Goal: Task Accomplishment & Management: Manage account settings

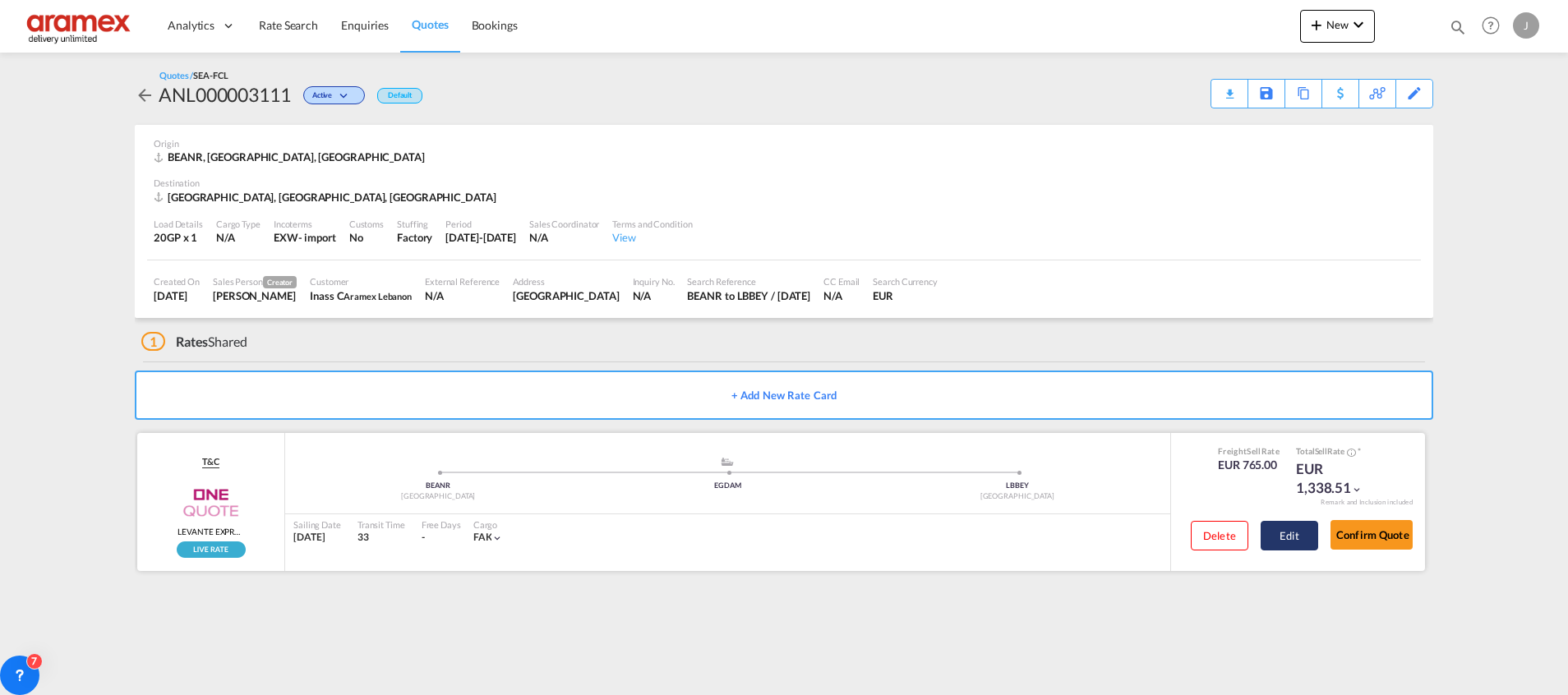
click at [1300, 527] on button "Edit" at bounding box center [1289, 535] width 57 height 29
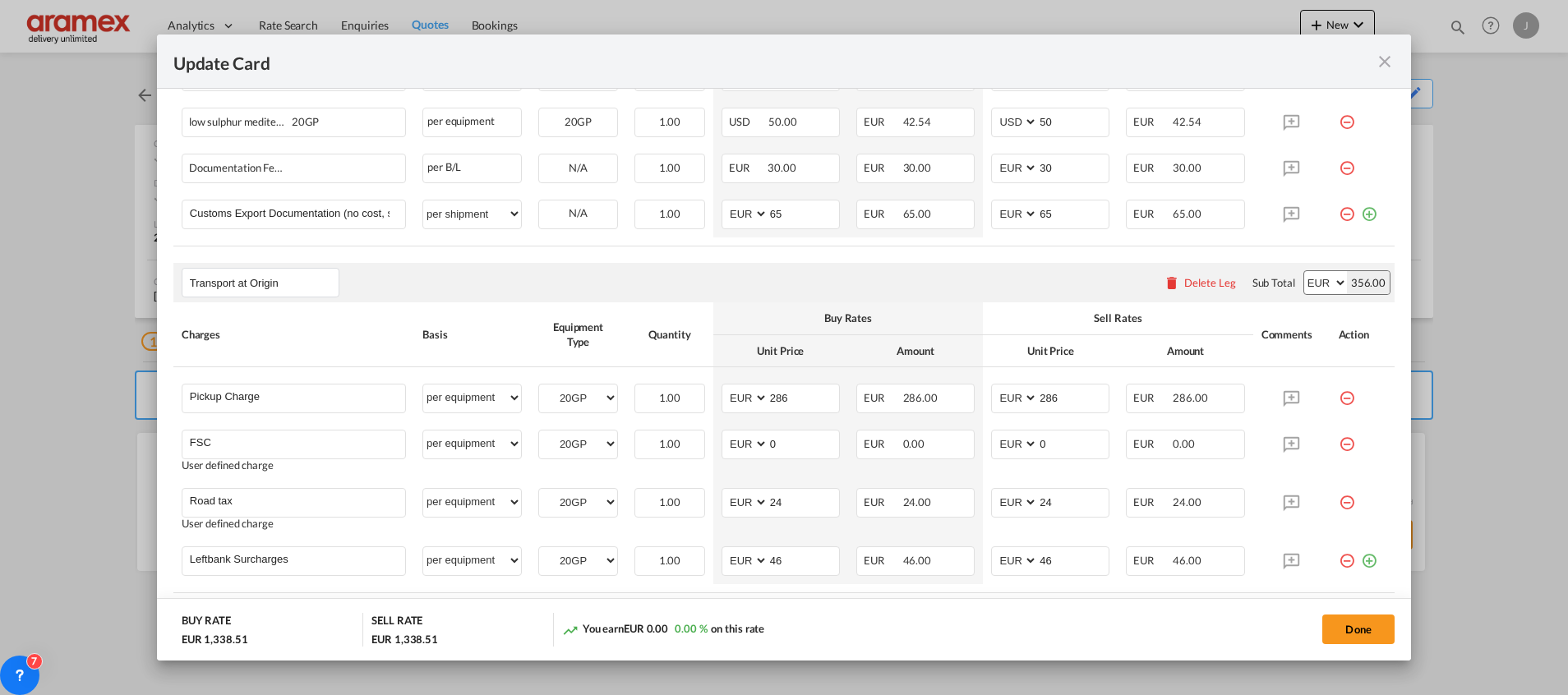
scroll to position [966, 0]
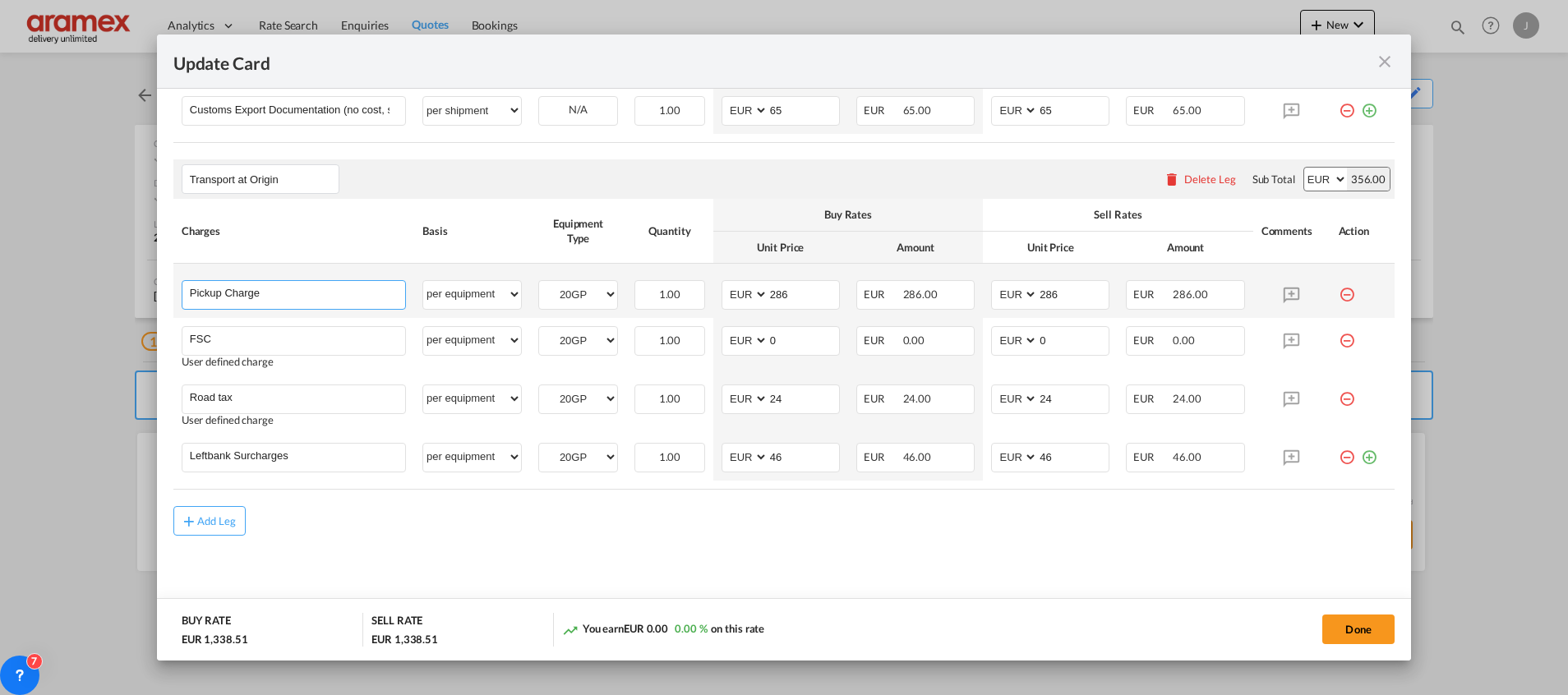
click at [276, 292] on input "Pickup Charge" at bounding box center [298, 293] width 216 height 25
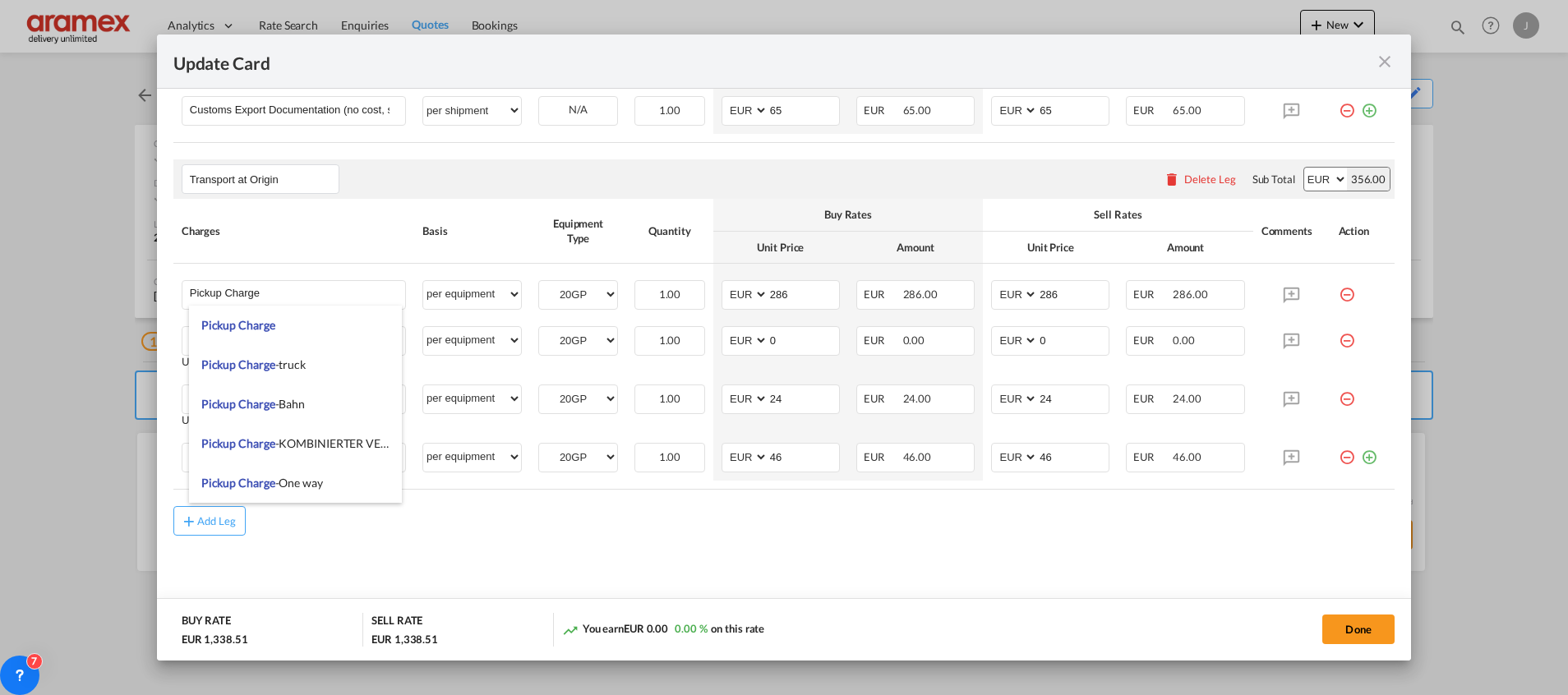
click at [555, 541] on md-content "Main Freight Please enter leg name Leg Name Already Exists Delete Leg Sub Total…" at bounding box center [784, 84] width 1221 height 1076
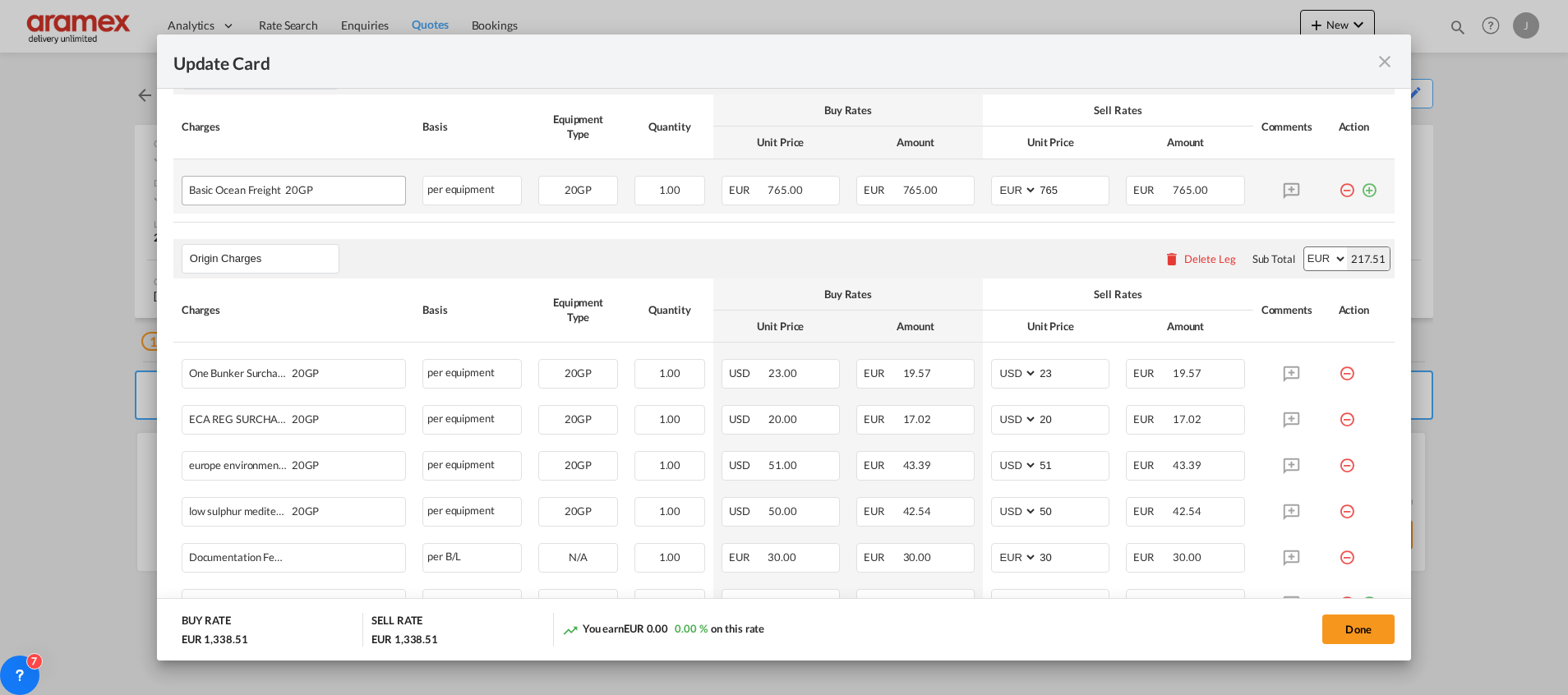
scroll to position [0, 0]
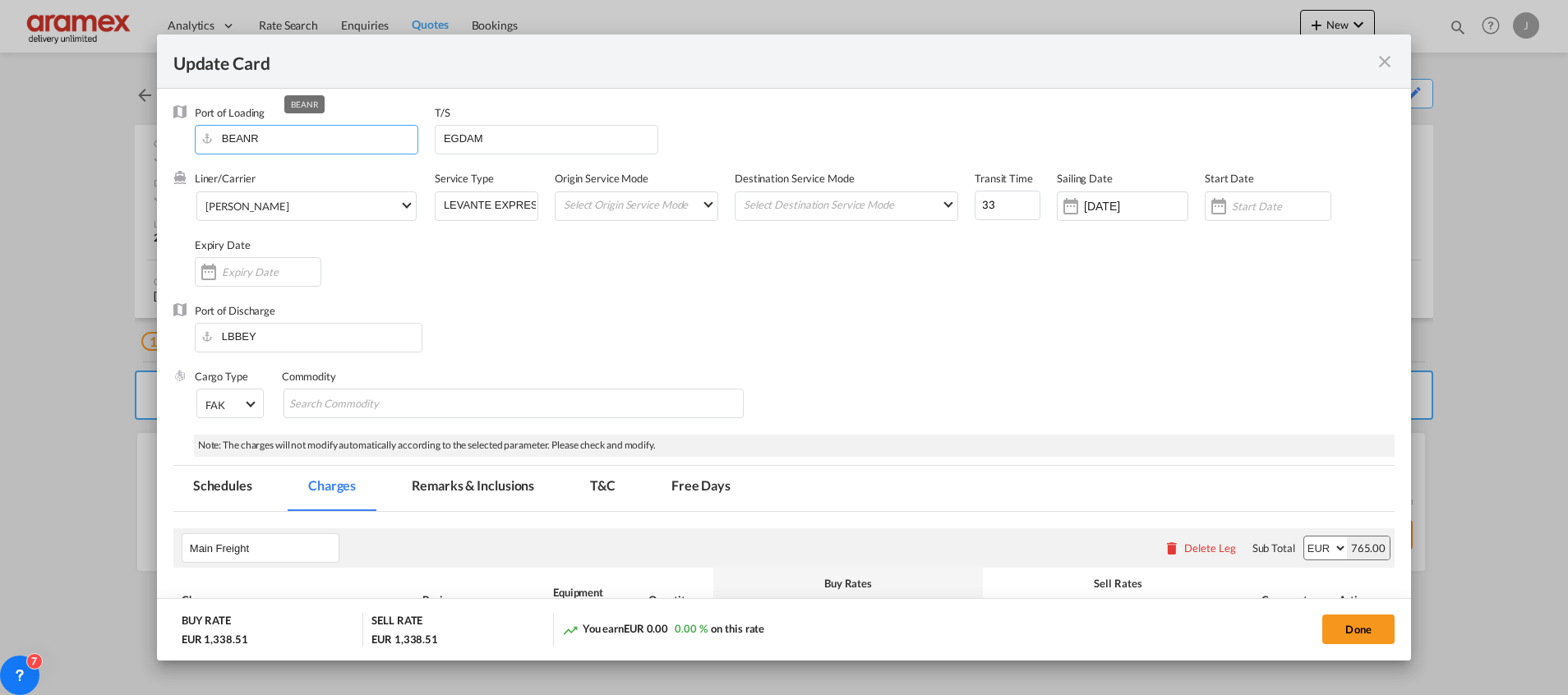
drag, startPoint x: 303, startPoint y: 130, endPoint x: 163, endPoint y: 141, distance: 140.4
click at [163, 141] on md-dialog-content "Port of Loading BEANR T/S EGDAM Liner/Carrier [PERSON_NAME] 2HM LOGISTICS D.O.O…" at bounding box center [784, 374] width 1254 height 571
paste input "2321"
drag, startPoint x: 267, startPoint y: 141, endPoint x: 155, endPoint y: 141, distance: 112.0
click at [155, 141] on div "Update Card Port of [GEOGRAPHIC_DATA] 2321 T/S EGDAM Liner/Carrier [PERSON_NAME…" at bounding box center [784, 347] width 1568 height 695
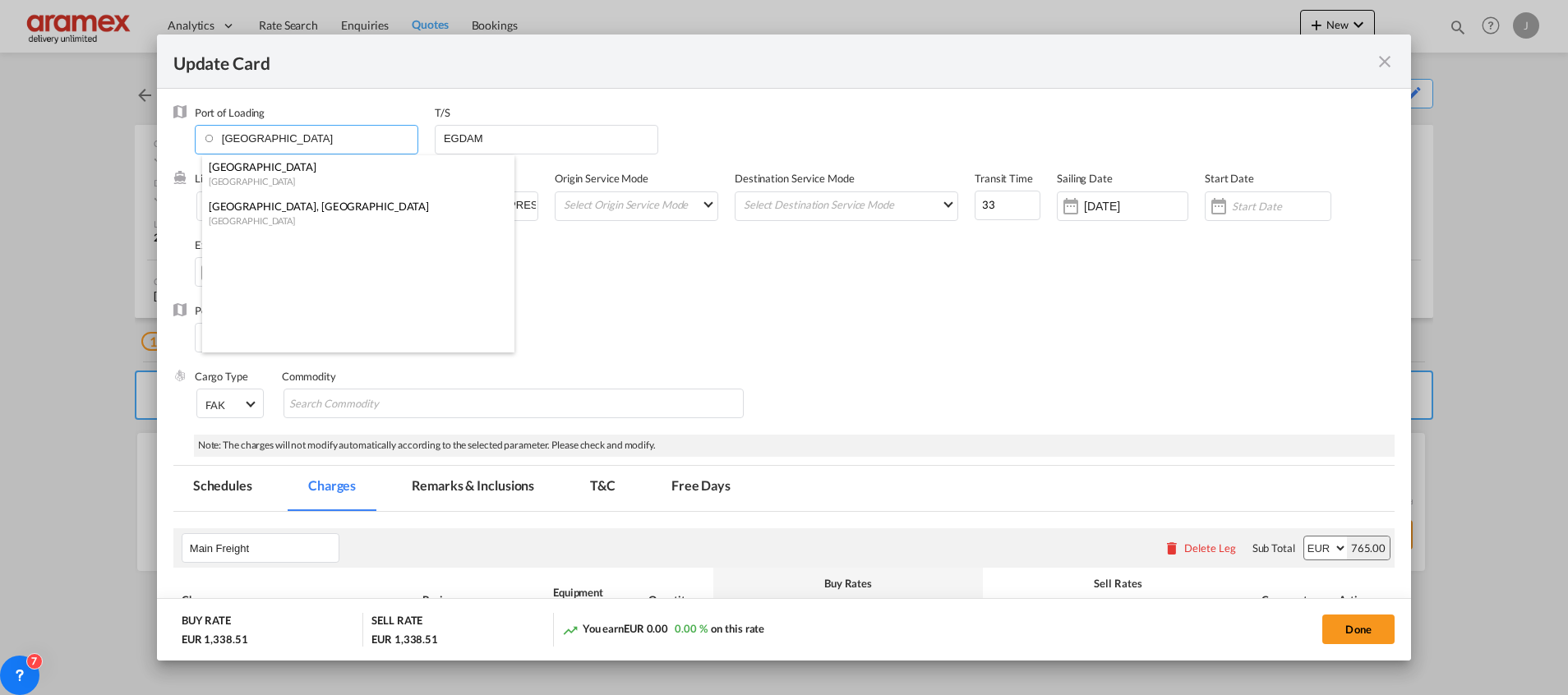
click at [301, 178] on div "[GEOGRAPHIC_DATA]" at bounding box center [352, 181] width 289 height 12
type input "[GEOGRAPHIC_DATA], BEANR"
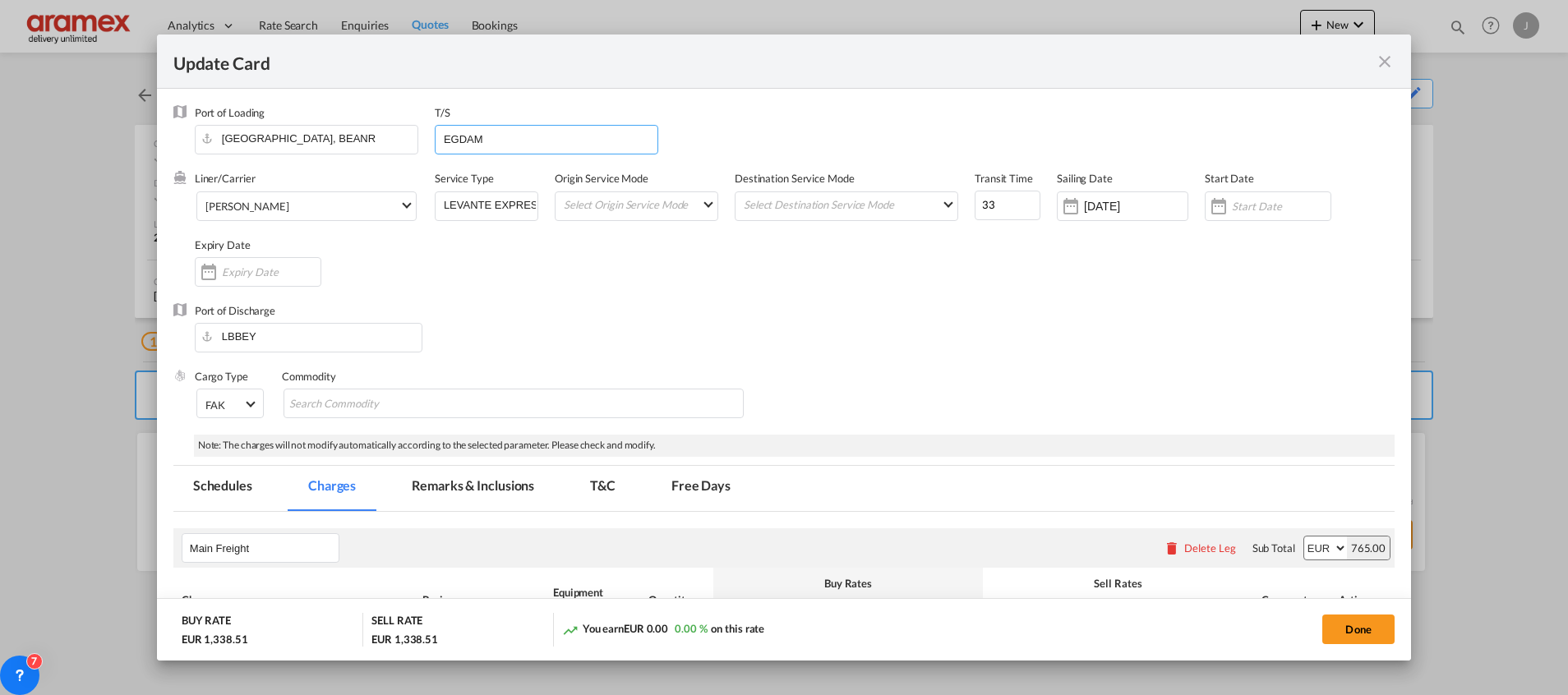
click at [543, 133] on input "EGDAM" at bounding box center [550, 138] width 216 height 25
type input "E"
type input "Meer"
click at [1374, 59] on div "Update Card" at bounding box center [774, 61] width 1201 height 20
click at [1390, 64] on md-icon "icon-close fg-AAA8AD m-0 pointer" at bounding box center [1384, 62] width 19 height 19
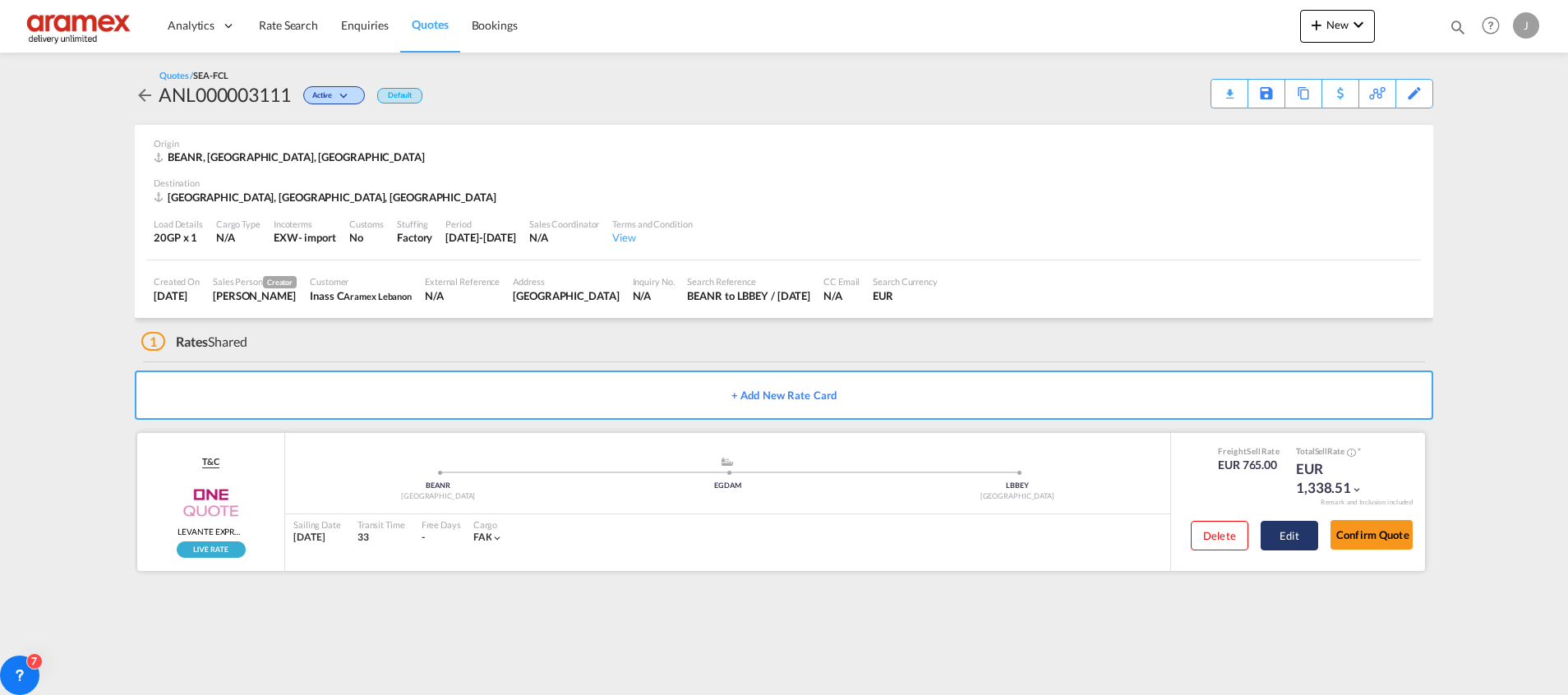
click at [1295, 544] on button "Edit" at bounding box center [1289, 535] width 57 height 29
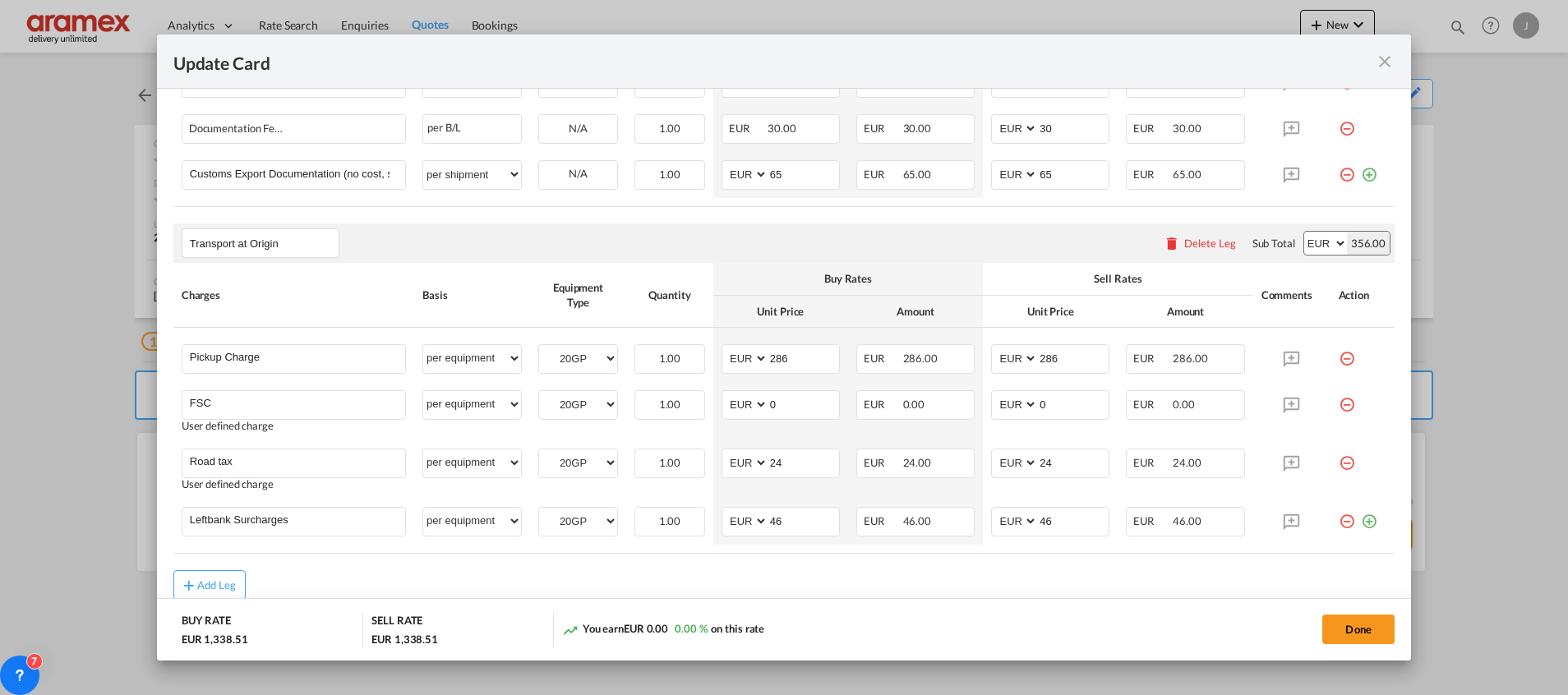
scroll to position [966, 0]
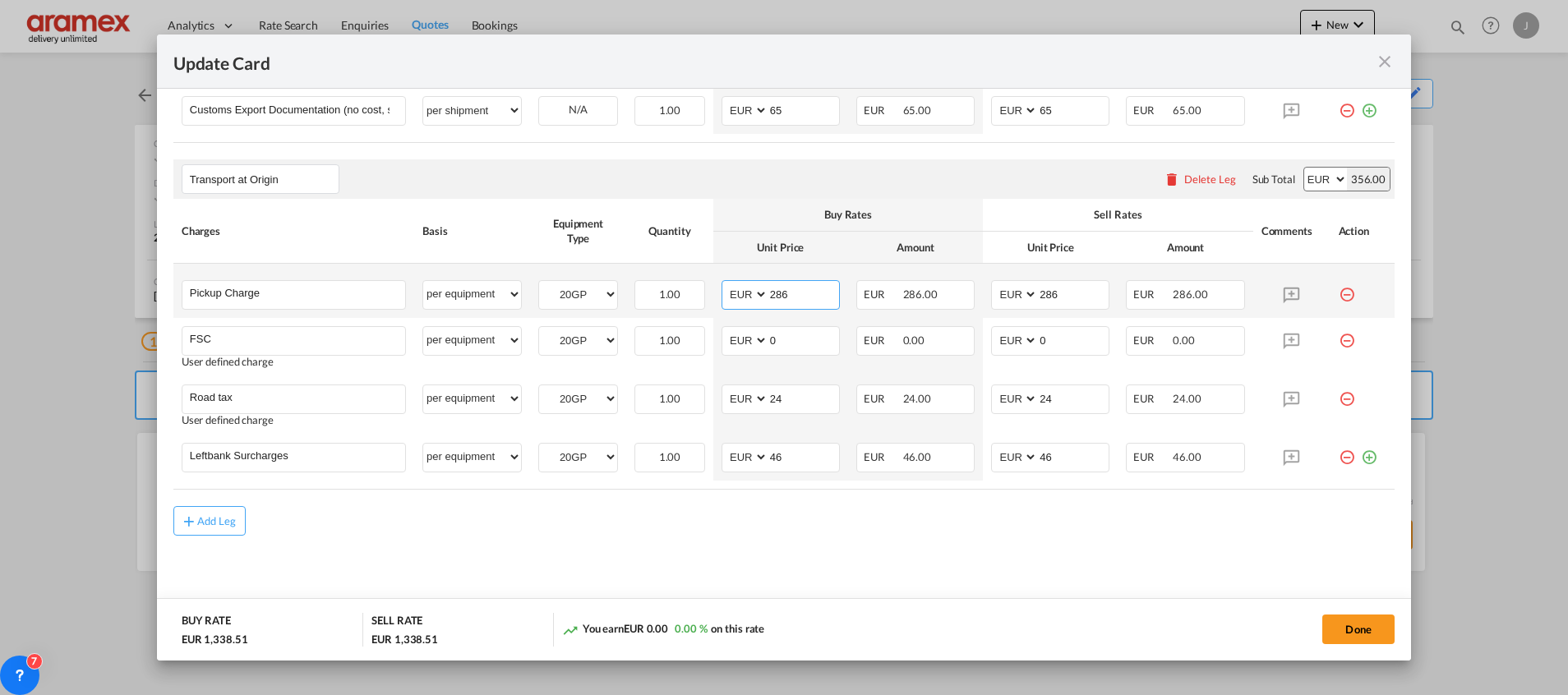
drag, startPoint x: 814, startPoint y: 299, endPoint x: 716, endPoint y: 298, distance: 98.0
click at [722, 298] on md-input-container "AED AFN ALL AMD ANG AOA ARS AUD AWG AZN BAM BBD BDT BGN BHD BIF BMD BND [PERSON…" at bounding box center [781, 294] width 118 height 29
drag, startPoint x: 1075, startPoint y: 300, endPoint x: 966, endPoint y: 301, distance: 109.0
click at [966, 301] on tr "Pickup Charge Please Enter User Defined Charges Cannot Be Published per equipme…" at bounding box center [784, 291] width 1221 height 54
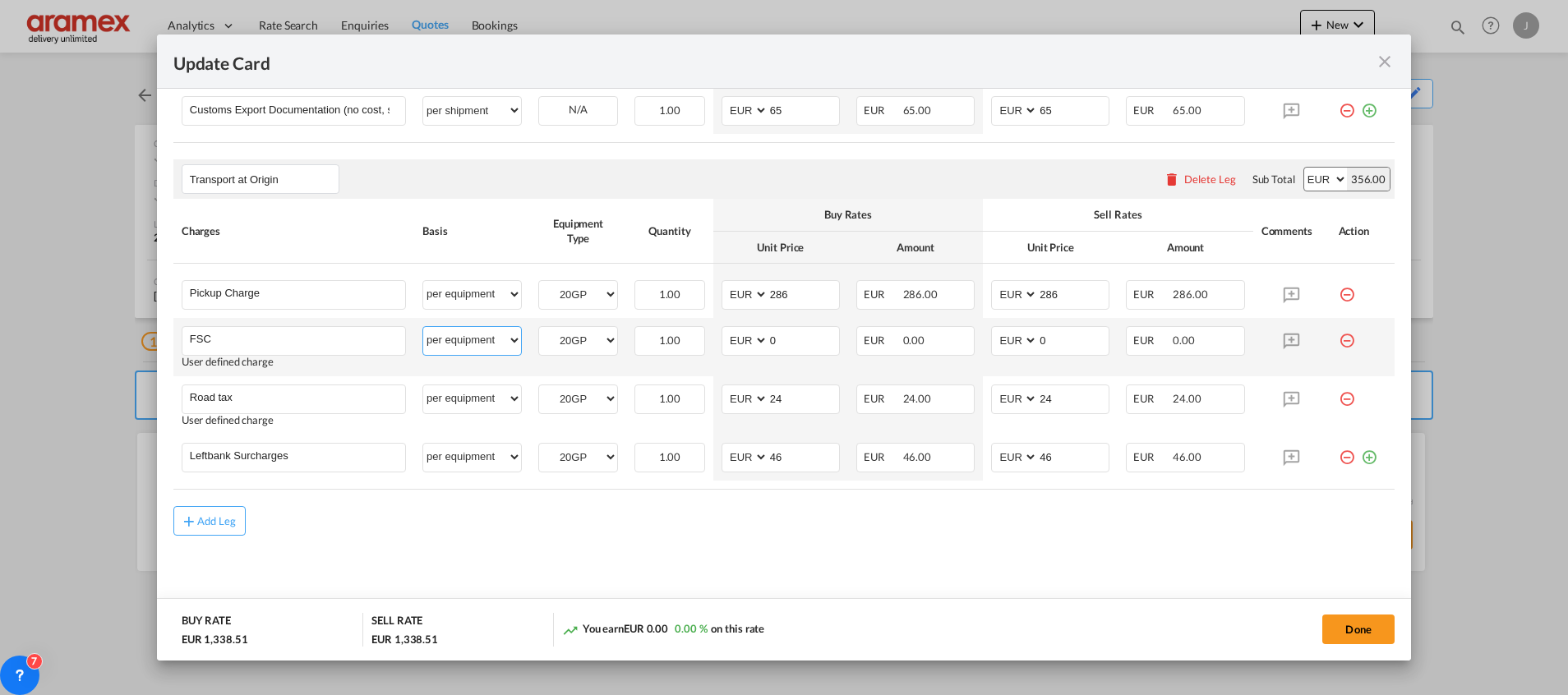
click at [473, 336] on select "per equipment per container per B/L per shipping bill per shipment % on pickup …" at bounding box center [472, 340] width 98 height 26
select select "% on pickup"
click at [423, 327] on select "per equipment per container per B/L per shipping bill per shipment % on pickup …" at bounding box center [472, 340] width 98 height 26
drag, startPoint x: 754, startPoint y: 343, endPoint x: 717, endPoint y: 341, distance: 37.1
click at [722, 341] on md-input-container "% 0" at bounding box center [781, 340] width 118 height 29
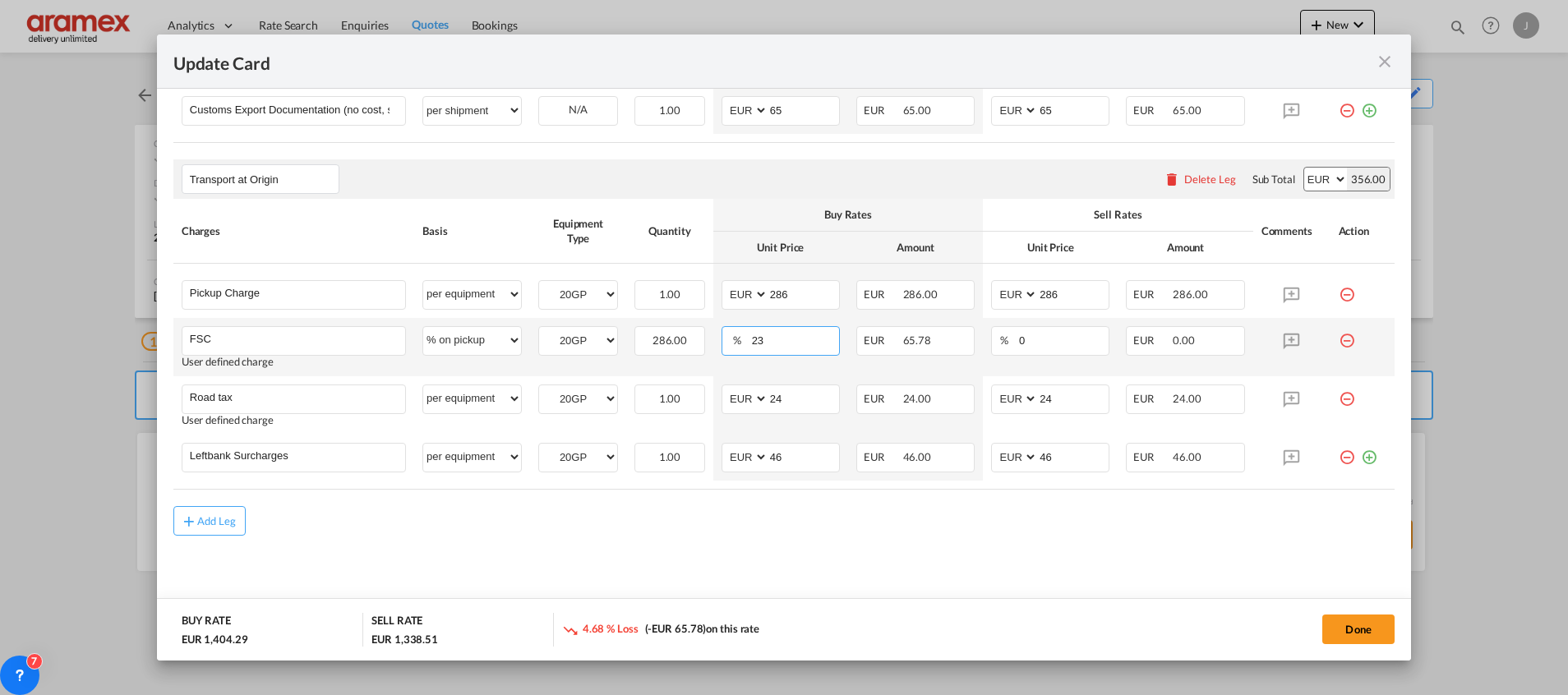
type input "23"
drag, startPoint x: 966, startPoint y: 347, endPoint x: 943, endPoint y: 347, distance: 23.0
click at [945, 347] on tr "FSC Please Enter User Defined Charges Cannot Be Published User defined charge p…" at bounding box center [784, 347] width 1221 height 58
type input "23"
click at [763, 566] on md-content "Main Freight Please enter leg name Leg Name Already Exists Delete Leg Sub Total…" at bounding box center [784, 84] width 1221 height 1076
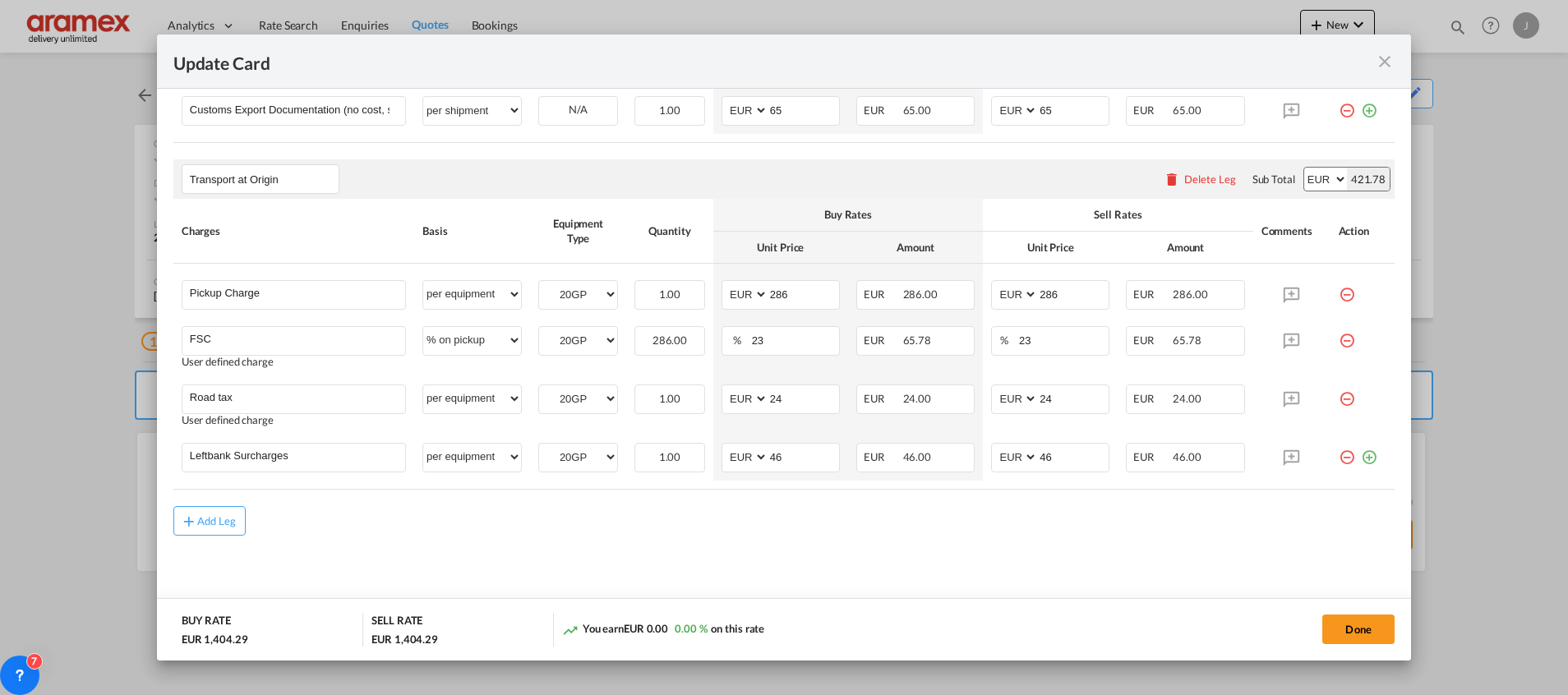
click at [888, 553] on md-content "Main Freight Please enter leg name Leg Name Already Exists Delete Leg Sub Total…" at bounding box center [784, 84] width 1221 height 1076
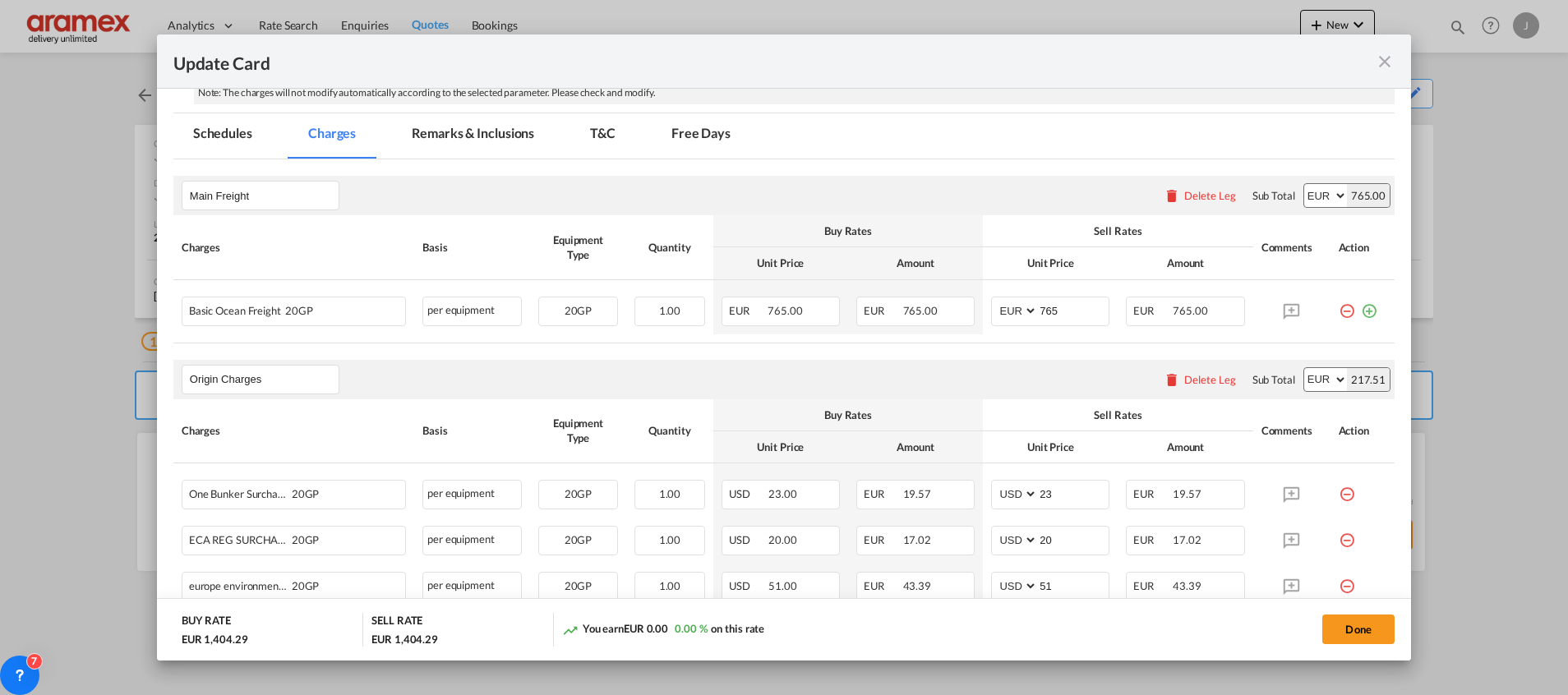
scroll to position [350, 0]
click at [512, 130] on md-tab-item "Remarks & Inclusions" at bounding box center [473, 138] width 162 height 45
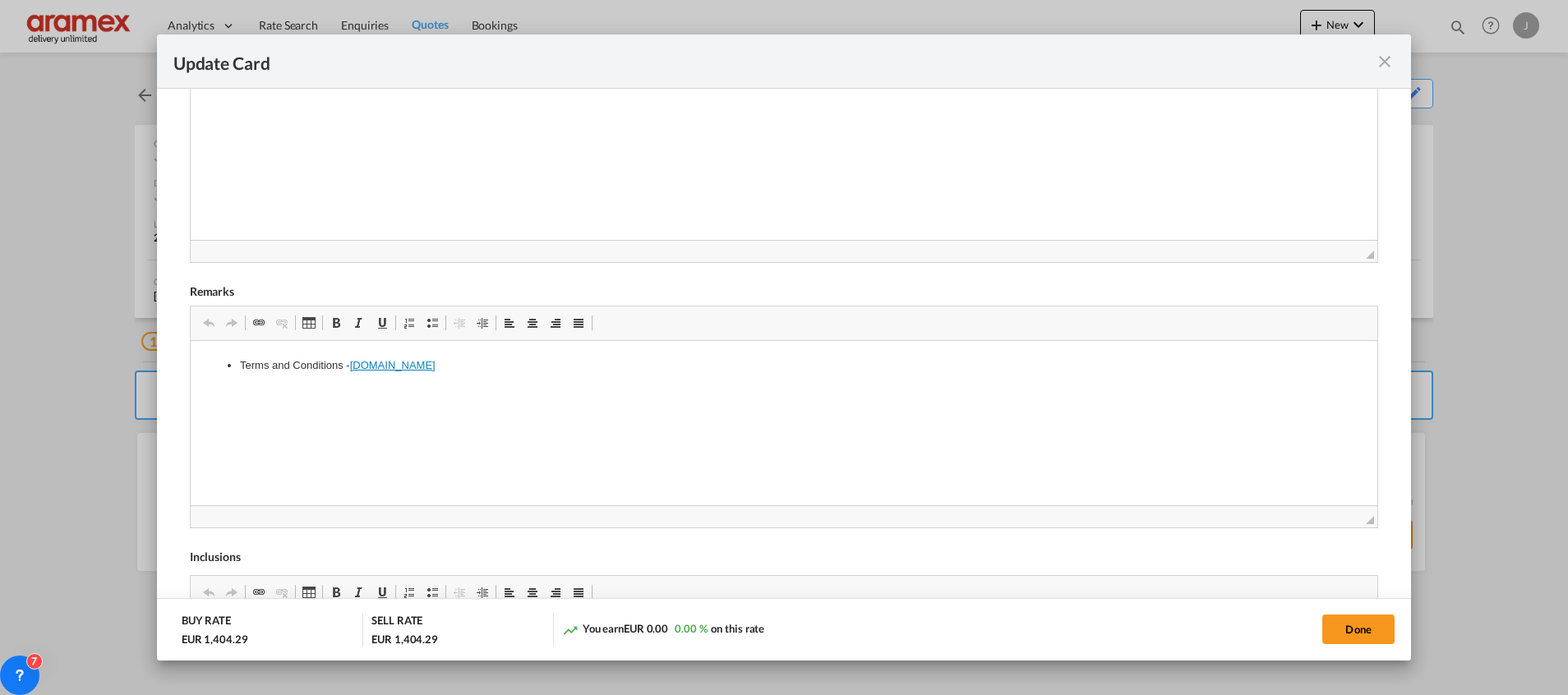
scroll to position [720, 0]
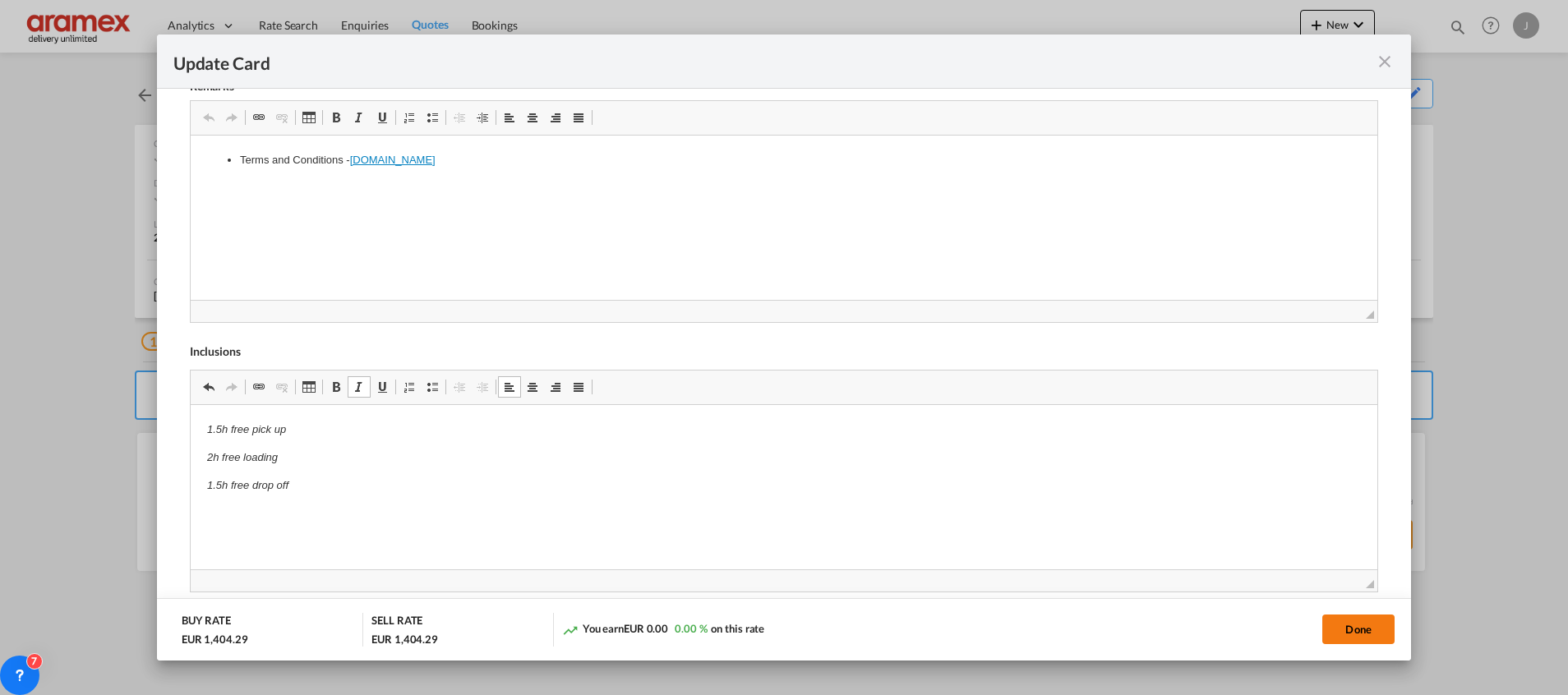
click at [1352, 622] on button "Done" at bounding box center [1359, 629] width 72 height 29
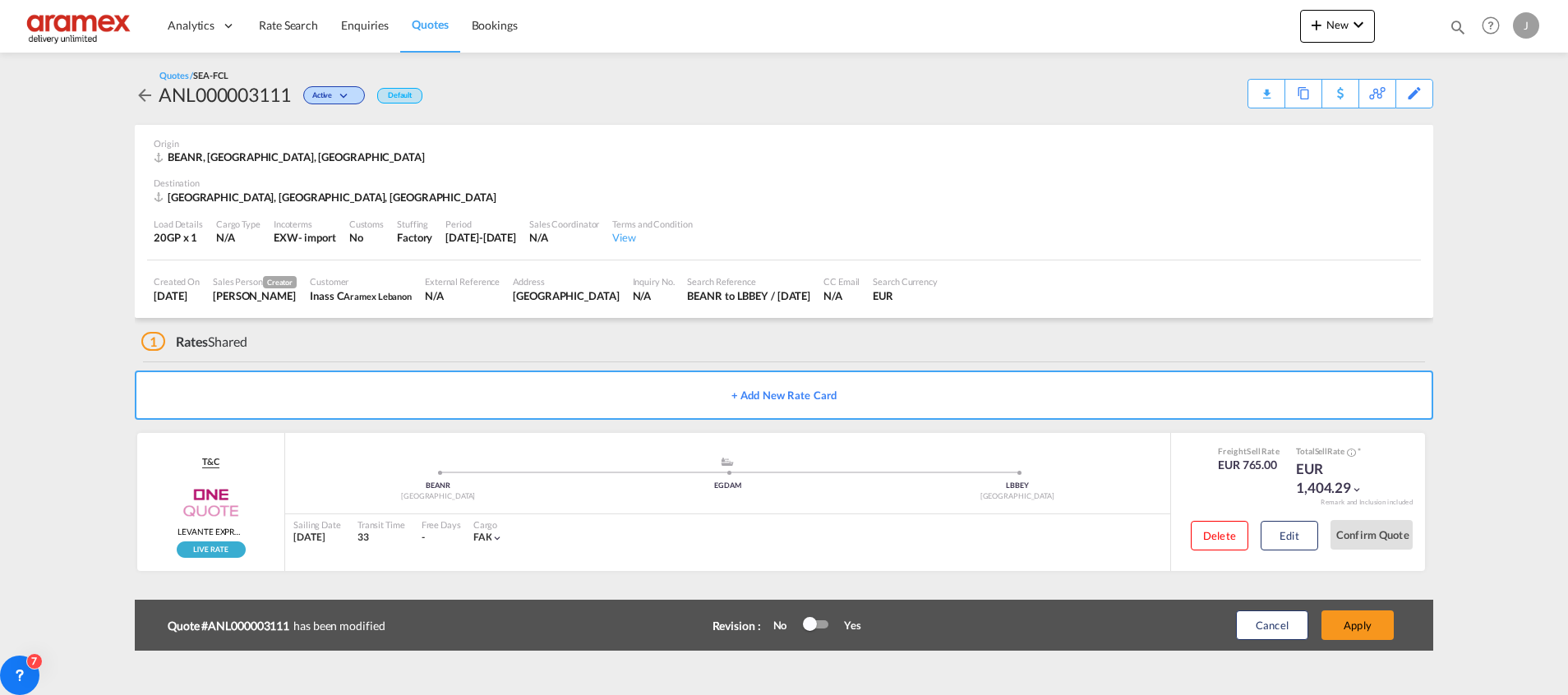
scroll to position [234, 0]
click at [1351, 620] on button "Apply" at bounding box center [1358, 624] width 72 height 29
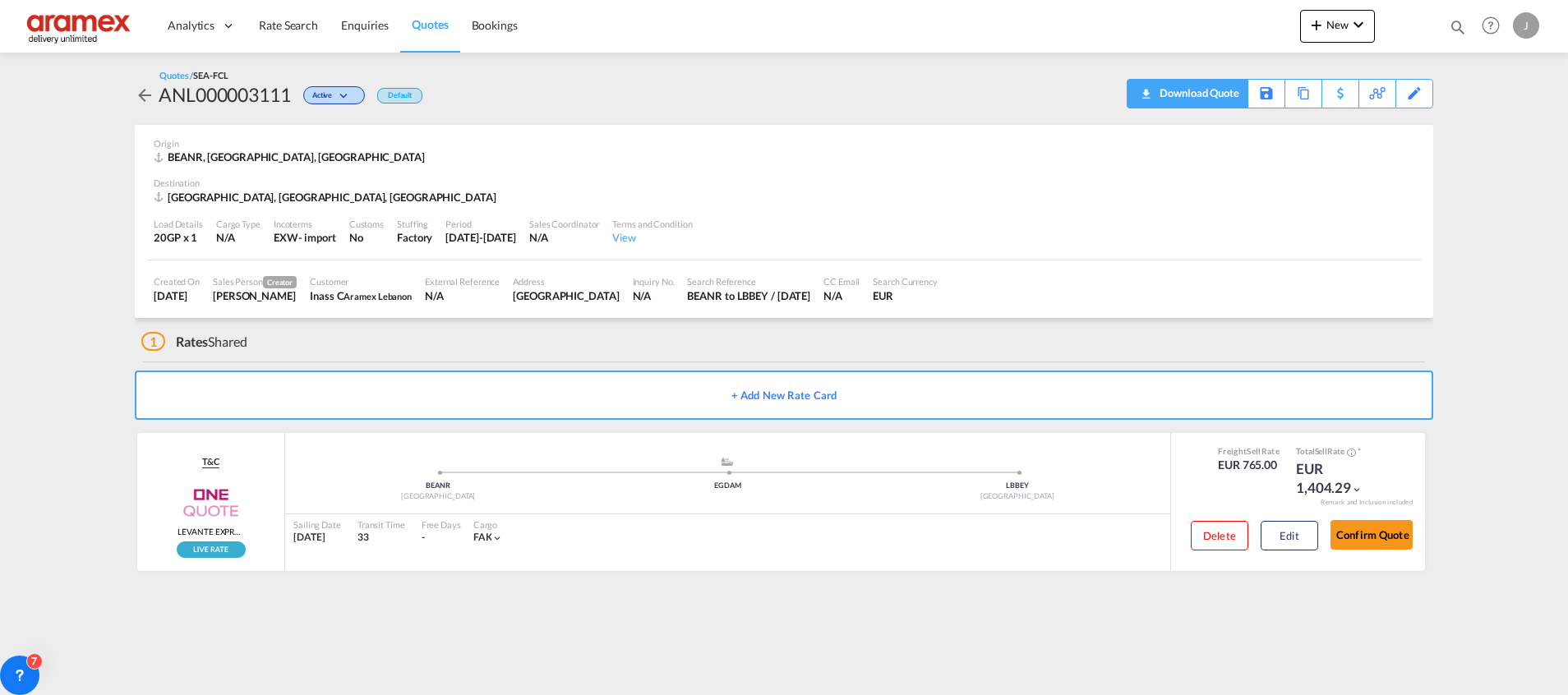
click at [1223, 98] on div "Download Quote" at bounding box center [1197, 93] width 84 height 26
click at [1302, 98] on div "Copy Quote" at bounding box center [1284, 94] width 56 height 28
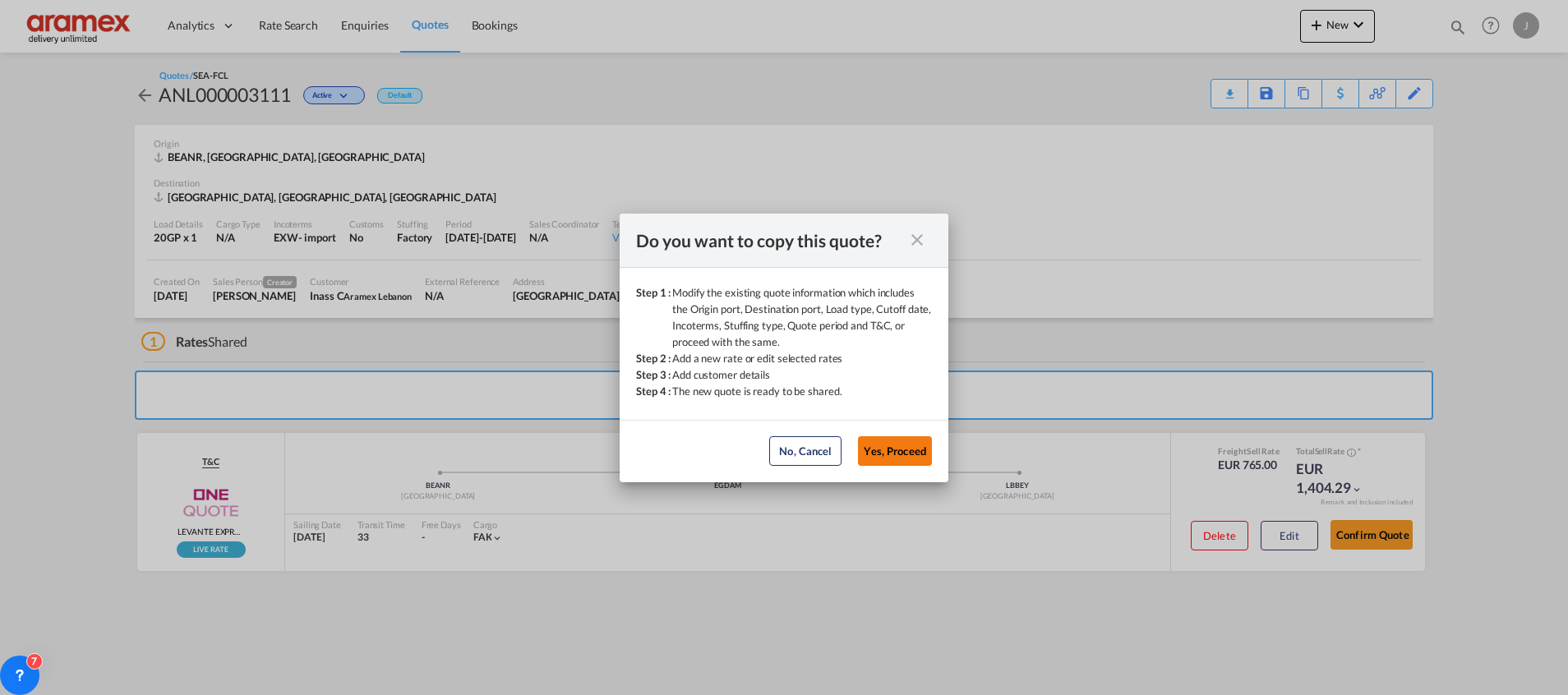
click at [907, 451] on button "Yes, Proceed" at bounding box center [895, 450] width 74 height 29
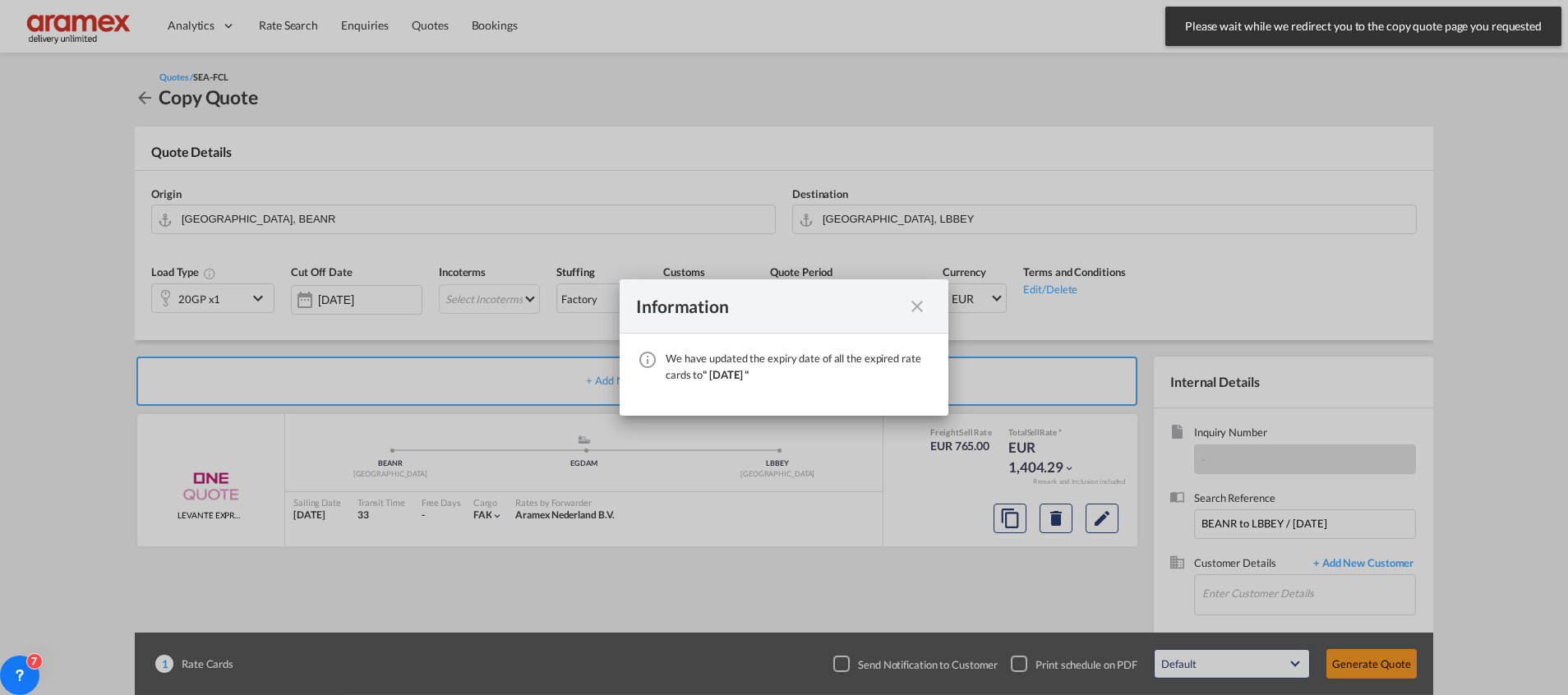
click at [924, 304] on md-icon "icon-close fg-AAA8AD cursor" at bounding box center [917, 306] width 19 height 19
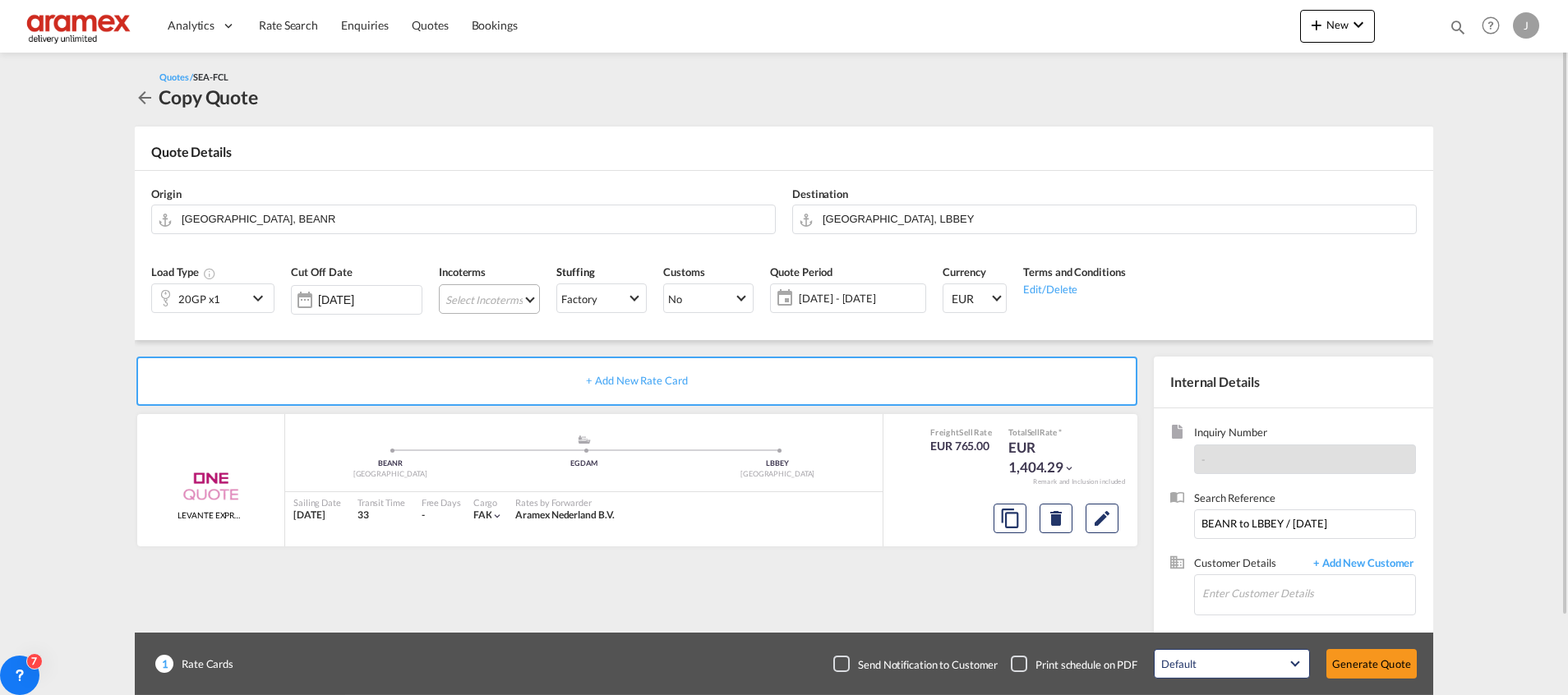
click at [445, 306] on md-select "Select Incoterms FCA - export Free Carrier FOB - export Free on Board CPT - imp…" at bounding box center [489, 298] width 101 height 29
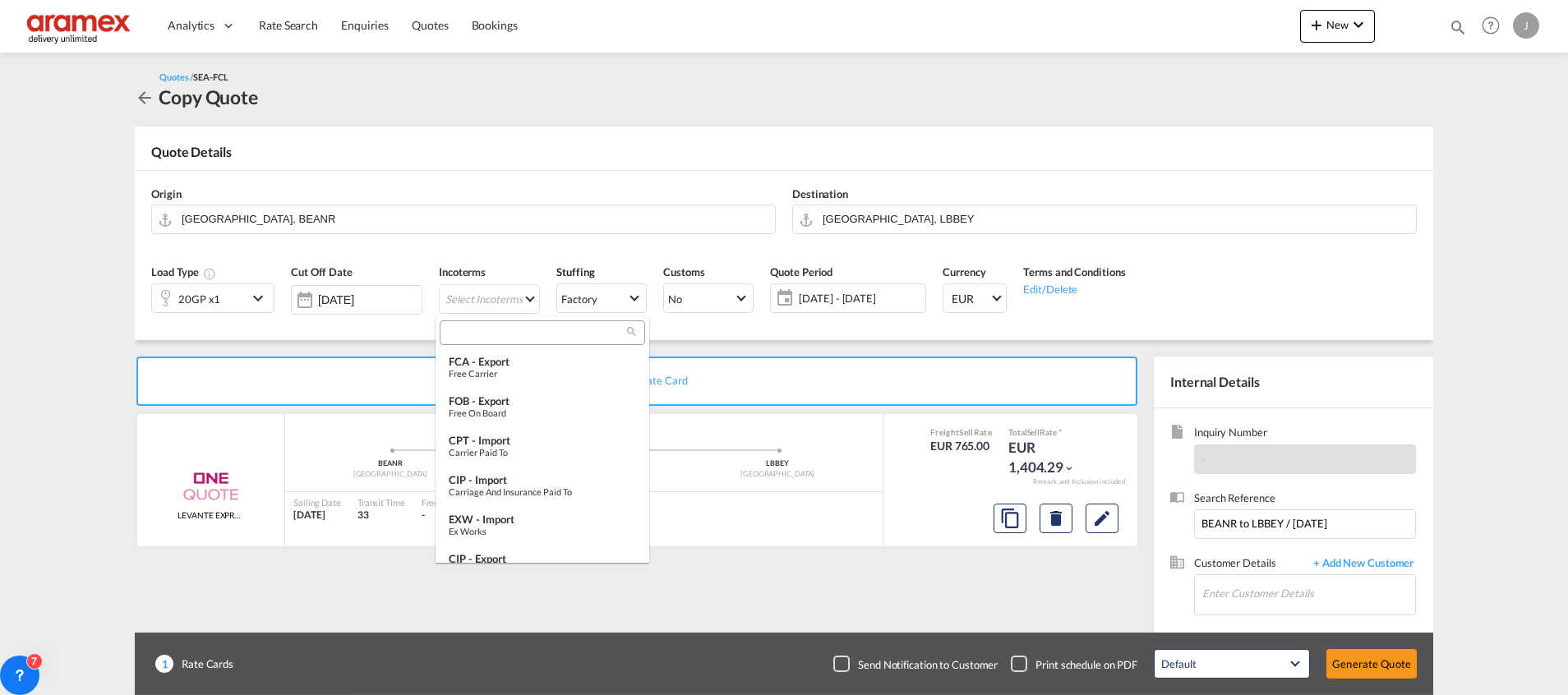
click at [468, 332] on input "search" at bounding box center [535, 332] width 183 height 15
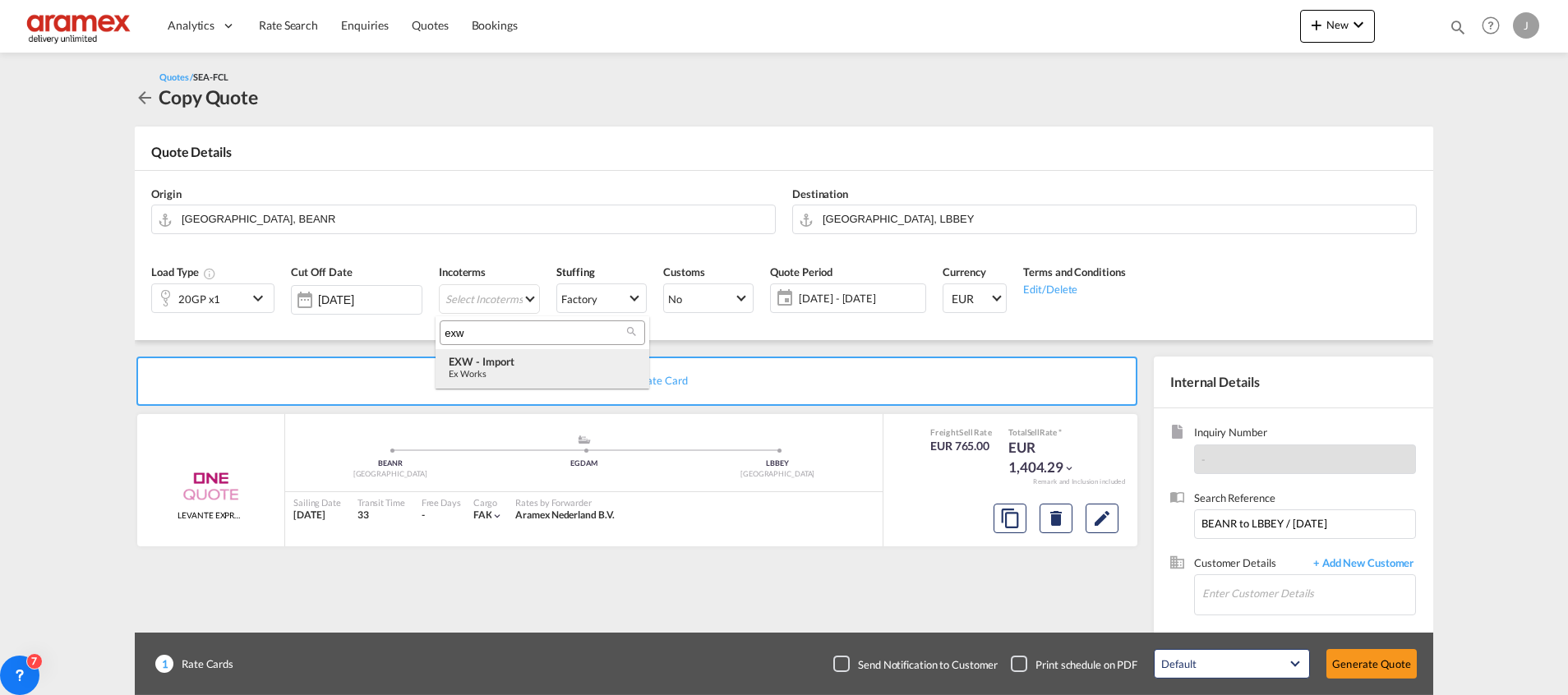
type input "exw"
click at [512, 363] on div "EXW - import" at bounding box center [542, 361] width 187 height 13
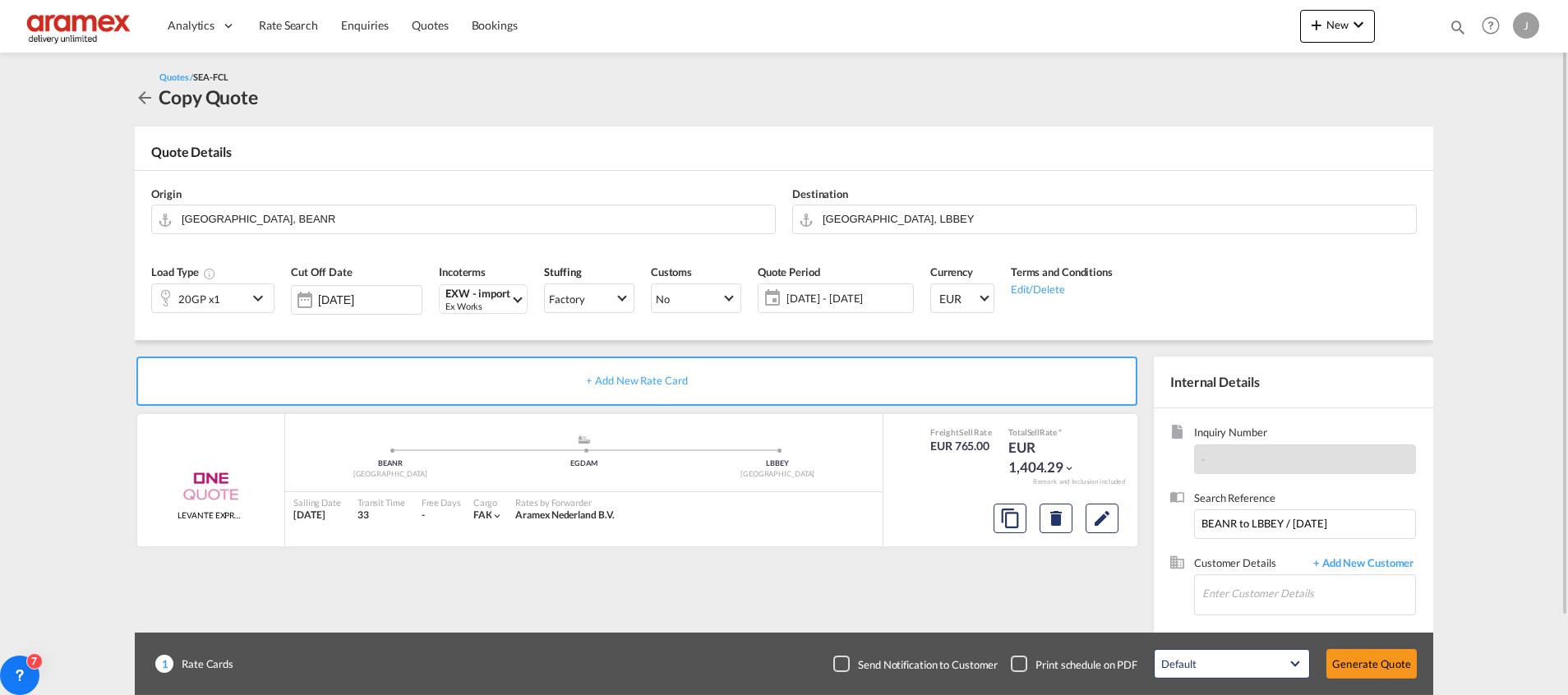
scroll to position [88, 0]
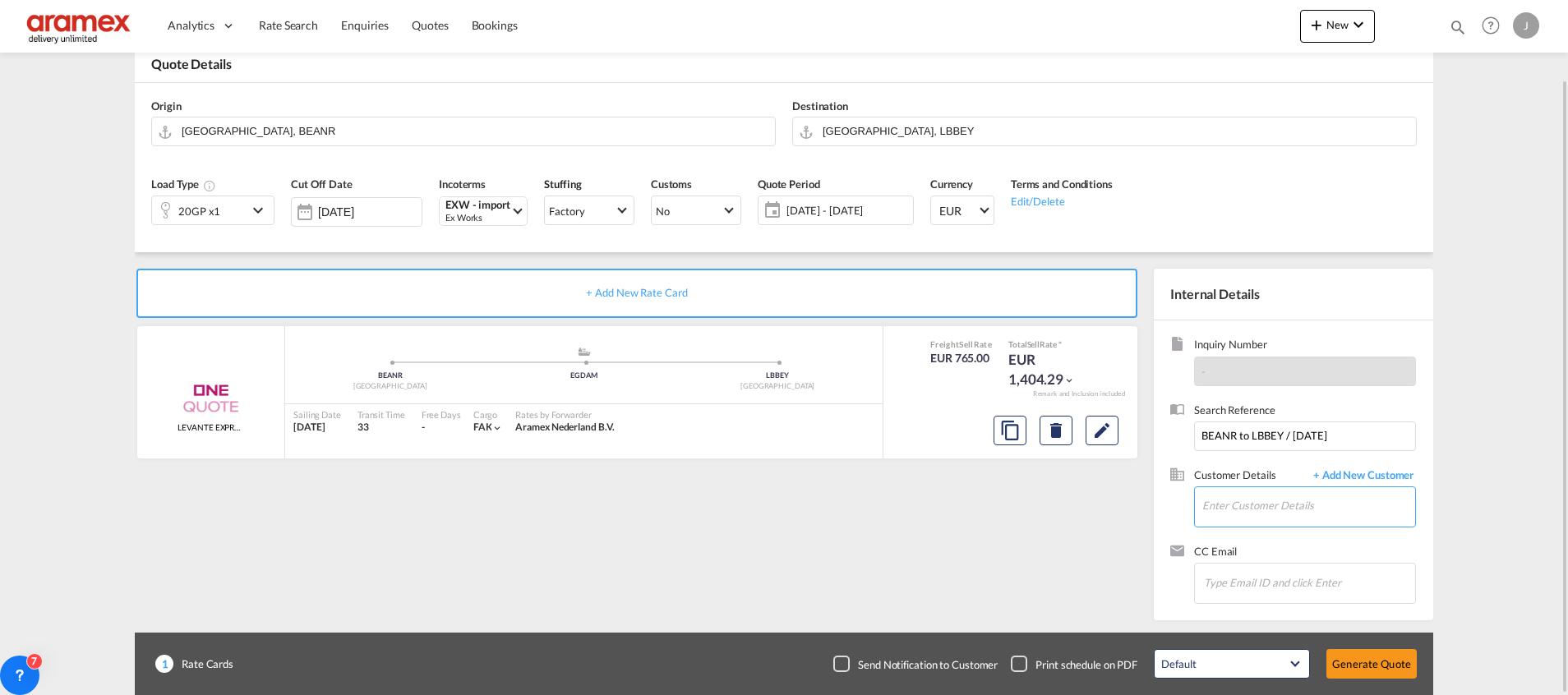
click at [1242, 514] on input "Enter Customer Details" at bounding box center [1308, 506] width 213 height 37
click at [1249, 468] on div "Inass C inass @[DOMAIN_NAME] | Aramex Lebanon" at bounding box center [1308, 465] width 214 height 44
type input "Aramex Lebanon, Inass C, [EMAIL_ADDRESS][DOMAIN_NAME]"
click at [1347, 656] on button "Generate Quote" at bounding box center [1372, 663] width 90 height 29
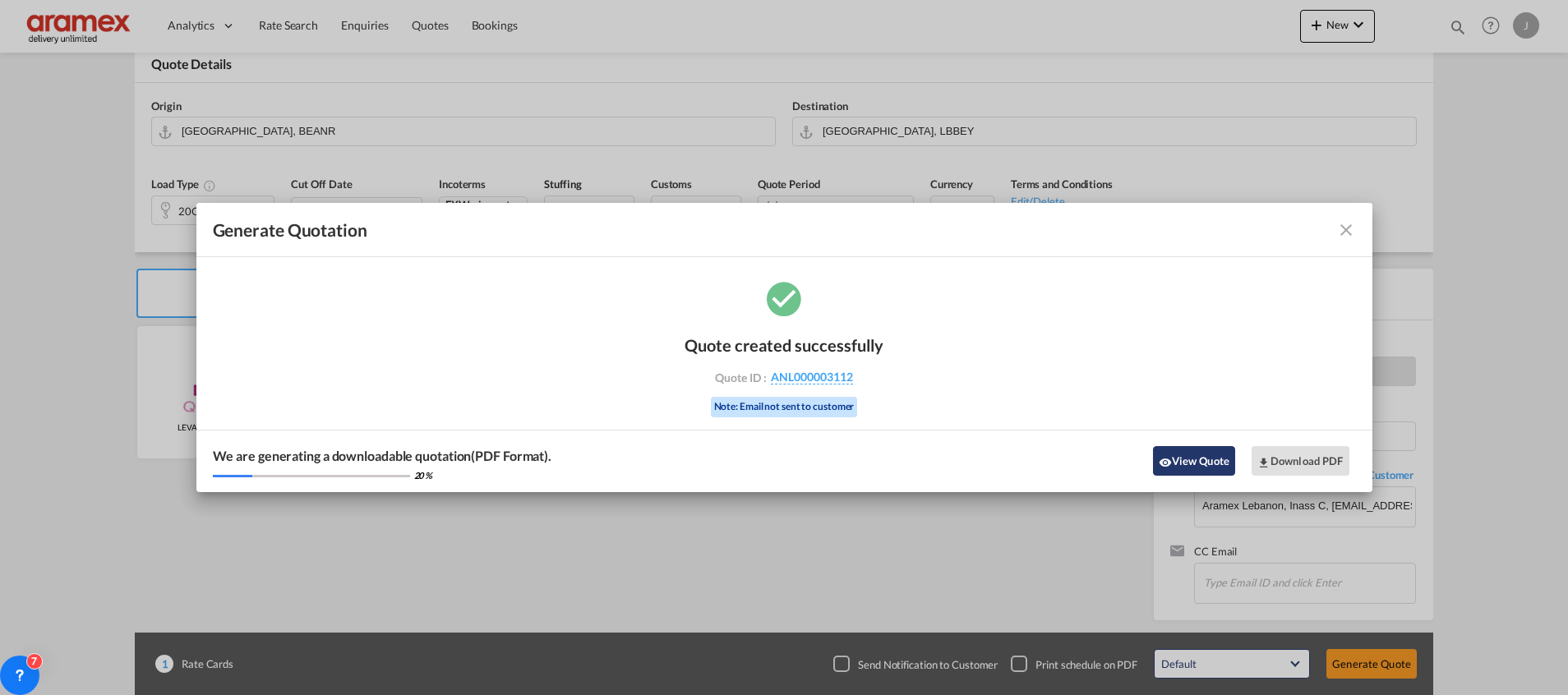
click at [1208, 461] on button "View Quote" at bounding box center [1193, 460] width 82 height 29
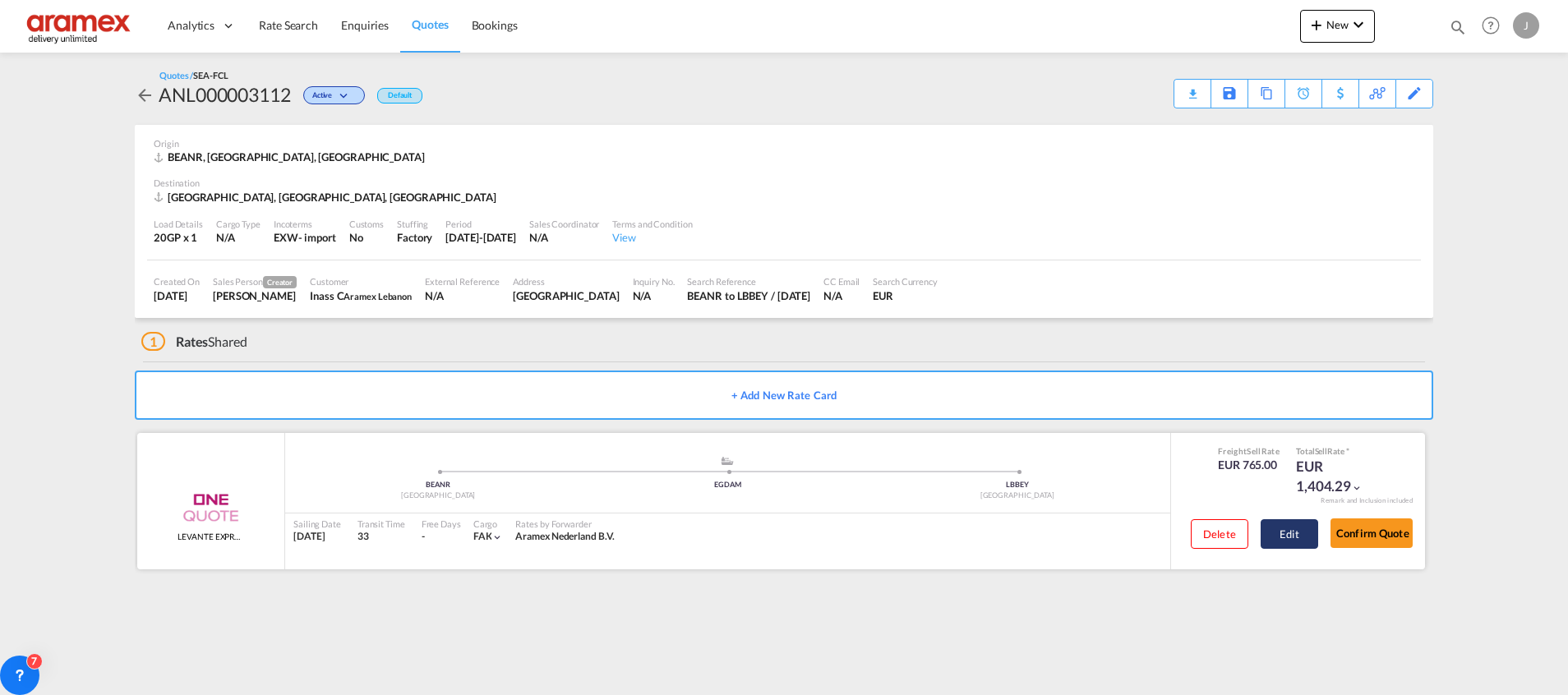
click at [1292, 525] on button "Edit" at bounding box center [1289, 533] width 57 height 29
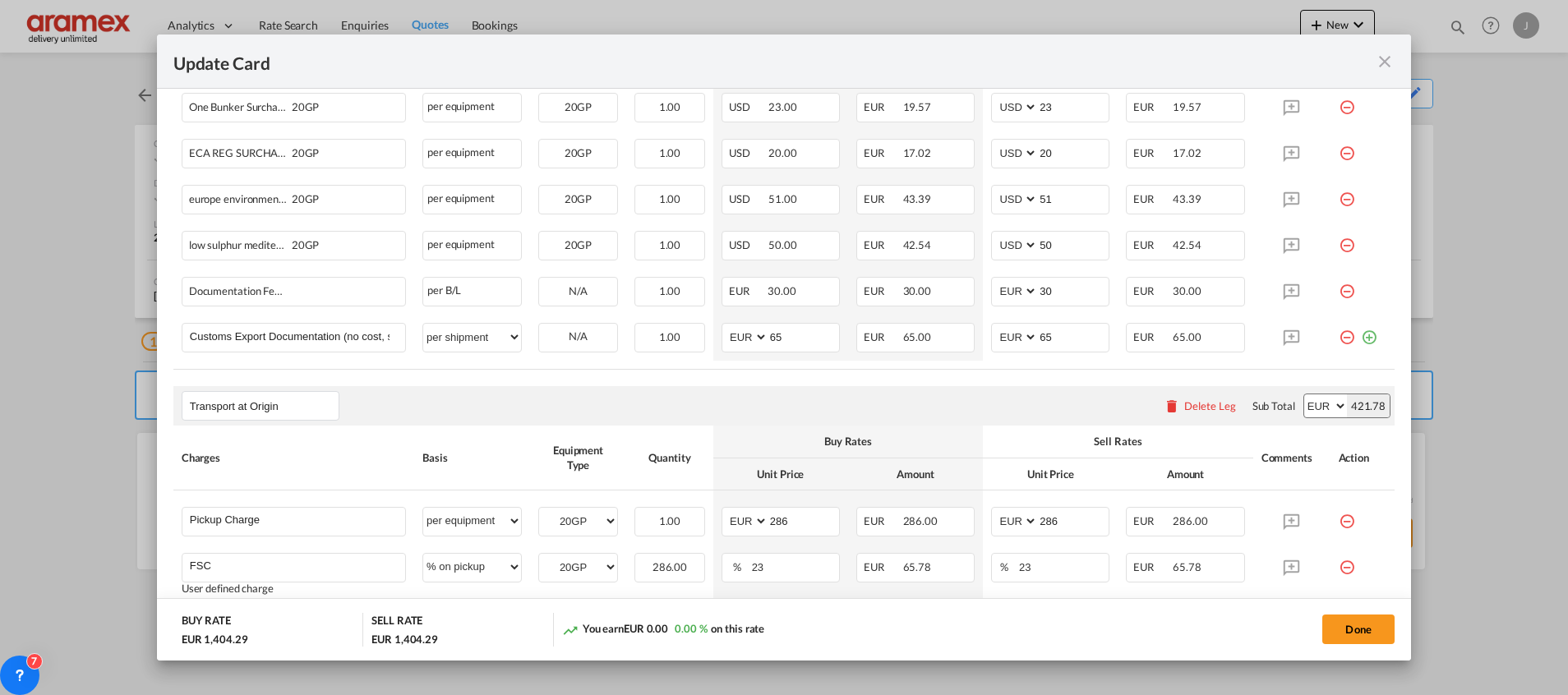
scroll to position [966, 0]
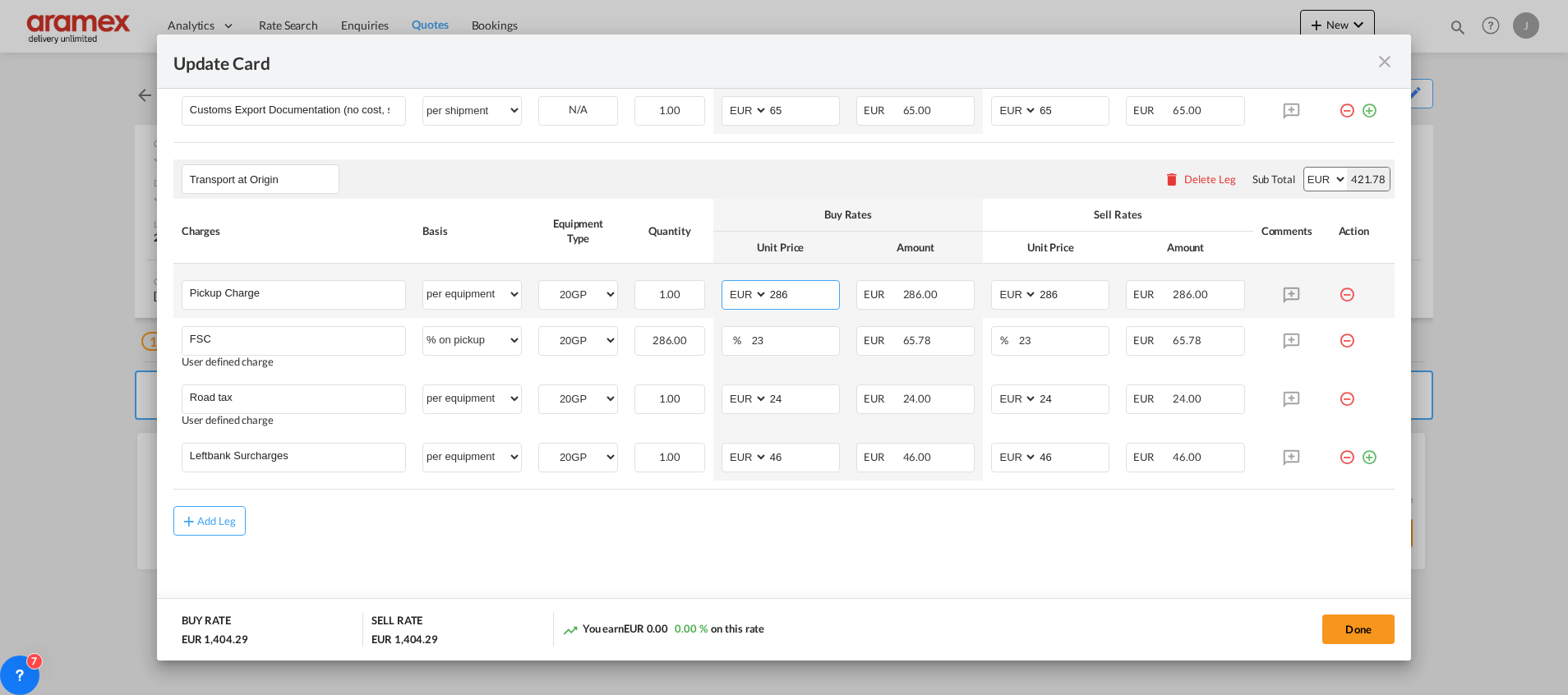
drag, startPoint x: 788, startPoint y: 289, endPoint x: 741, endPoint y: 294, distance: 47.3
click at [741, 294] on md-input-container "AED AFN ALL AMD ANG AOA ARS AUD AWG AZN BAM BBD BDT BGN BHD BIF BMD BND [PERSON…" at bounding box center [781, 294] width 118 height 29
type input "448"
click at [1065, 291] on input "286" at bounding box center [1073, 293] width 71 height 25
drag, startPoint x: 1065, startPoint y: 291, endPoint x: 985, endPoint y: 291, distance: 80.0
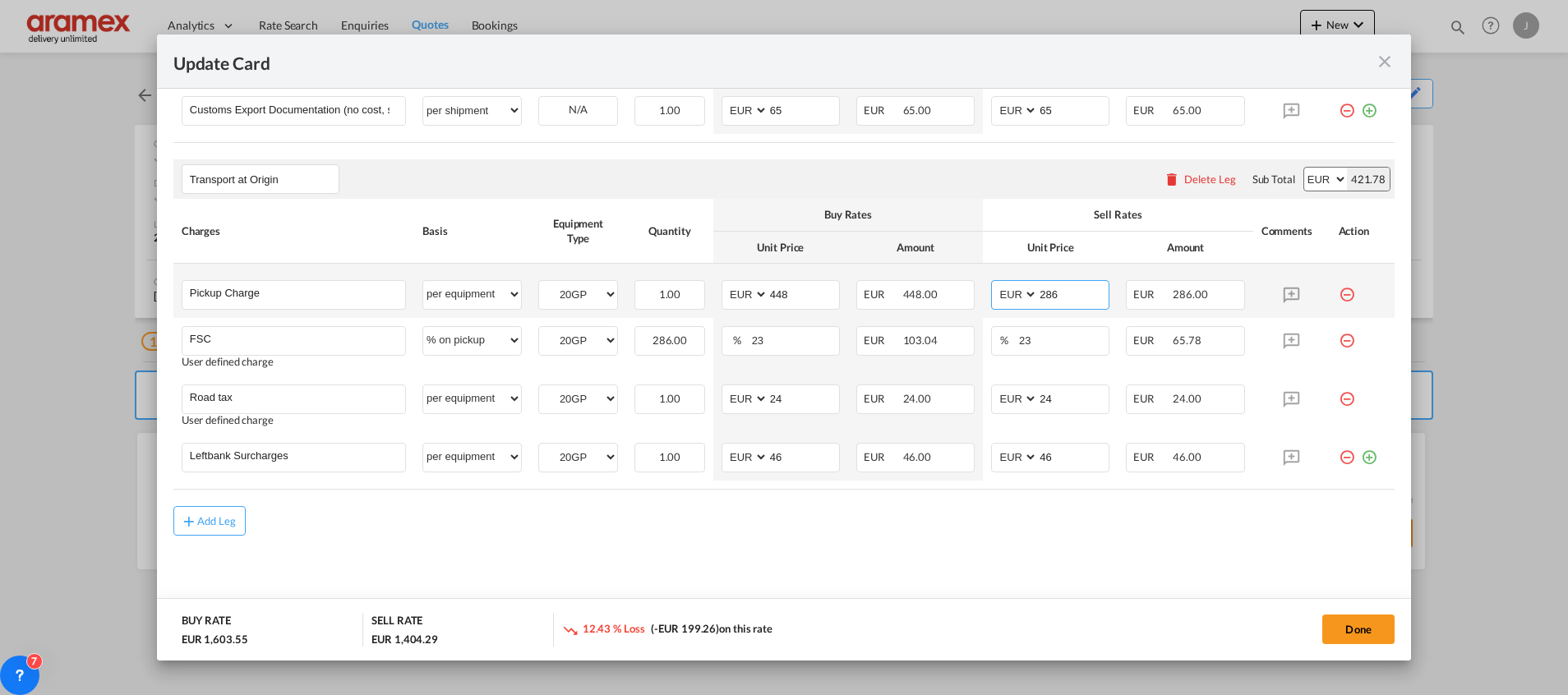
click at [991, 291] on md-input-container "AED AFN ALL AMD ANG AOA ARS AUD AWG AZN BAM BBD BDT BGN BHD BIF BMD BND [PERSON…" at bounding box center [1050, 294] width 118 height 29
type input "448"
click at [1026, 184] on div "Transport at Origin Please enter leg name Leg Name Already Exists Delete Leg Su…" at bounding box center [784, 178] width 1221 height 40
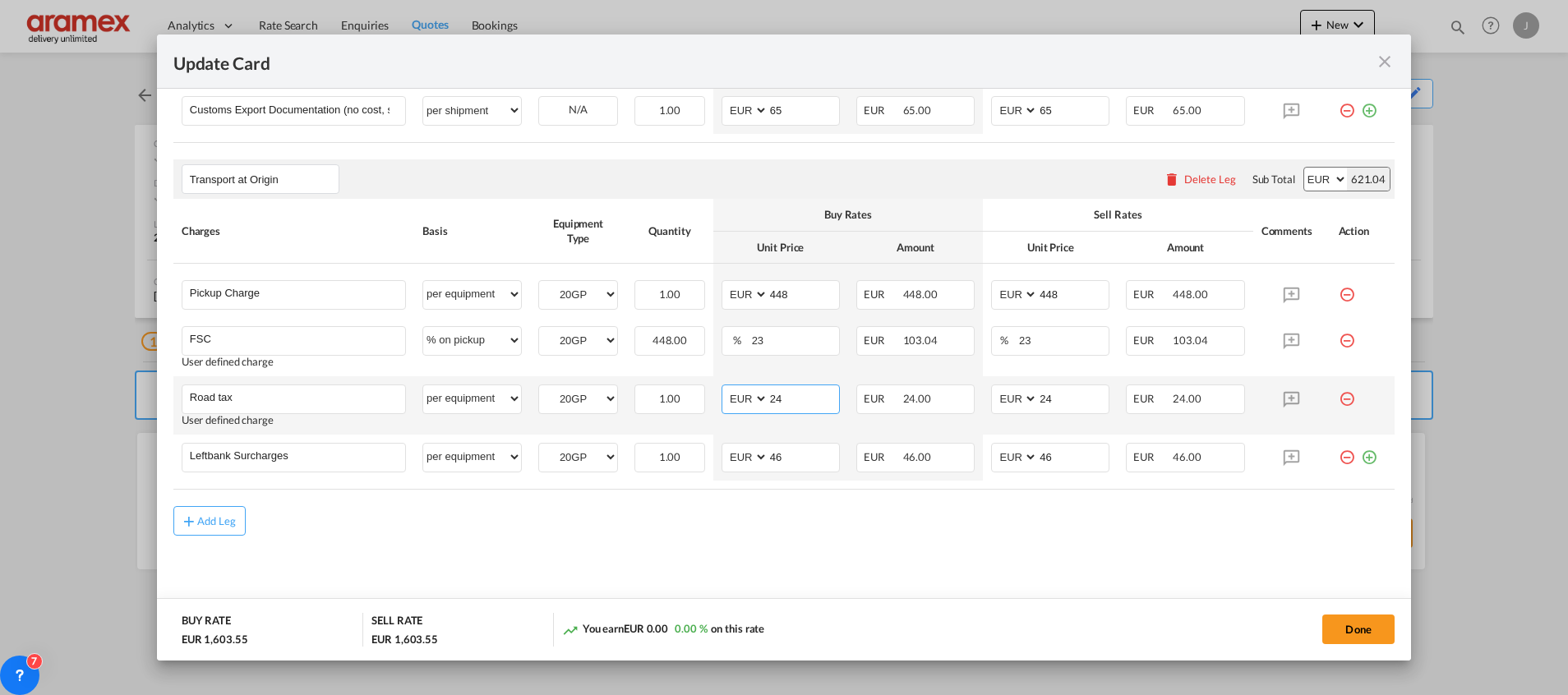
drag, startPoint x: 786, startPoint y: 388, endPoint x: 728, endPoint y: 391, distance: 58.1
click at [730, 391] on md-input-container "AED AFN ALL AMD ANG AOA ARS AUD AWG AZN BAM BBD BDT BGN BHD BIF BMD BND [PERSON…" at bounding box center [781, 398] width 118 height 29
type input "61"
drag, startPoint x: 631, startPoint y: 505, endPoint x: 731, endPoint y: 495, distance: 100.5
click at [631, 506] on div "Add Leg" at bounding box center [784, 520] width 1221 height 29
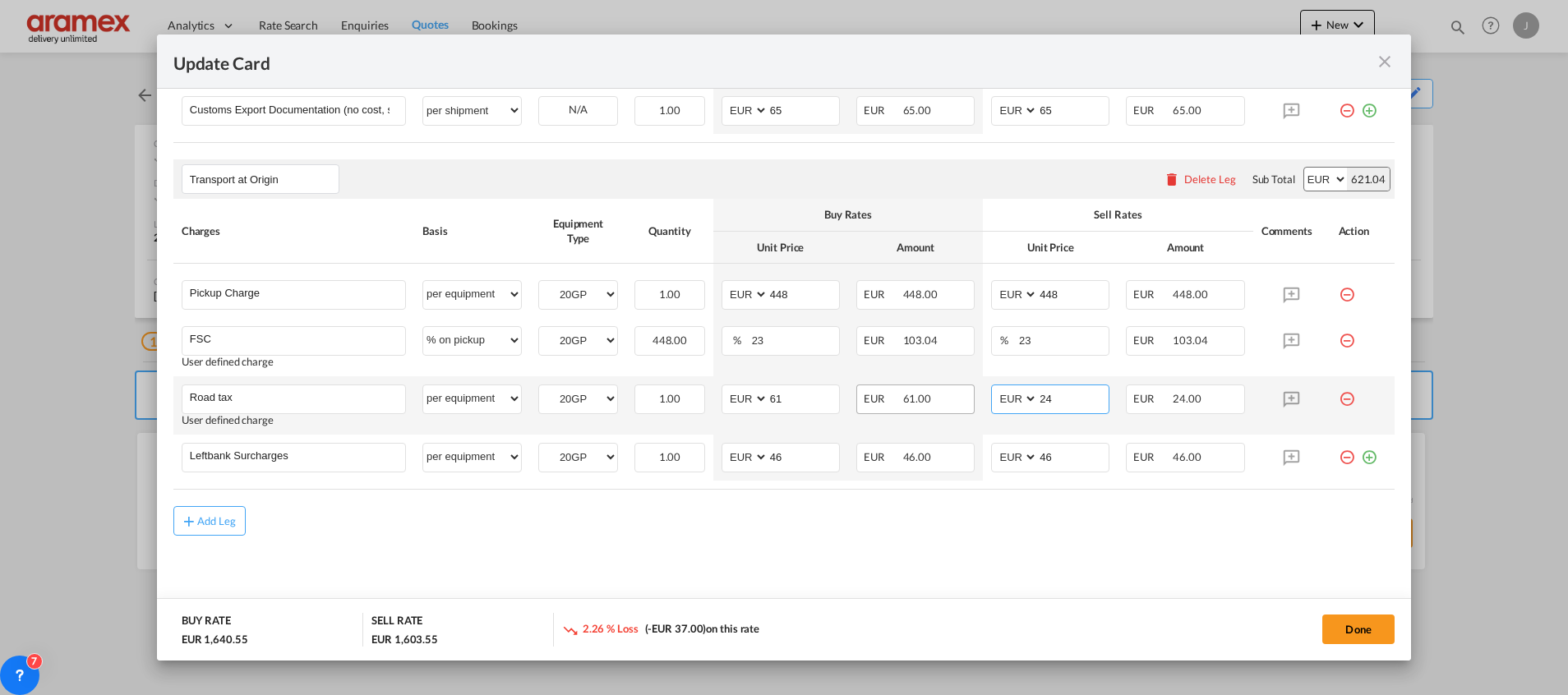
drag, startPoint x: 1031, startPoint y: 398, endPoint x: 961, endPoint y: 397, distance: 70.0
click at [961, 397] on tr "Road tax Please Enter User Defined Charges Cannot Be Published User defined cha…" at bounding box center [784, 405] width 1221 height 58
type input "61"
drag, startPoint x: 807, startPoint y: 573, endPoint x: 814, endPoint y: 570, distance: 7.6
click at [807, 572] on md-content "Main Freight Please enter leg name Leg Name Already Exists Delete Leg Sub Total…" at bounding box center [784, 84] width 1221 height 1076
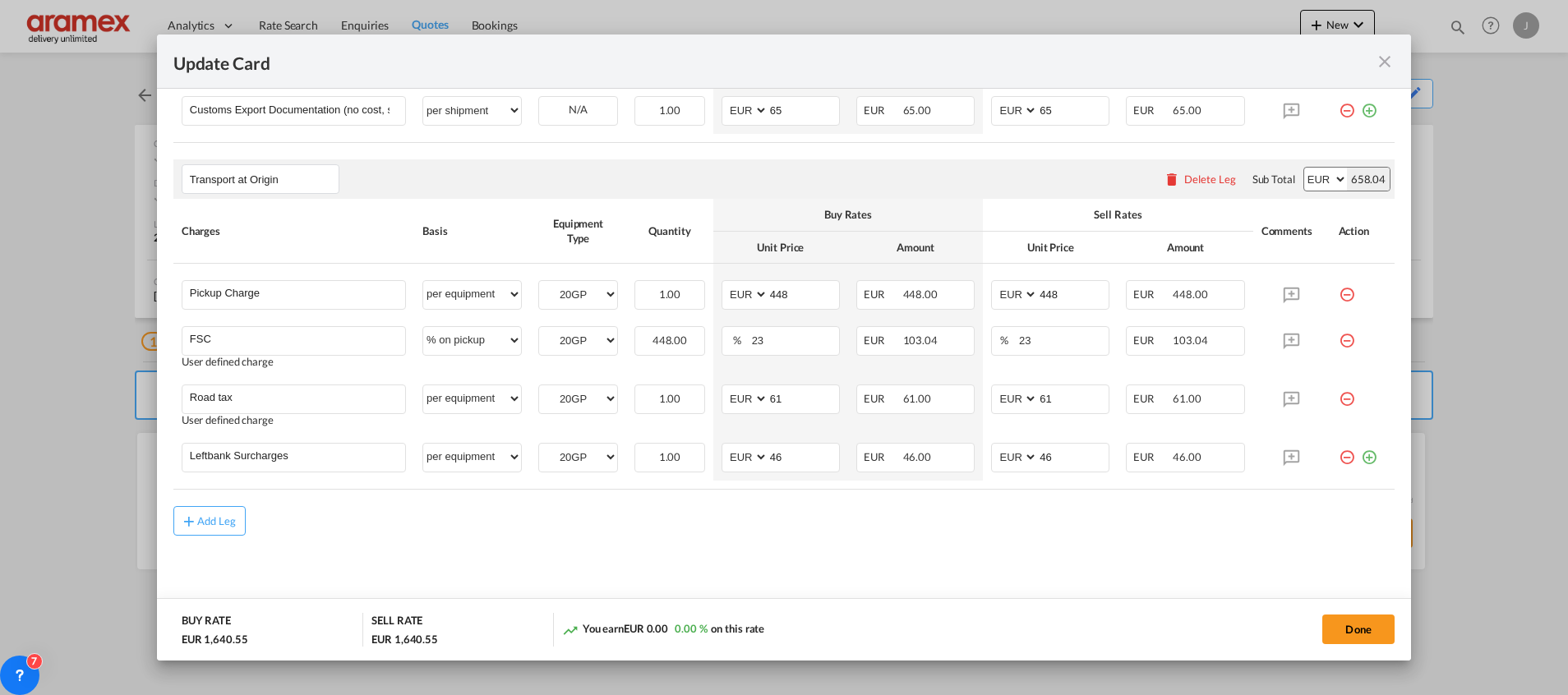
click at [925, 554] on md-content "Main Freight Please enter leg name Leg Name Already Exists Delete Leg Sub Total…" at bounding box center [784, 84] width 1221 height 1076
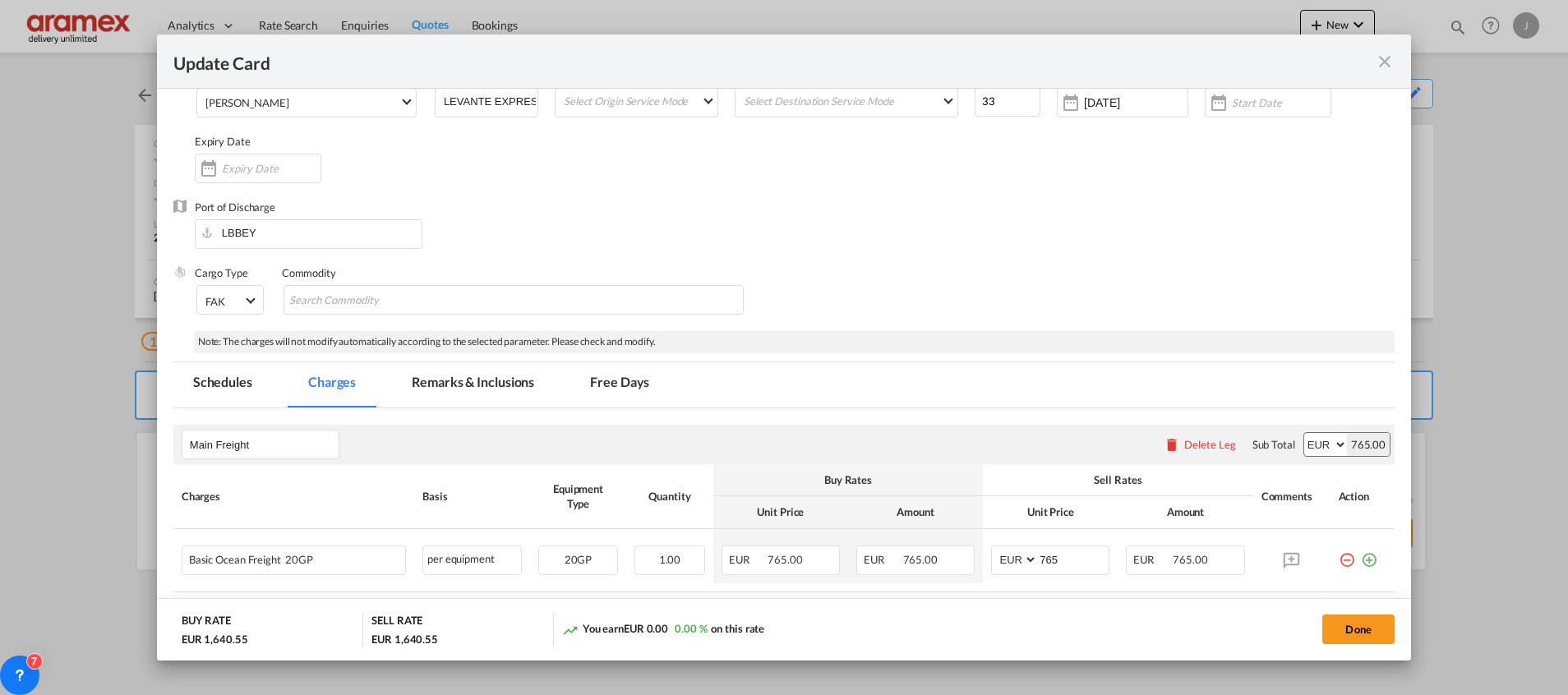
scroll to position [0, 0]
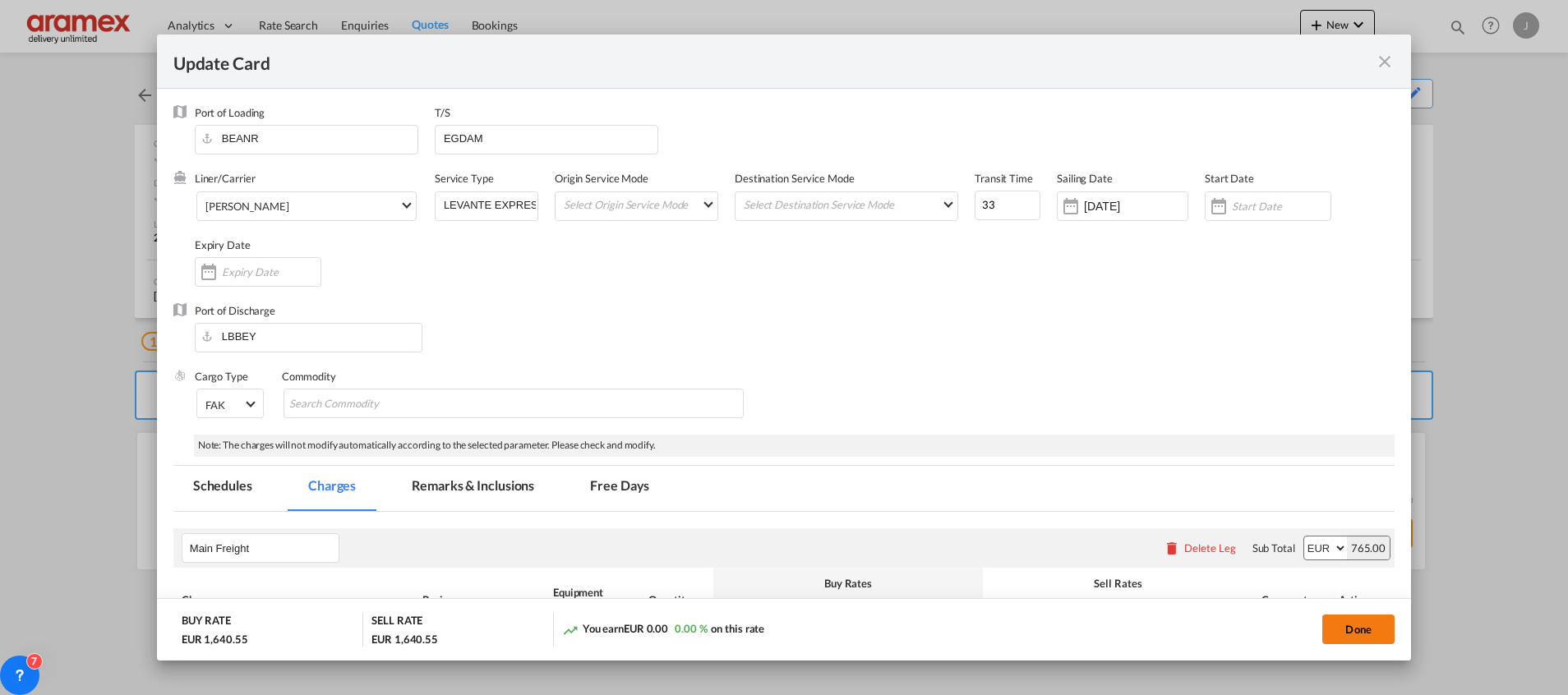
click at [1341, 631] on button "Done" at bounding box center [1359, 629] width 72 height 29
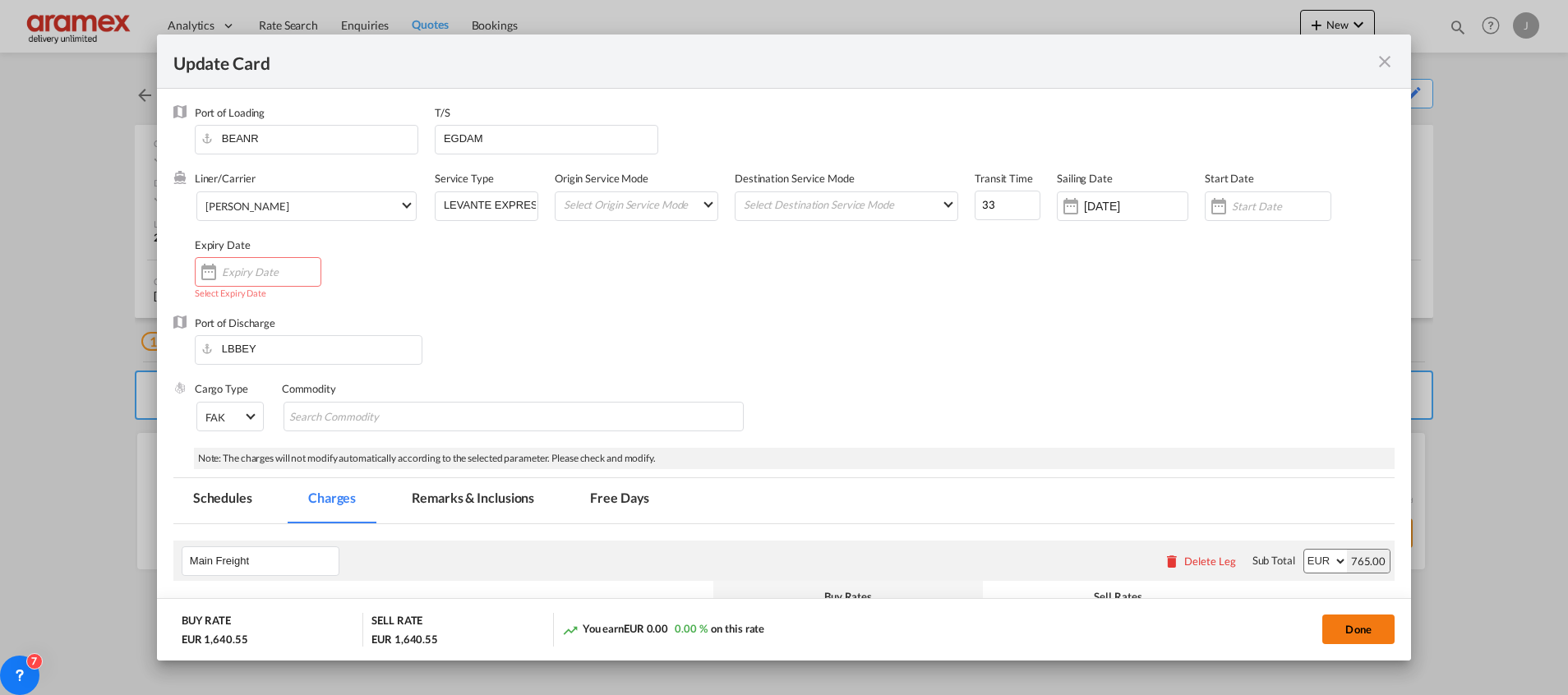
click at [1372, 631] on button "Done" at bounding box center [1359, 629] width 72 height 29
click at [1256, 203] on input "Update Card Port ..." at bounding box center [1282, 206] width 99 height 13
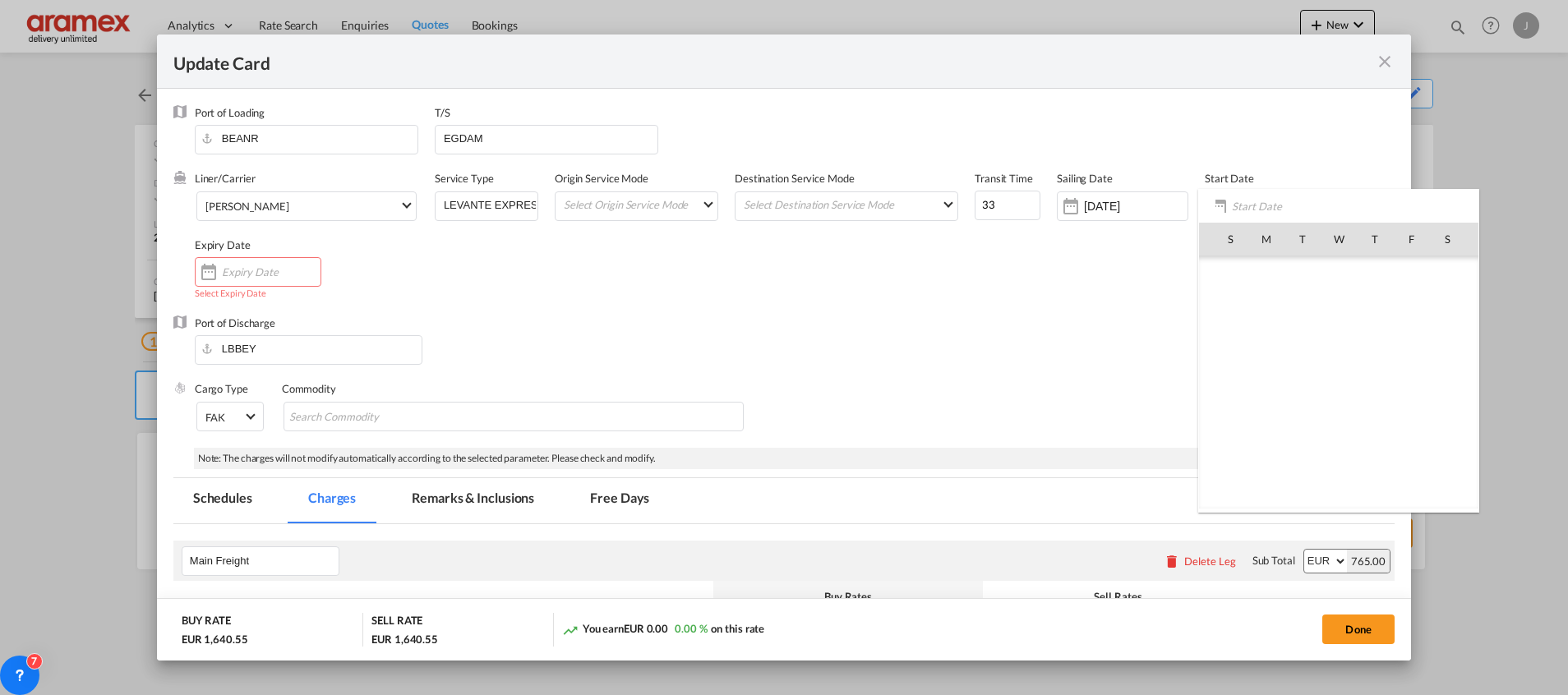
scroll to position [380576, 0]
click at [1301, 343] on span "9" at bounding box center [1302, 346] width 34 height 34
type input "[DATE]"
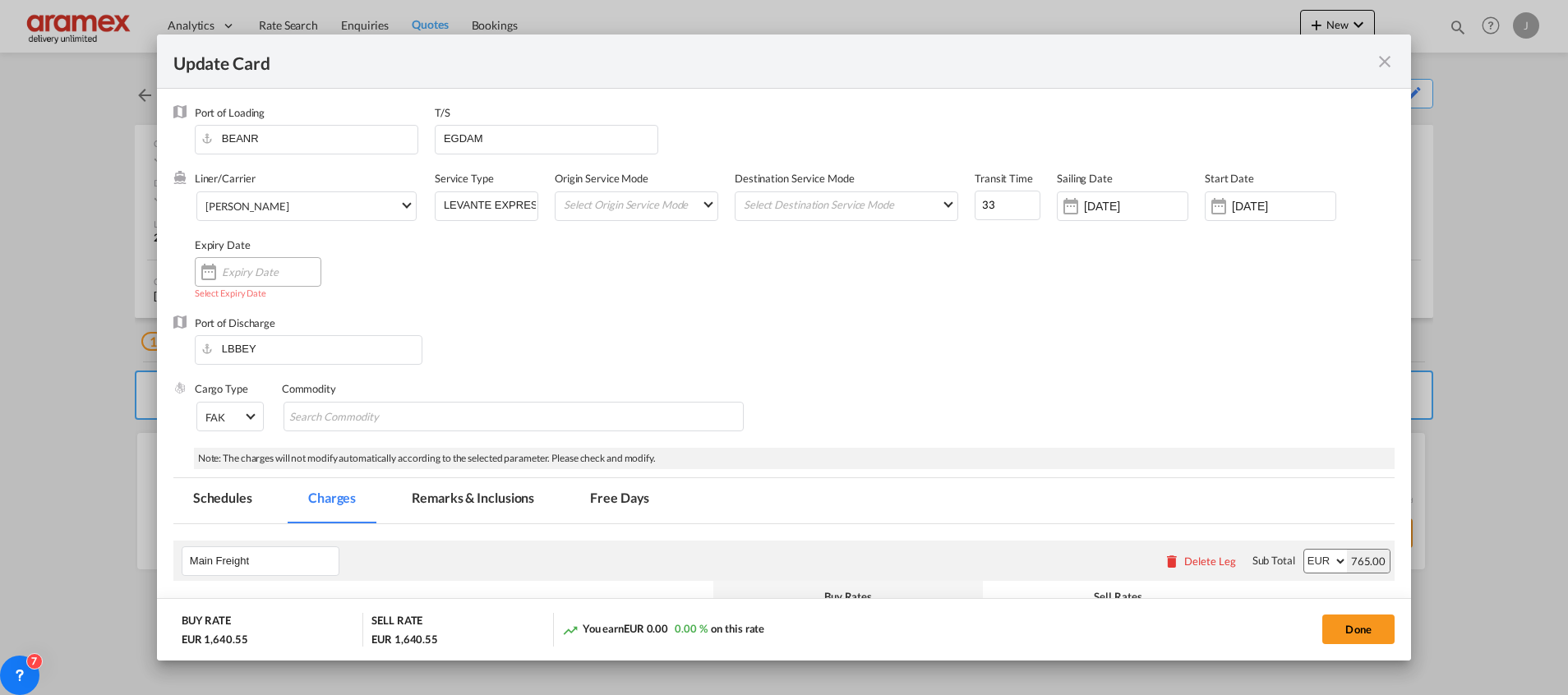
click at [250, 277] on input "Update Card Port ..." at bounding box center [271, 272] width 99 height 13
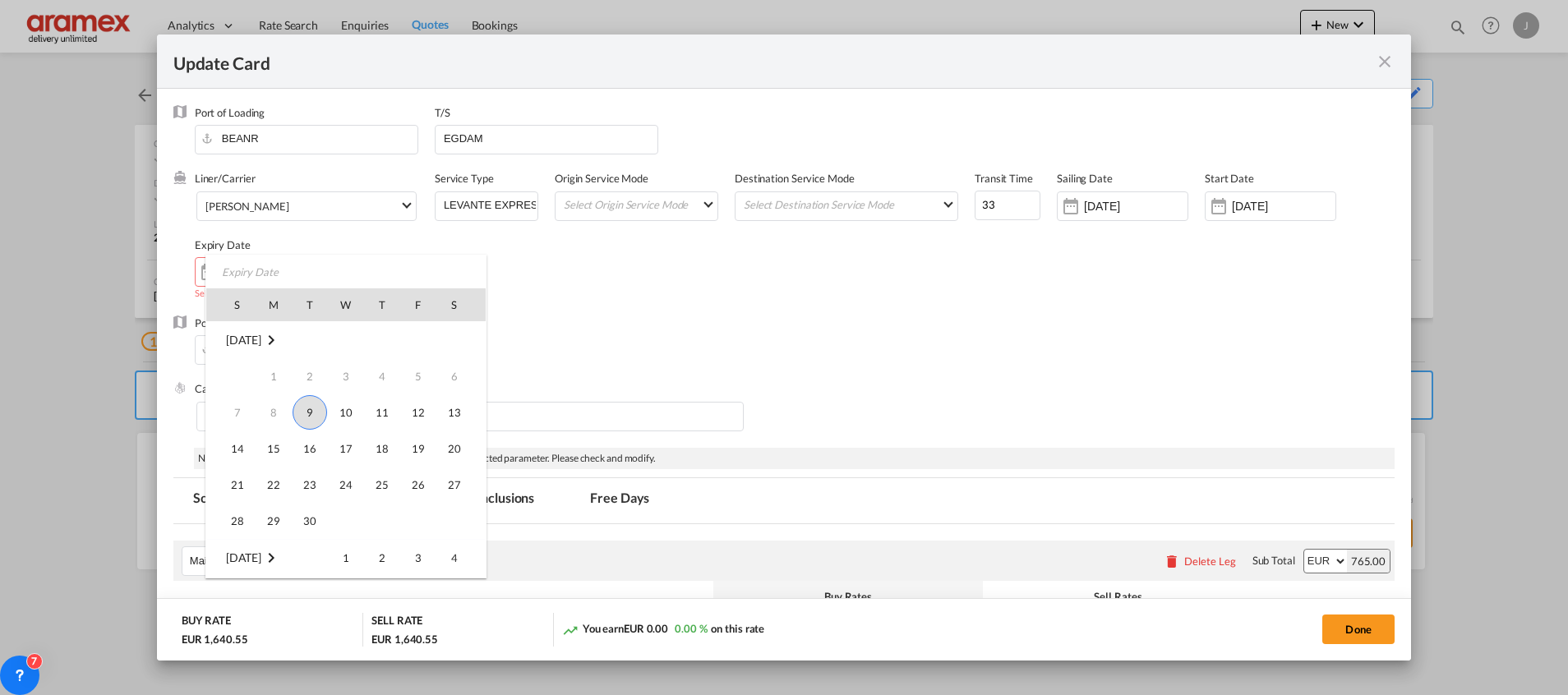
click at [312, 406] on span "9" at bounding box center [309, 412] width 34 height 34
type input "[DATE]"
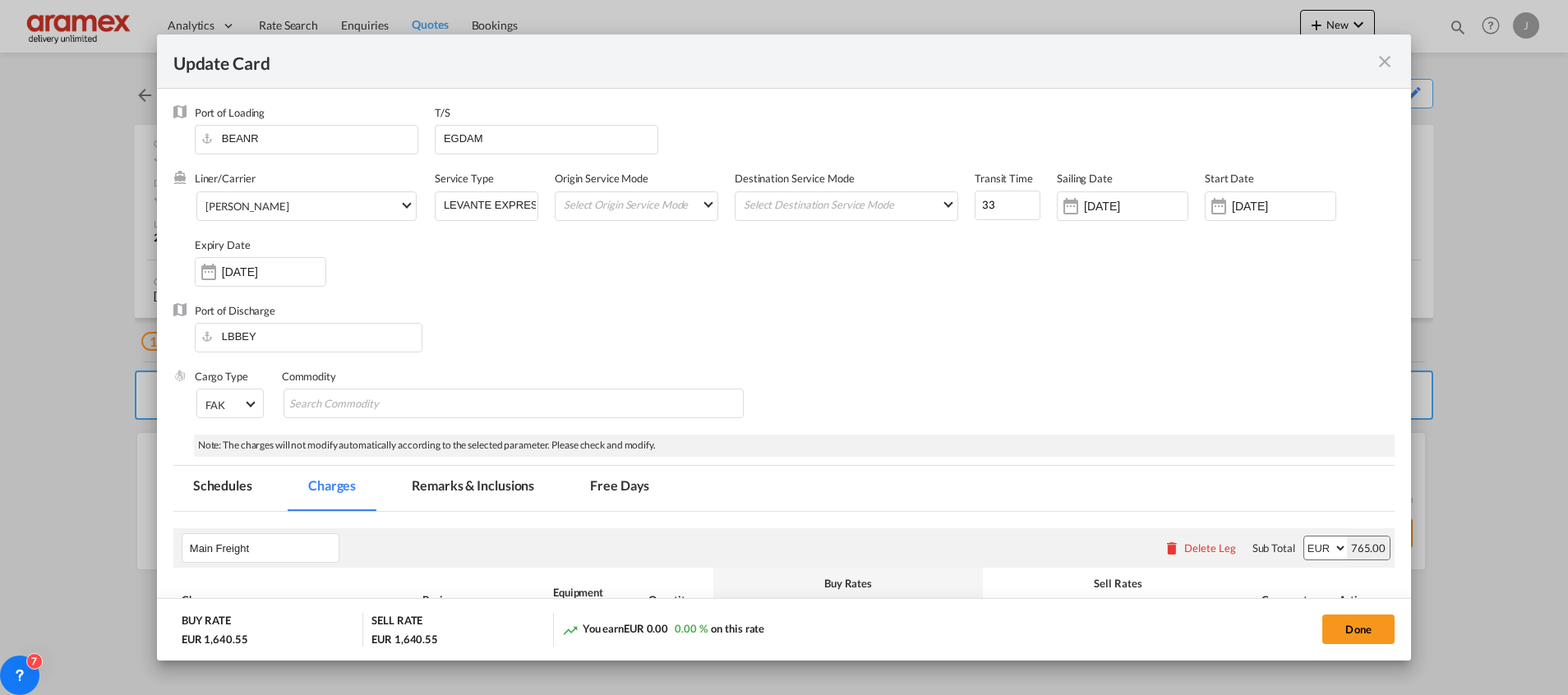
click at [962, 348] on div "Port of Discharge LBBEY" at bounding box center [784, 336] width 1221 height 65
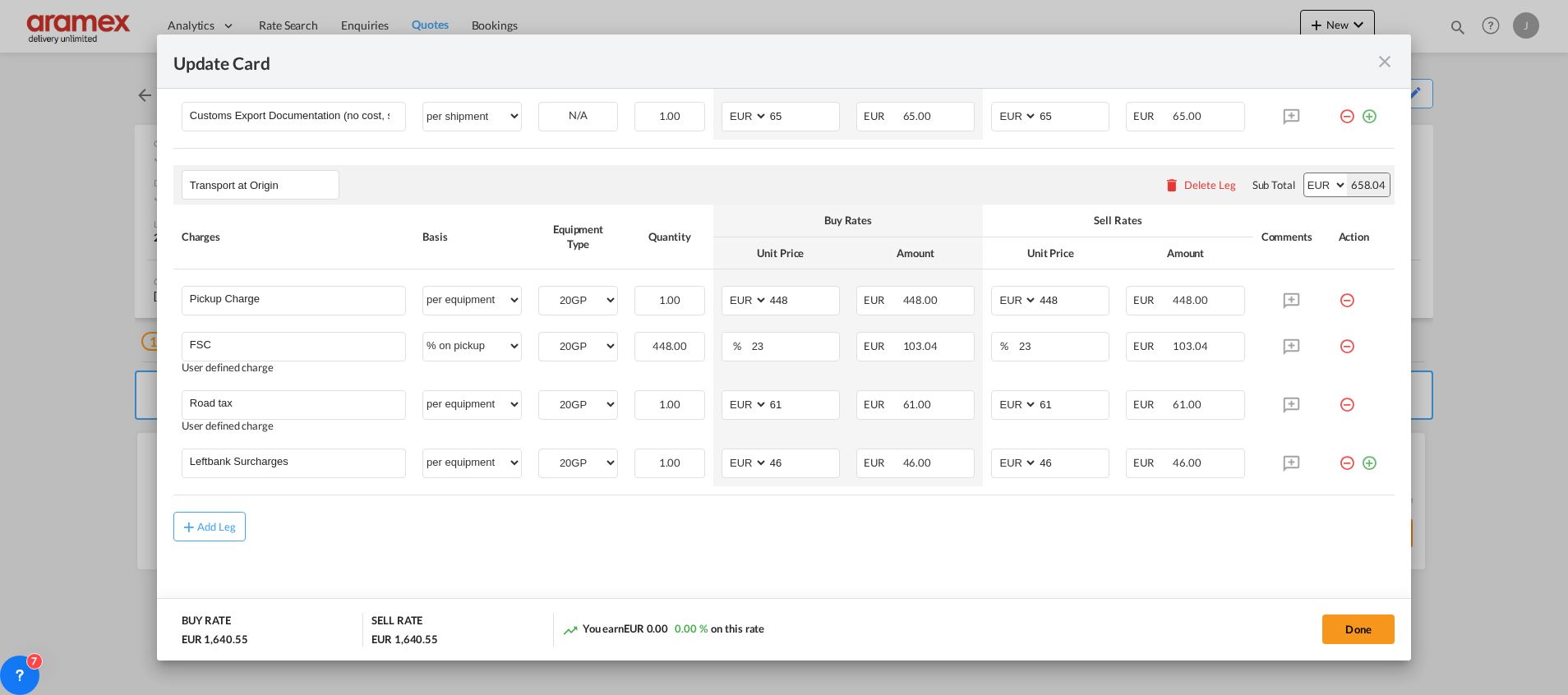
scroll to position [966, 0]
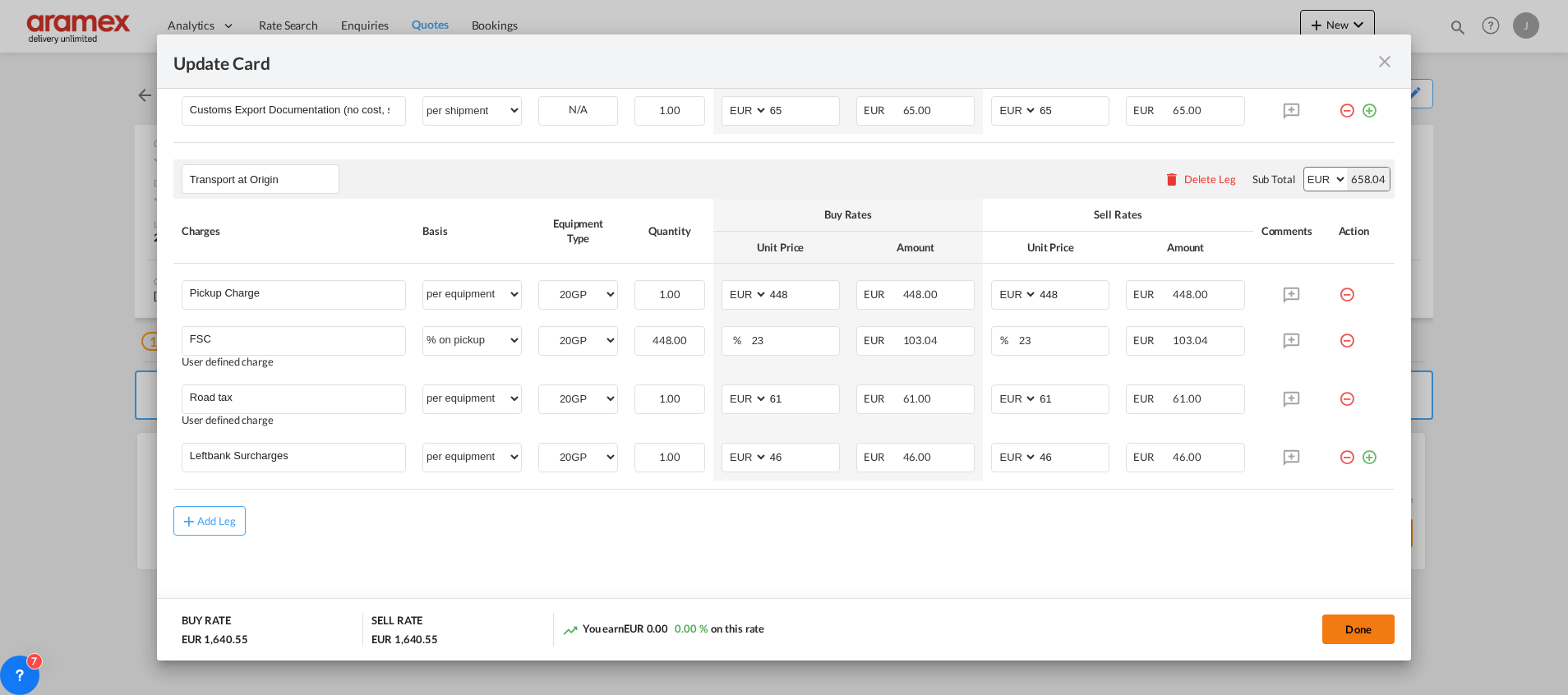
click at [1337, 633] on button "Done" at bounding box center [1359, 629] width 72 height 29
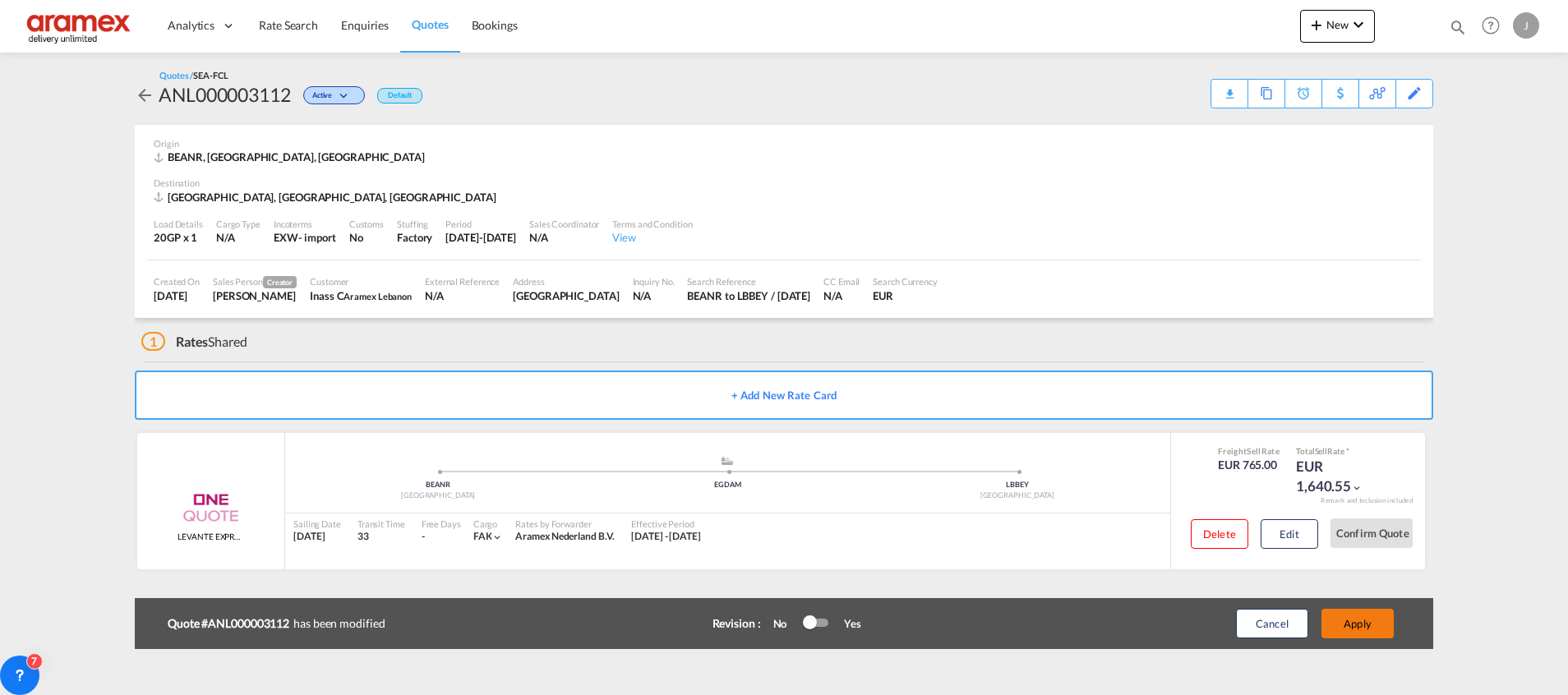
click at [1363, 631] on button "Apply" at bounding box center [1358, 623] width 72 height 29
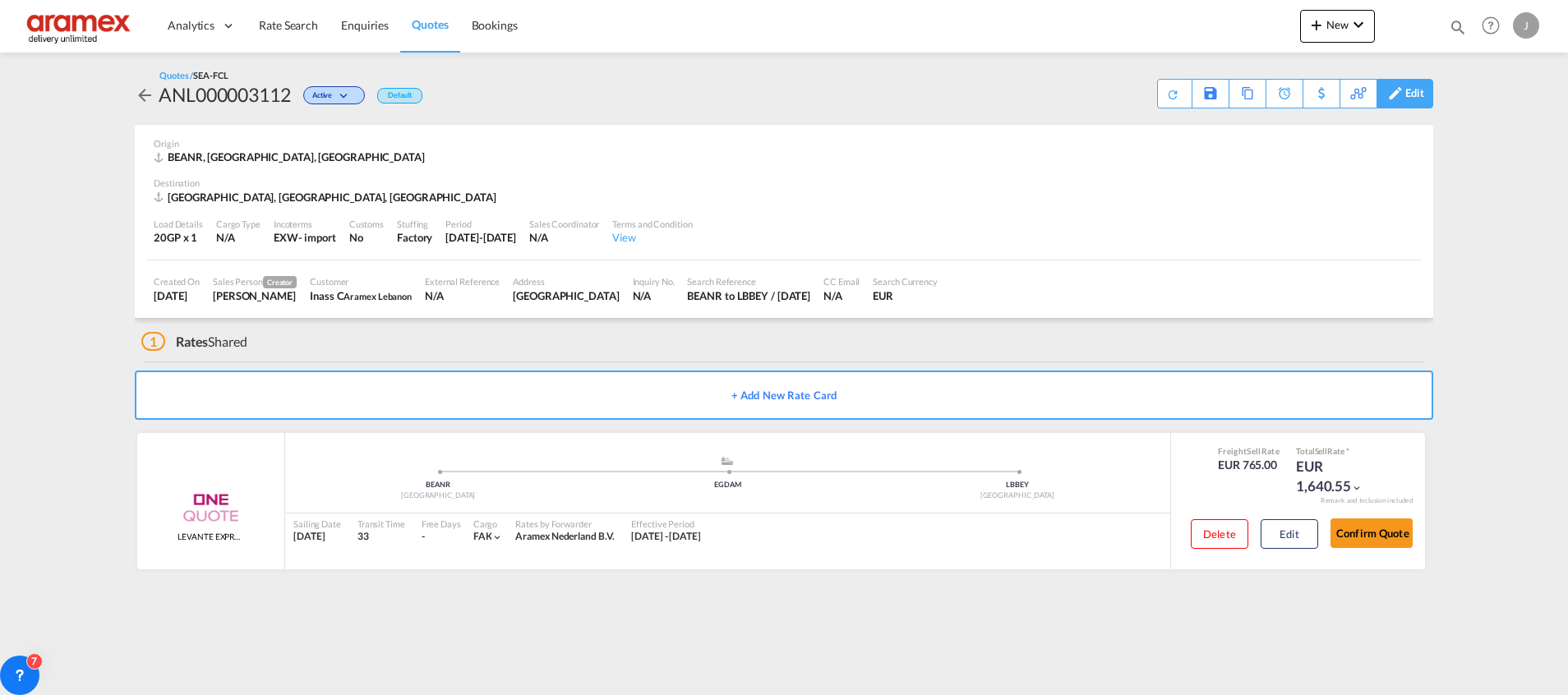
click at [1419, 89] on div "Edit" at bounding box center [1414, 94] width 19 height 28
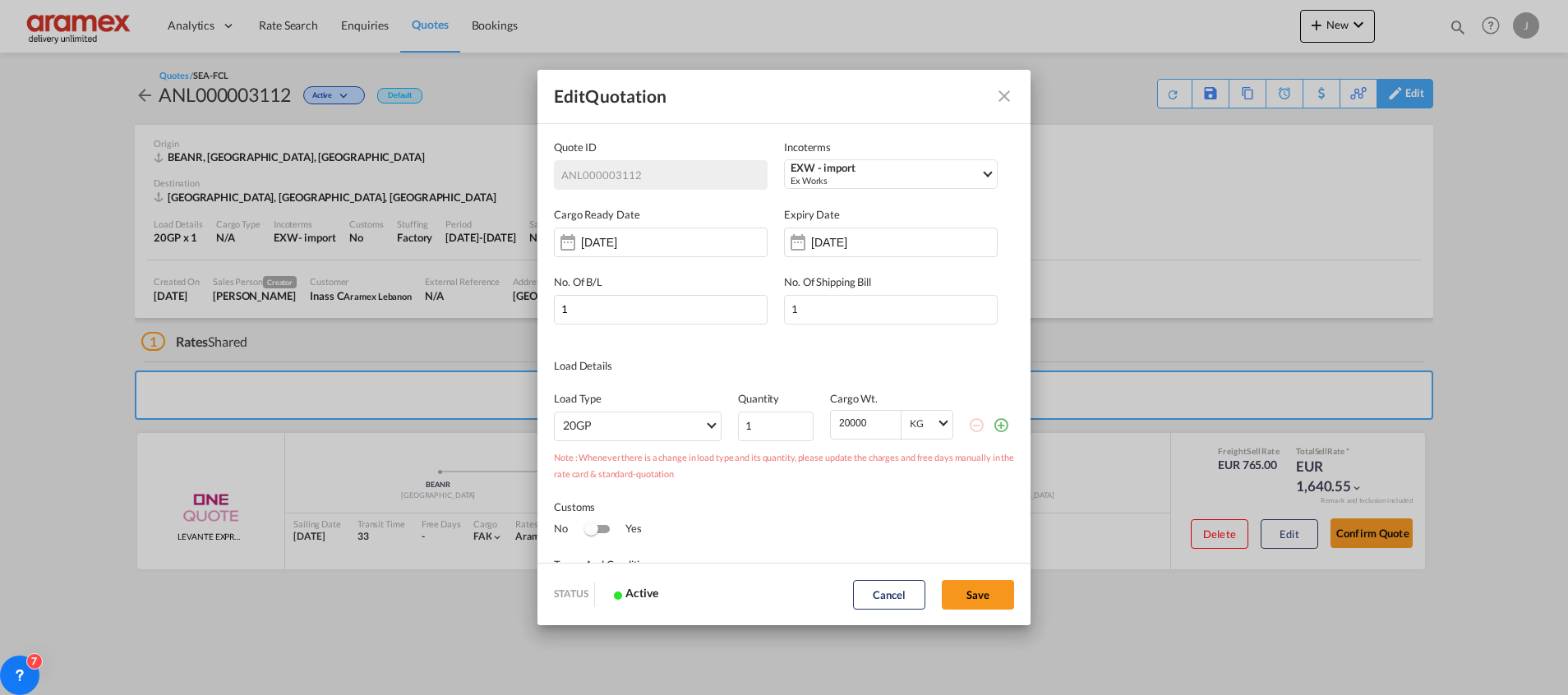
scroll to position [0, 0]
click at [907, 241] on div "[DATE]" at bounding box center [891, 242] width 214 height 29
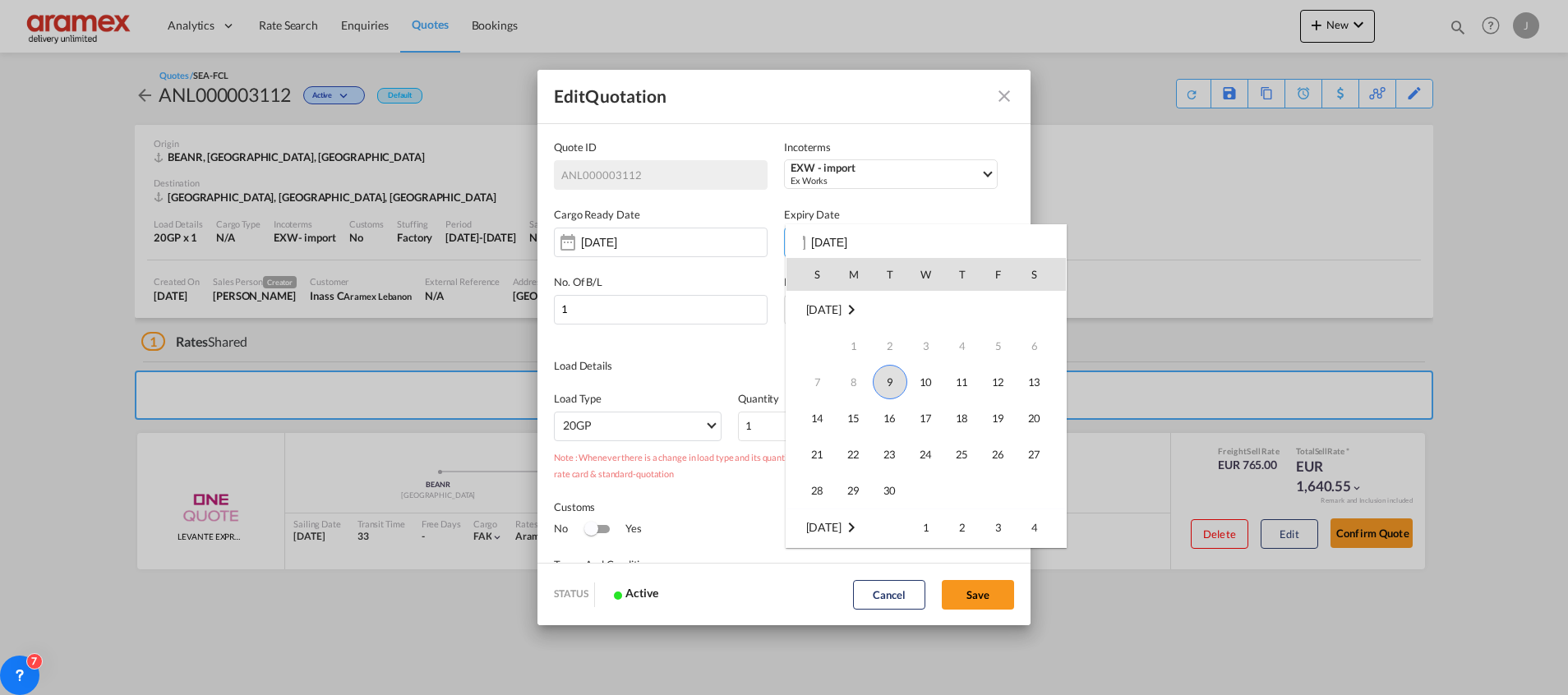
click at [897, 385] on span "9" at bounding box center [890, 381] width 34 height 34
type input "[DATE]"
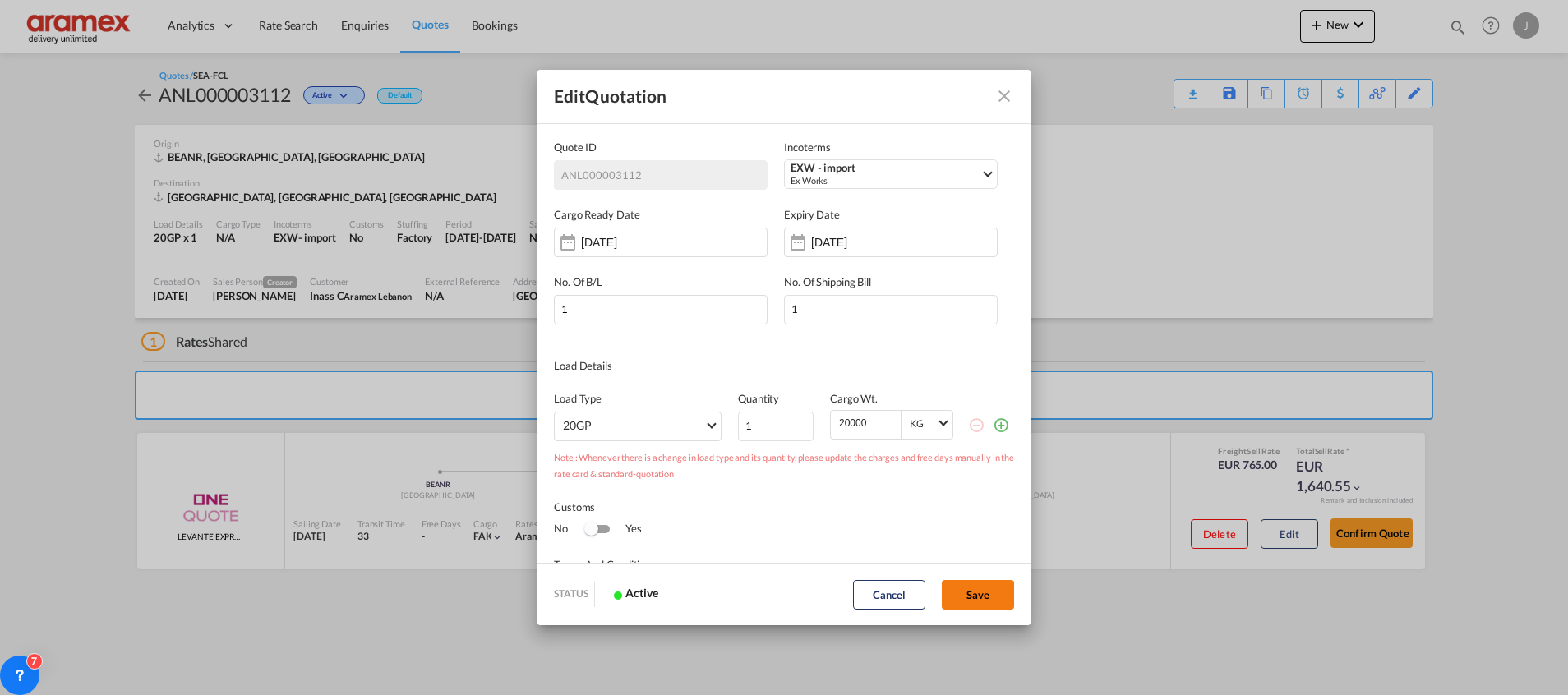
click at [966, 585] on button "Save" at bounding box center [978, 594] width 72 height 29
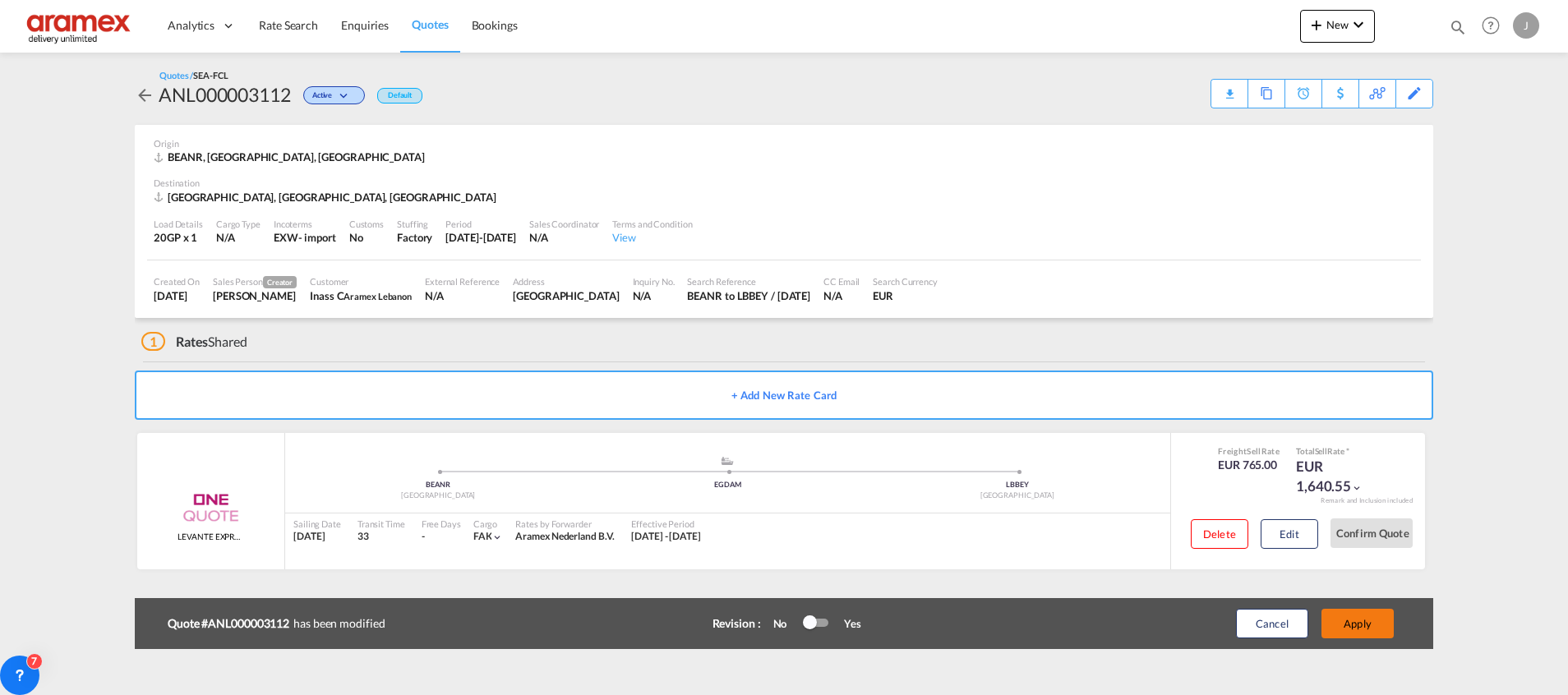
click at [1357, 623] on button "Apply" at bounding box center [1358, 623] width 72 height 29
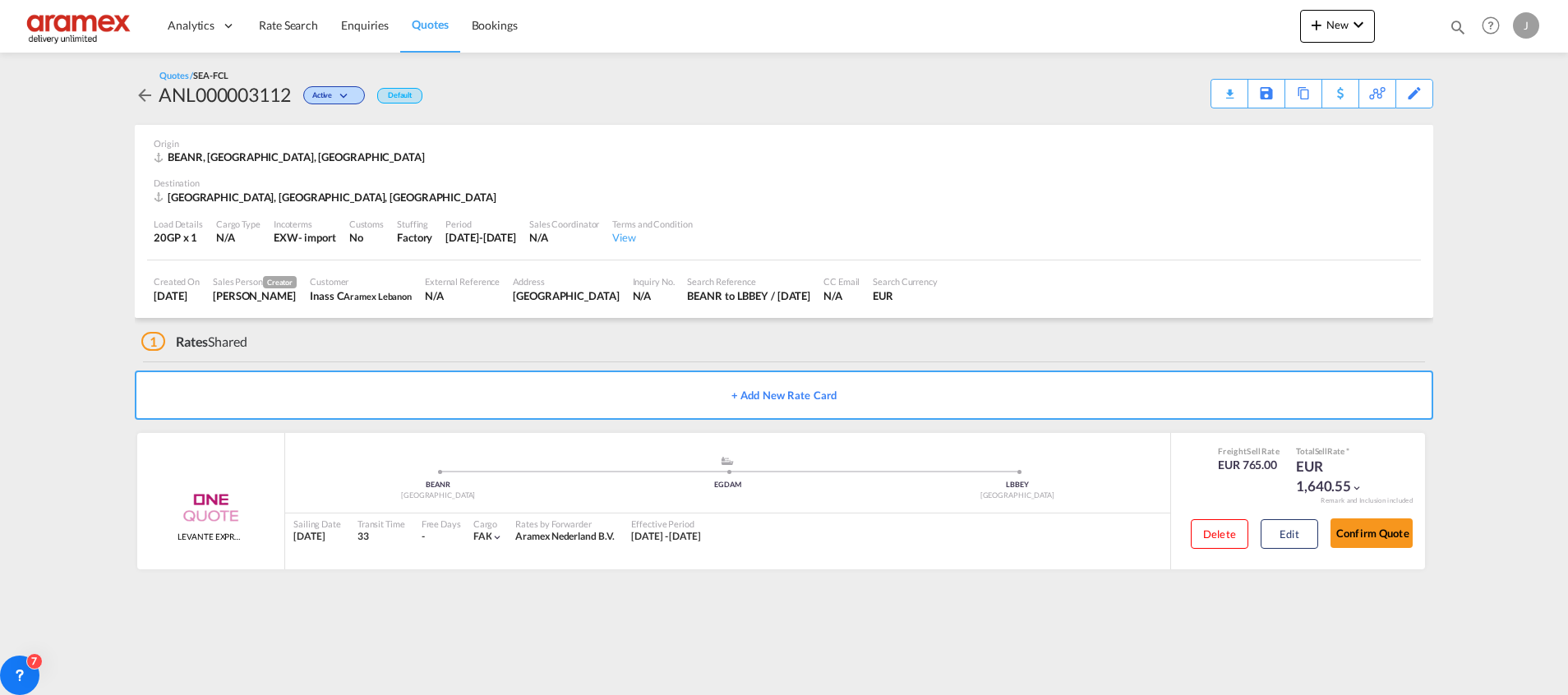
click at [0, 0] on div "Download Quote" at bounding box center [0, 0] width 0 height 0
click at [439, 24] on span "Quotes" at bounding box center [429, 25] width 36 height 14
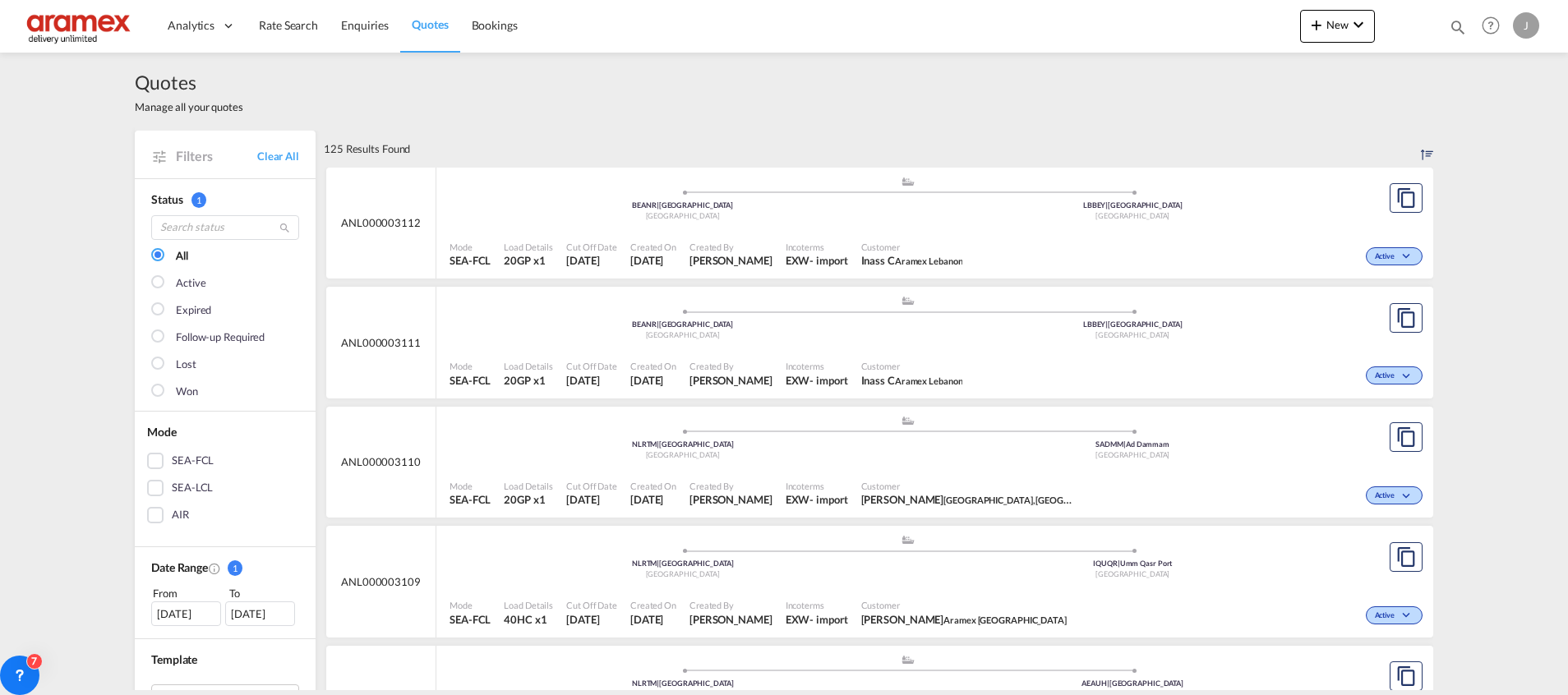
click at [999, 357] on div "Active" at bounding box center [1198, 374] width 458 height 42
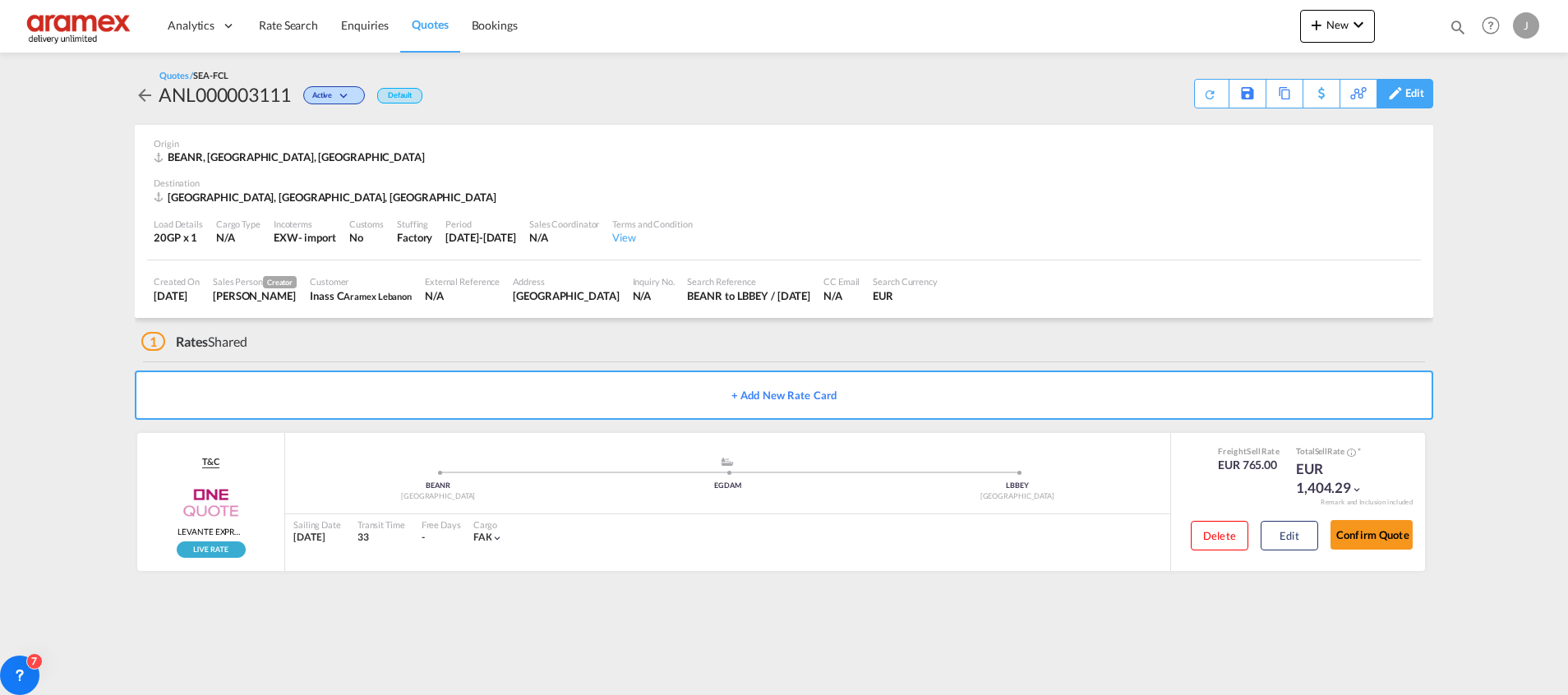
click at [1407, 95] on div "Edit" at bounding box center [1414, 94] width 19 height 28
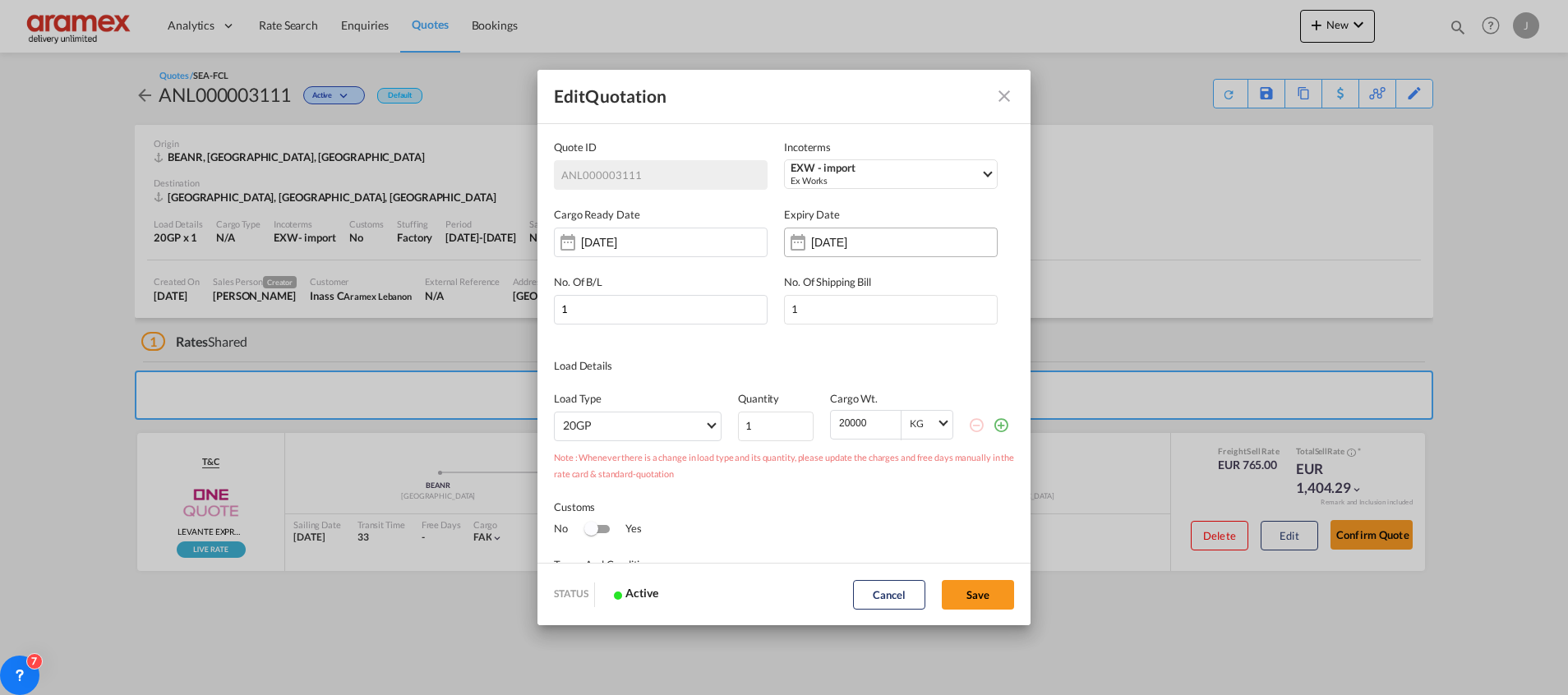
click at [844, 246] on input "[DATE]" at bounding box center [862, 242] width 103 height 13
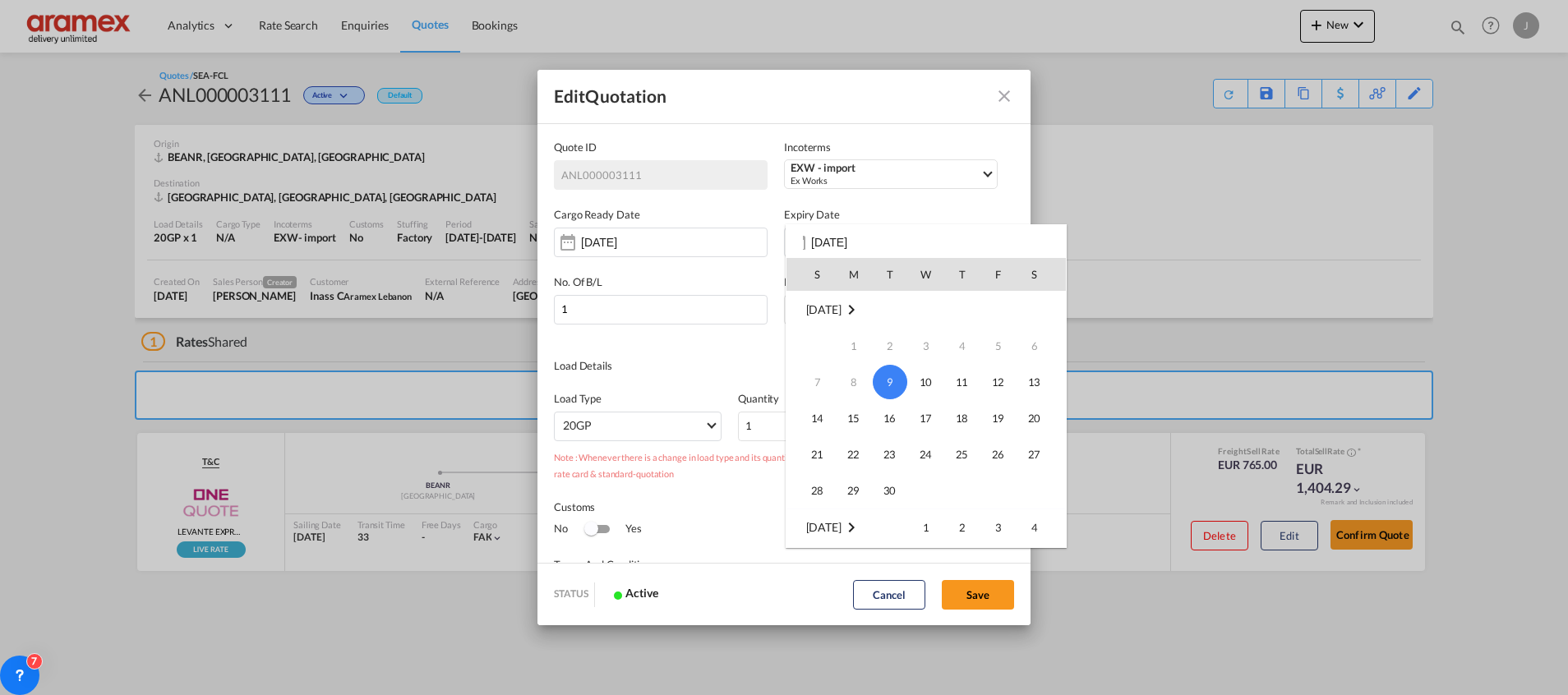
click at [883, 379] on span "9" at bounding box center [890, 381] width 34 height 34
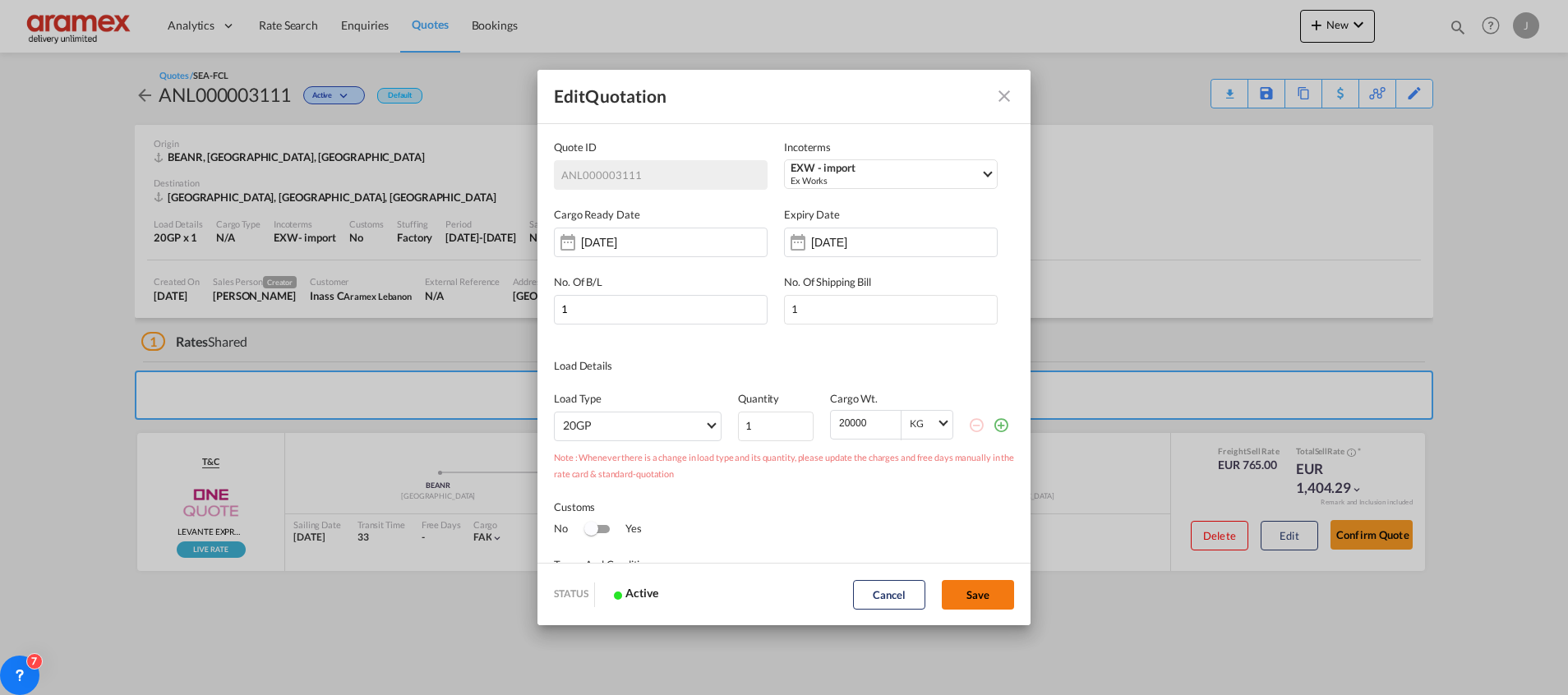
click at [977, 591] on button "Save" at bounding box center [978, 594] width 72 height 29
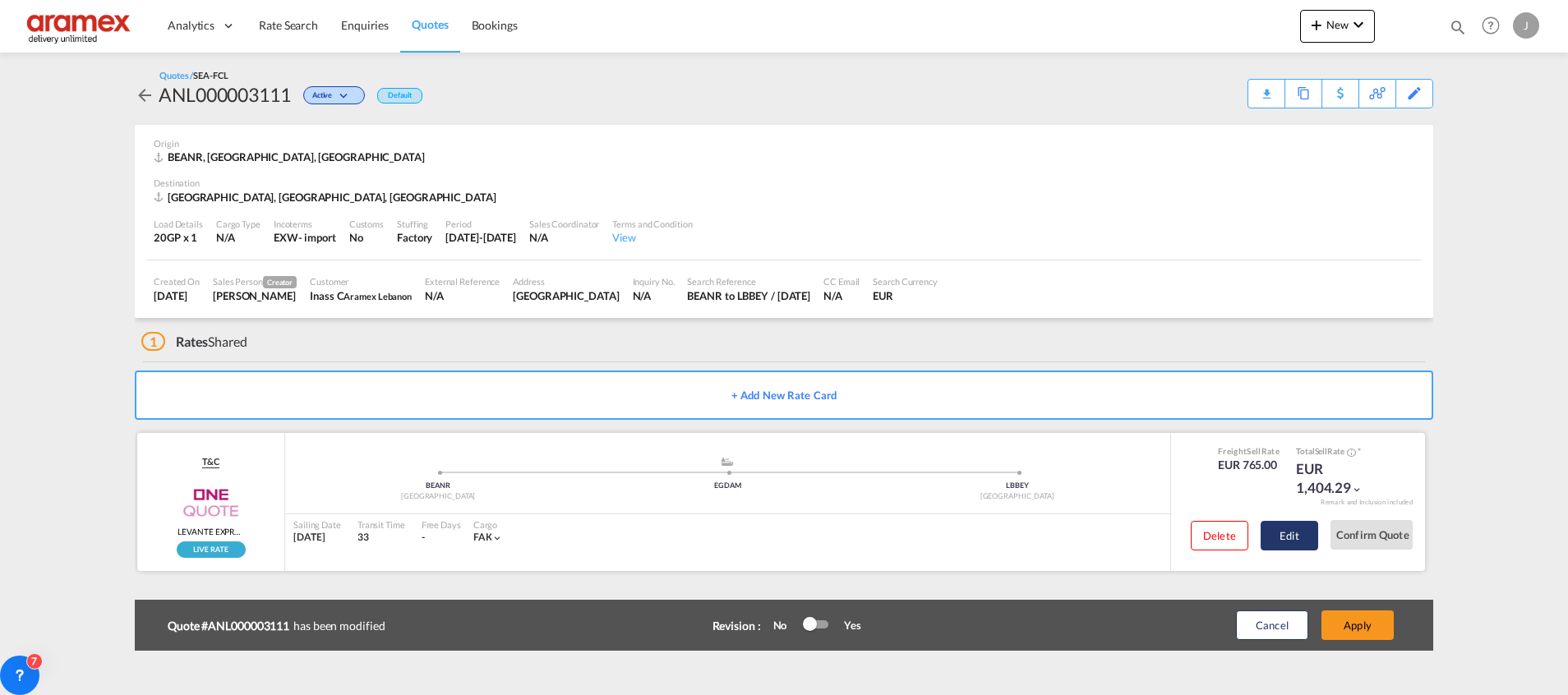
click at [1304, 537] on button "Edit" at bounding box center [1289, 535] width 57 height 29
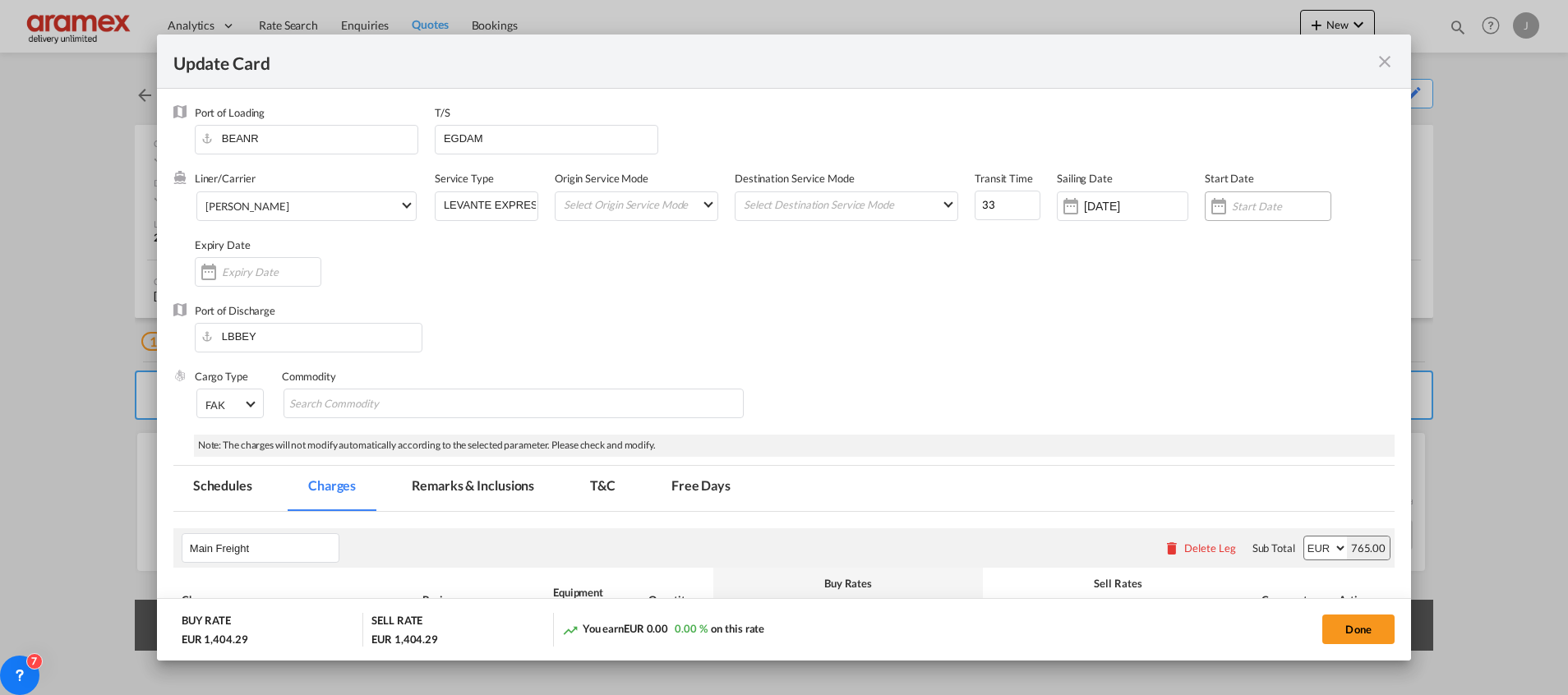
click at [1240, 208] on input "Update Card Port ..." at bounding box center [1282, 206] width 99 height 13
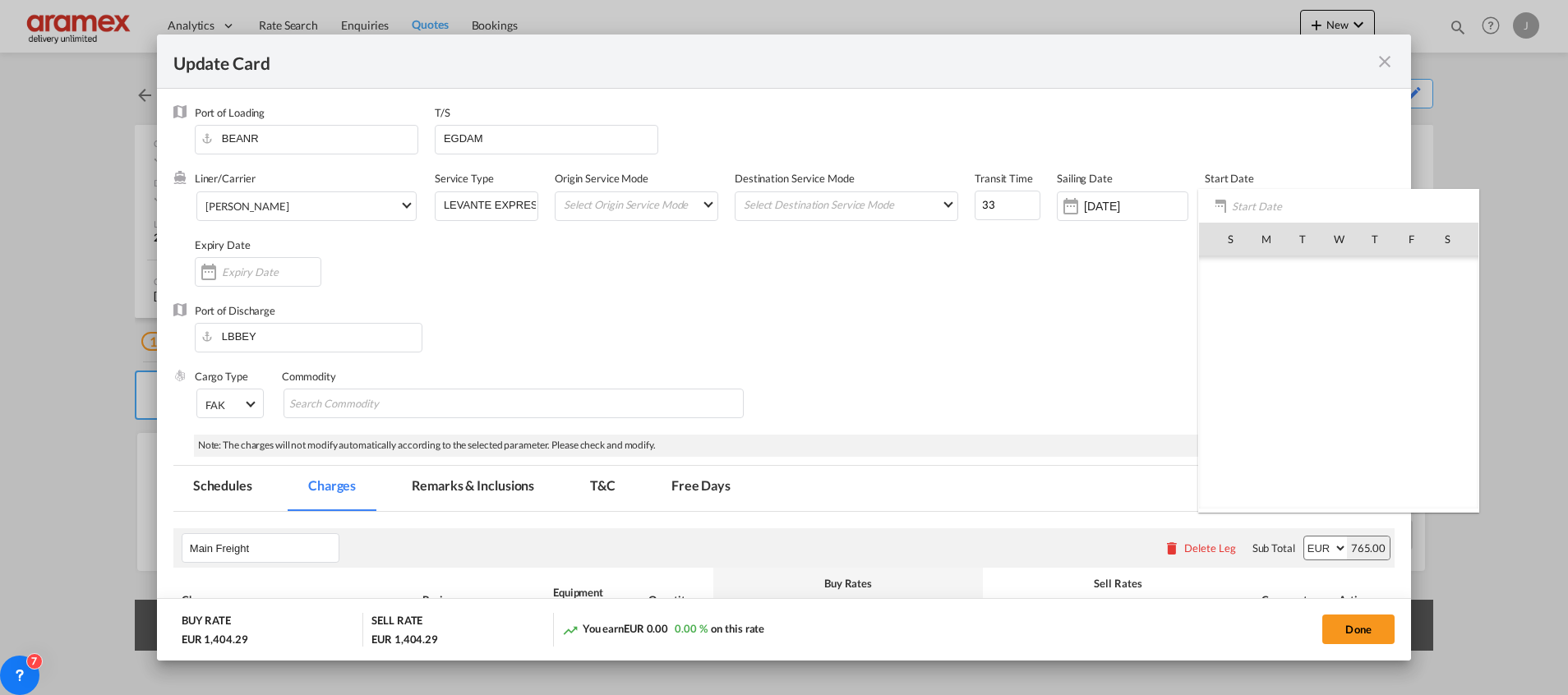
scroll to position [380576, 0]
click at [1304, 342] on span "9" at bounding box center [1302, 346] width 34 height 34
type input "[DATE]"
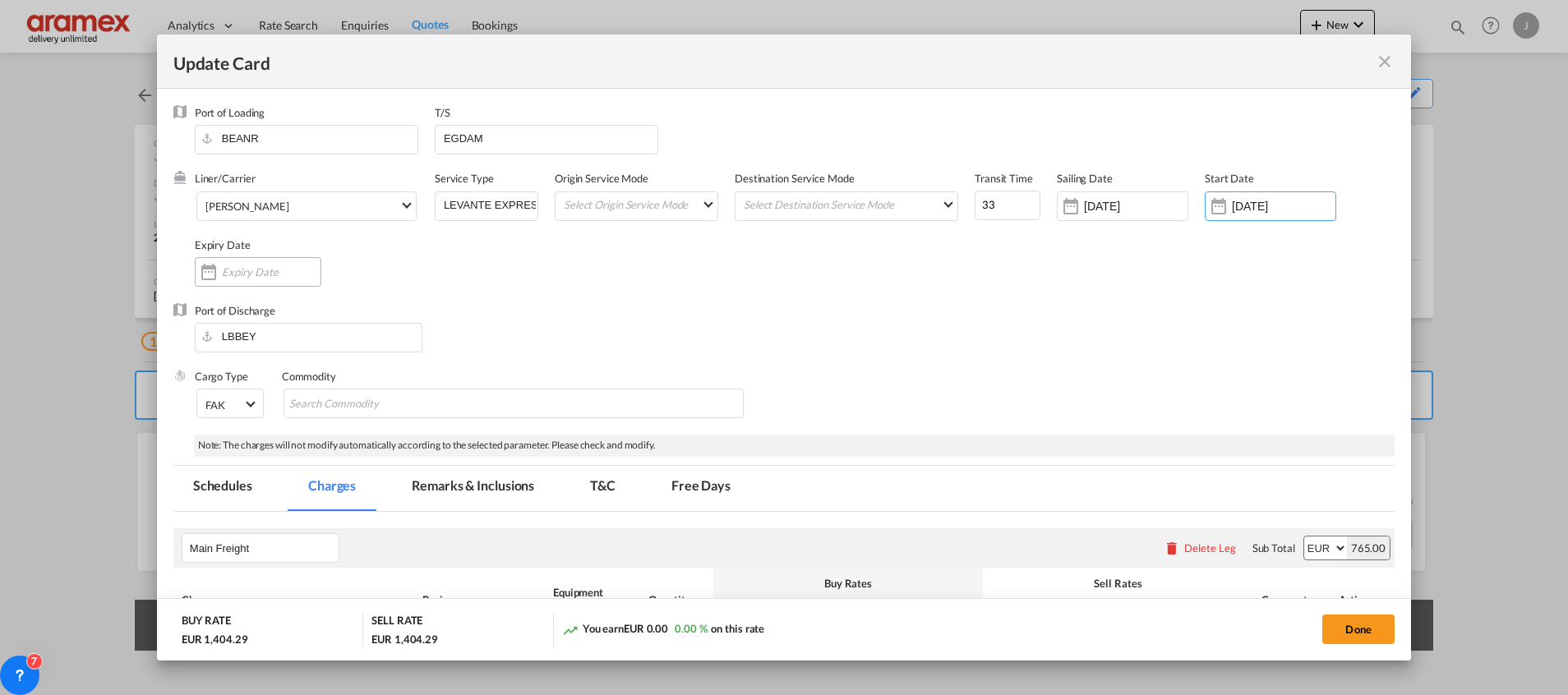
click at [260, 268] on input "Update Card Port ..." at bounding box center [271, 272] width 99 height 13
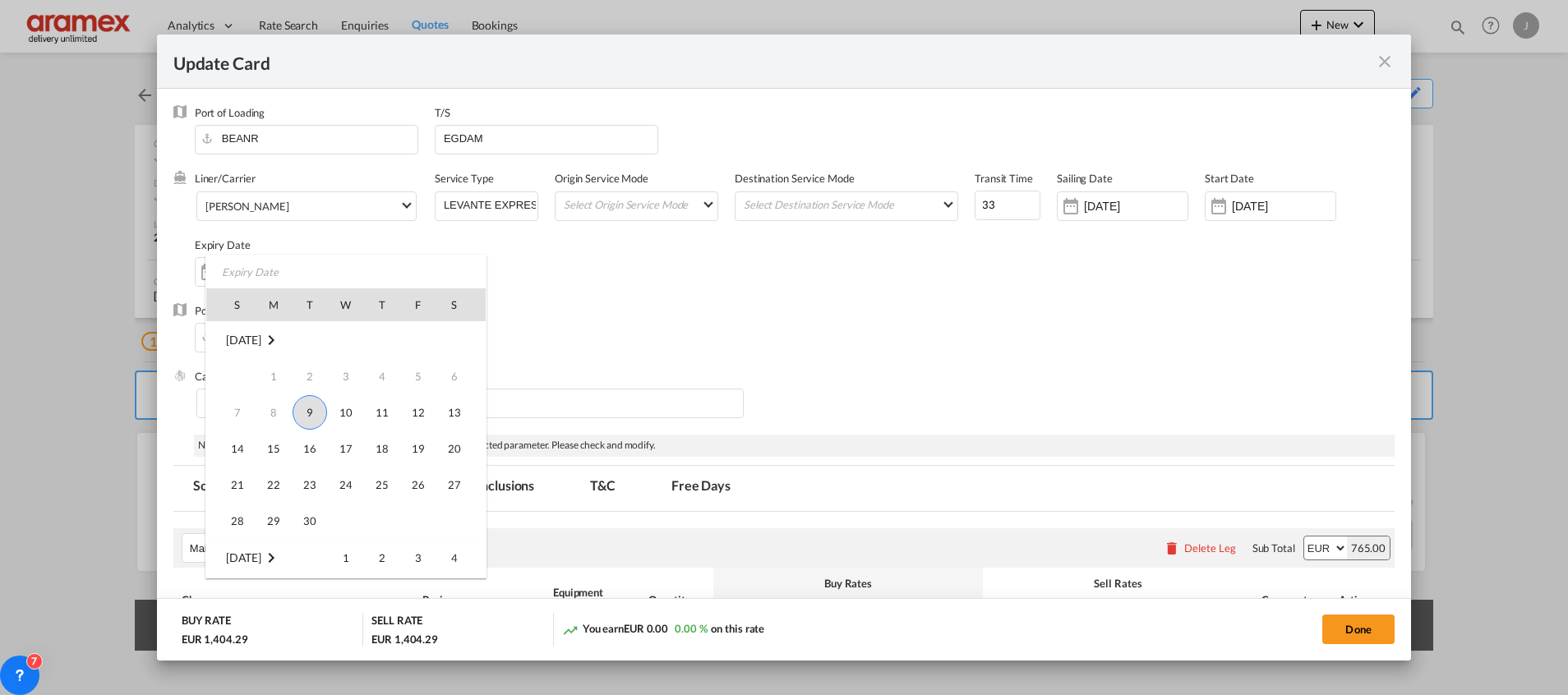
click at [309, 413] on span "9" at bounding box center [309, 412] width 34 height 34
type input "[DATE]"
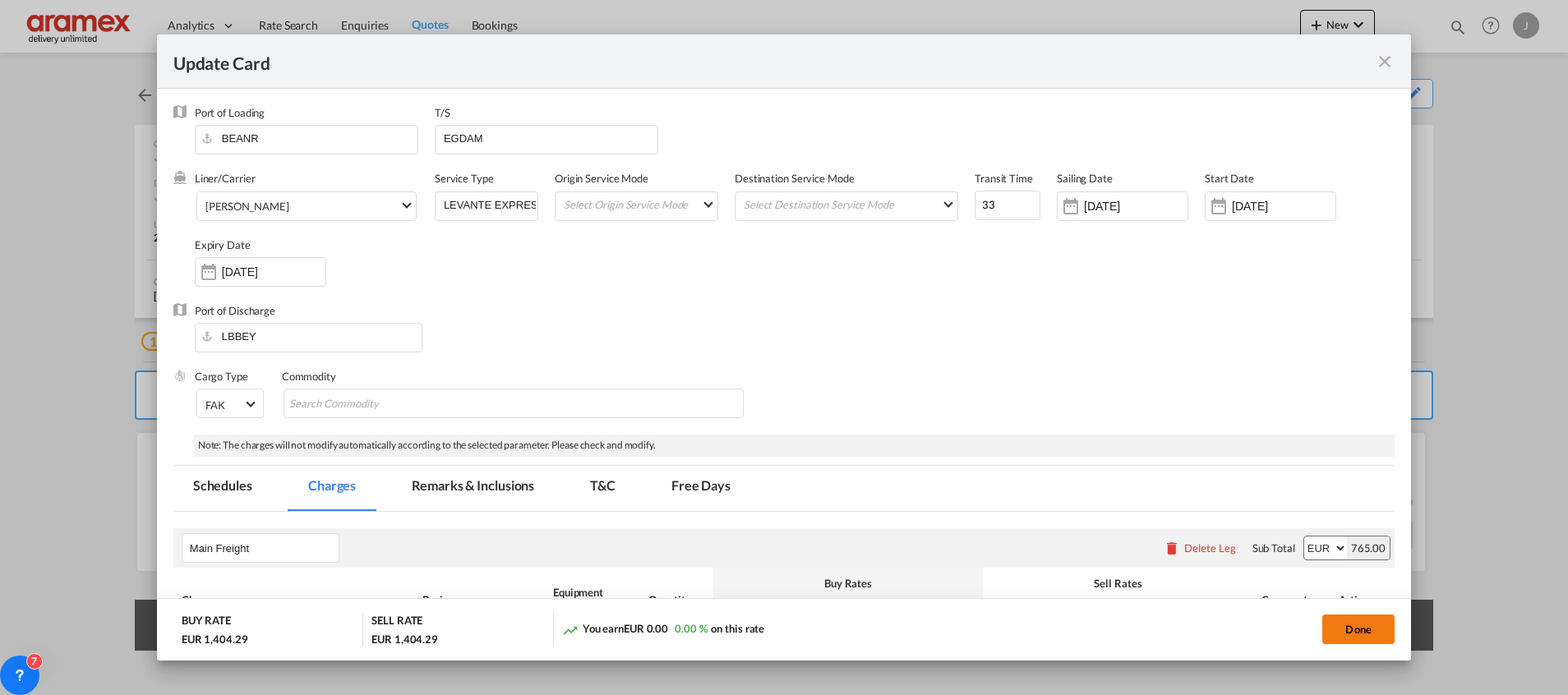
click at [1351, 634] on button "Done" at bounding box center [1359, 629] width 72 height 29
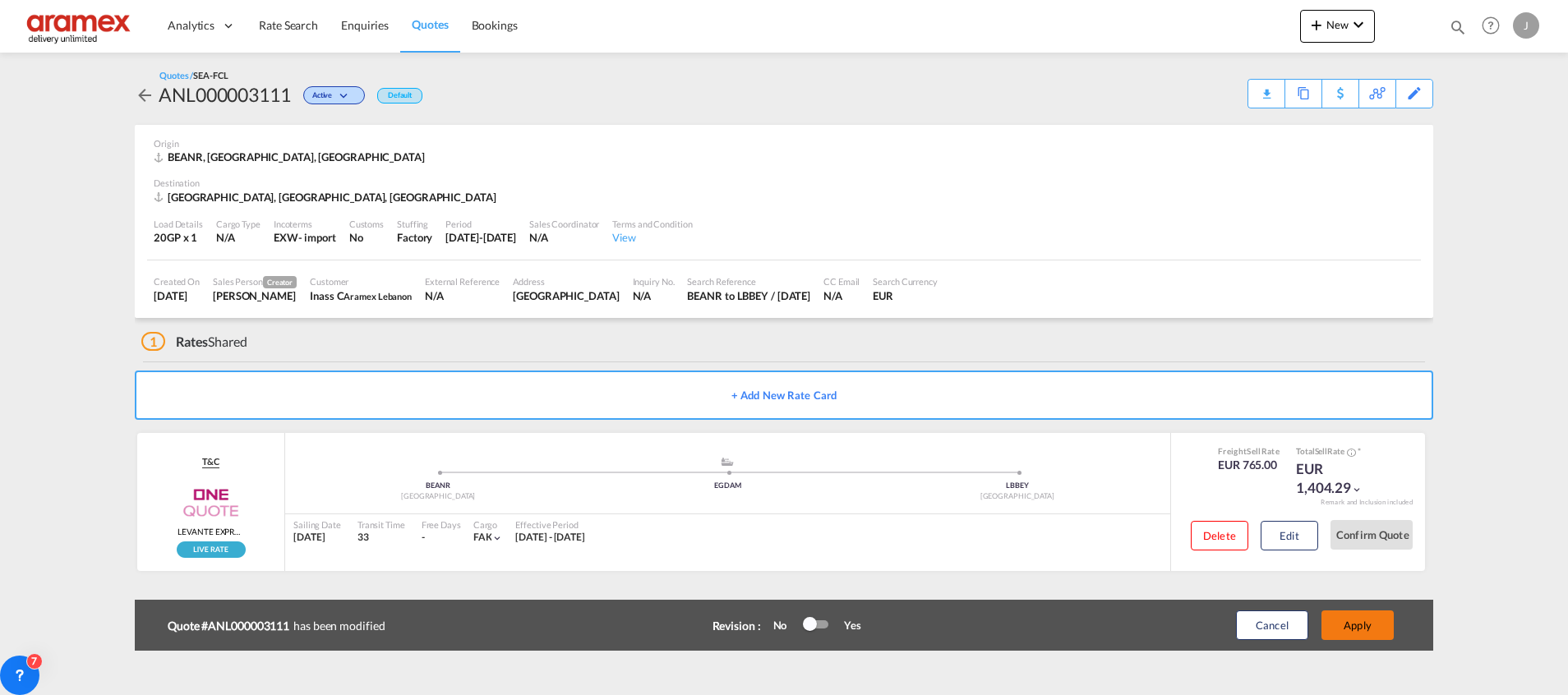
click at [1352, 631] on button "Apply" at bounding box center [1358, 624] width 72 height 29
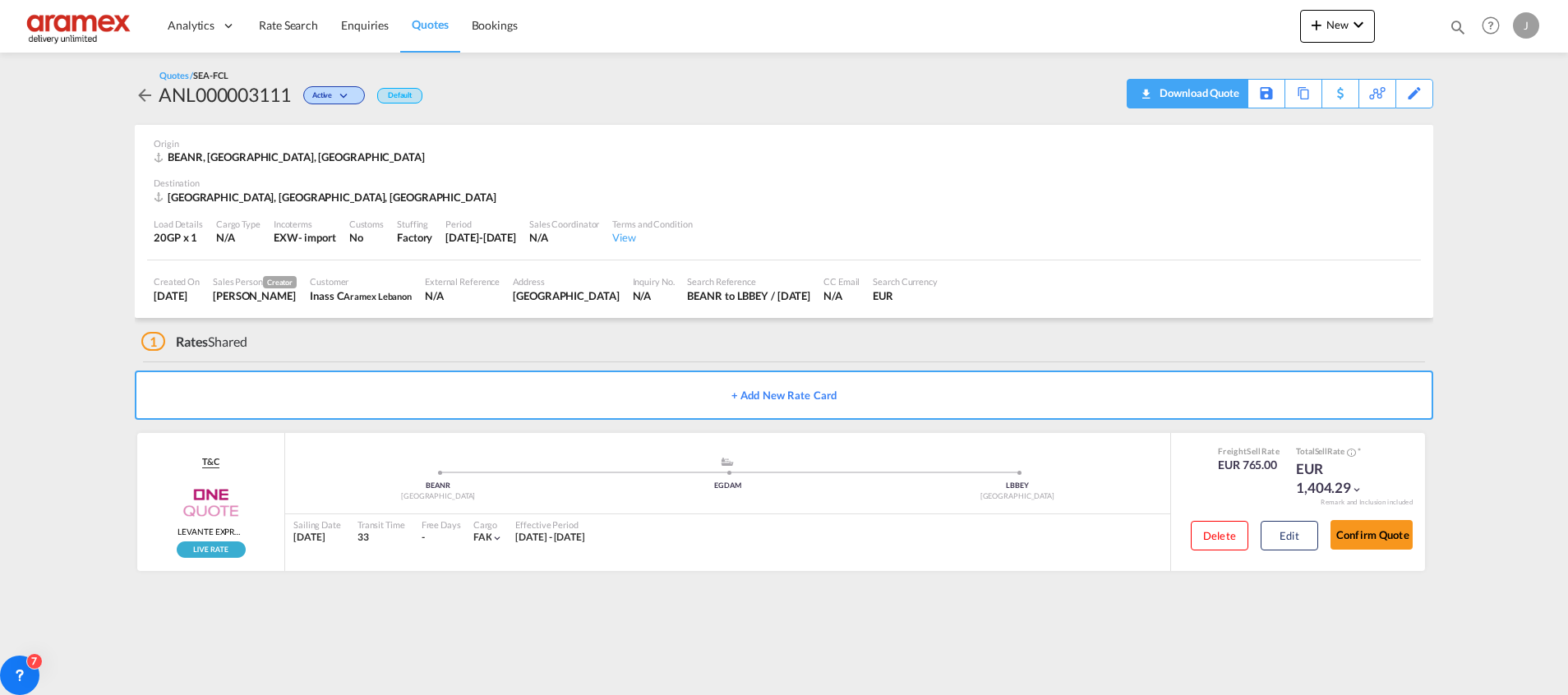
click at [1160, 94] on div "Download Quote" at bounding box center [1197, 93] width 84 height 26
click at [1214, 87] on div "Download Quote" at bounding box center [1197, 93] width 84 height 26
click at [1284, 533] on button "Edit" at bounding box center [1289, 535] width 57 height 29
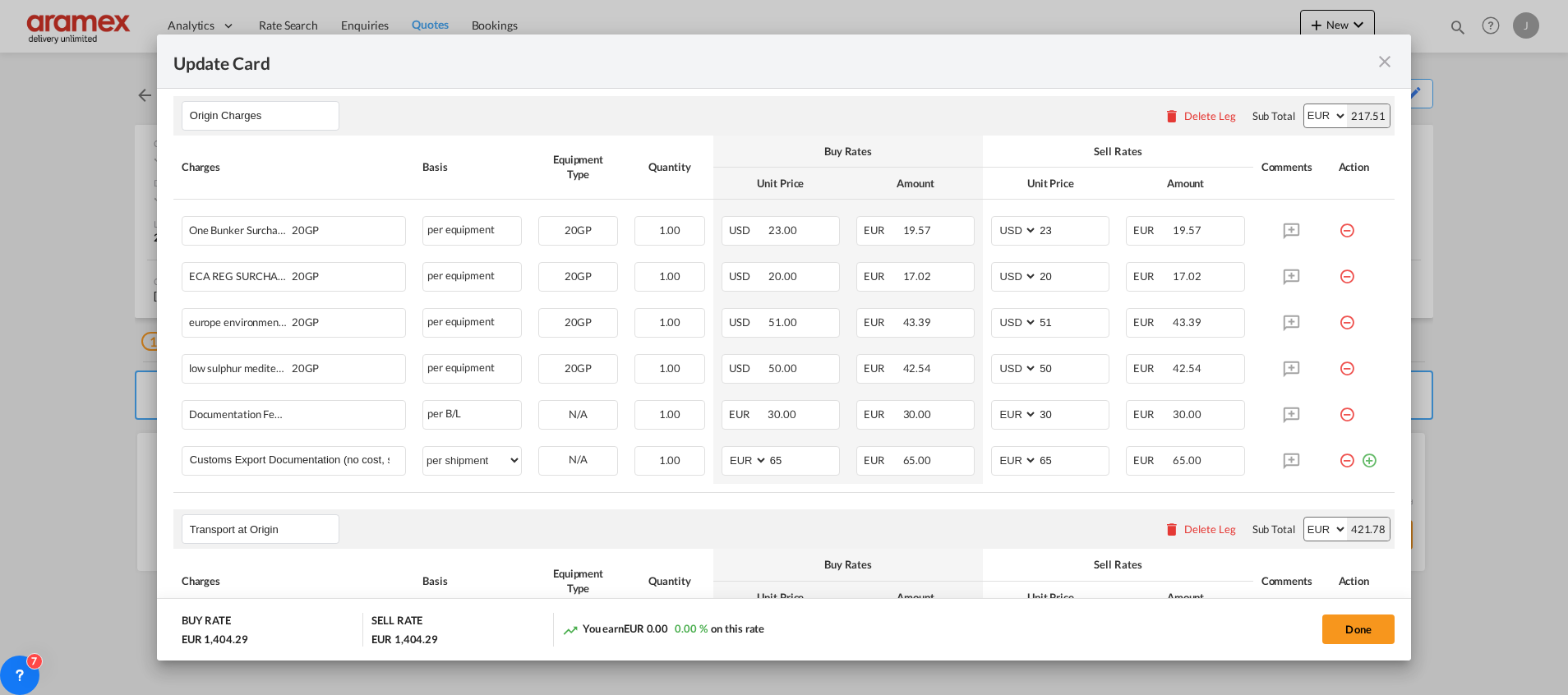
scroll to position [863, 0]
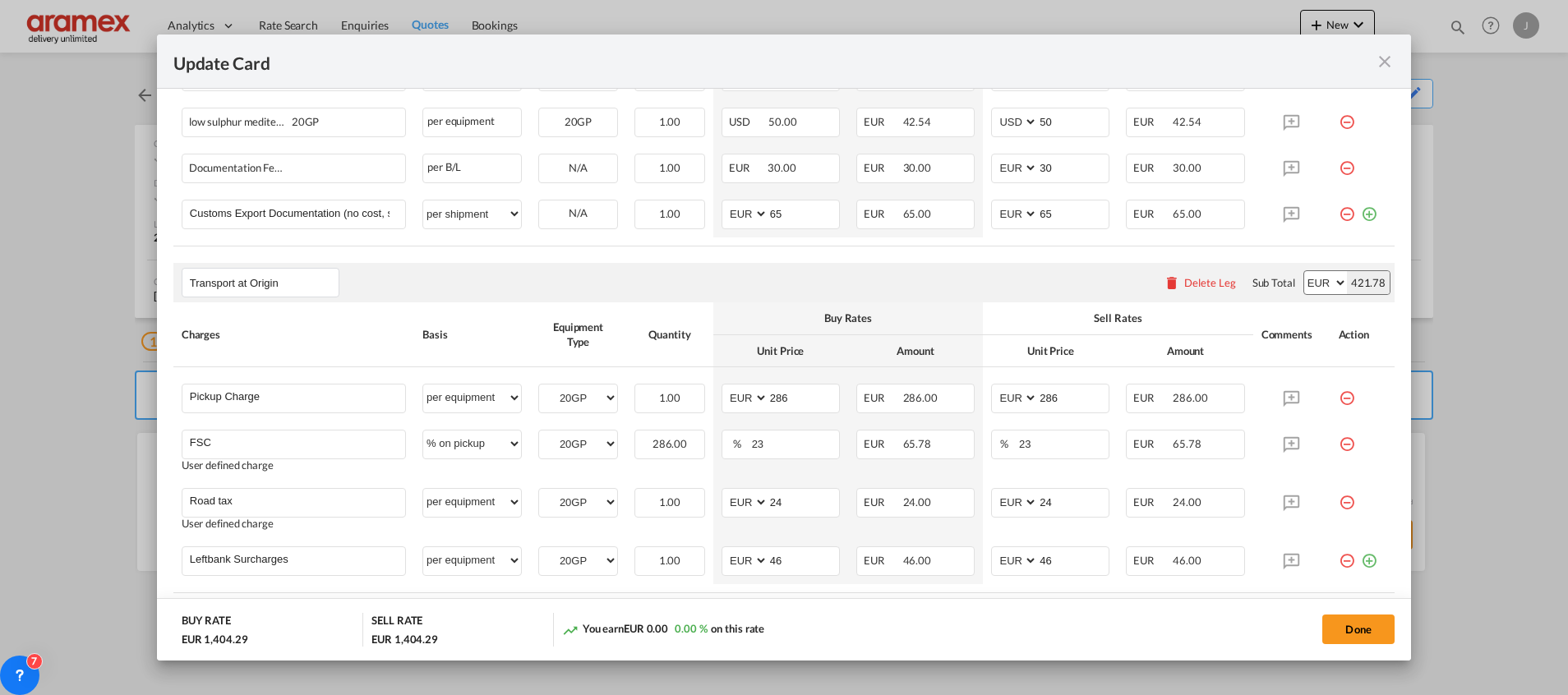
click at [1349, 279] on div "421.78" at bounding box center [1368, 283] width 42 height 23
copy div "421.78"
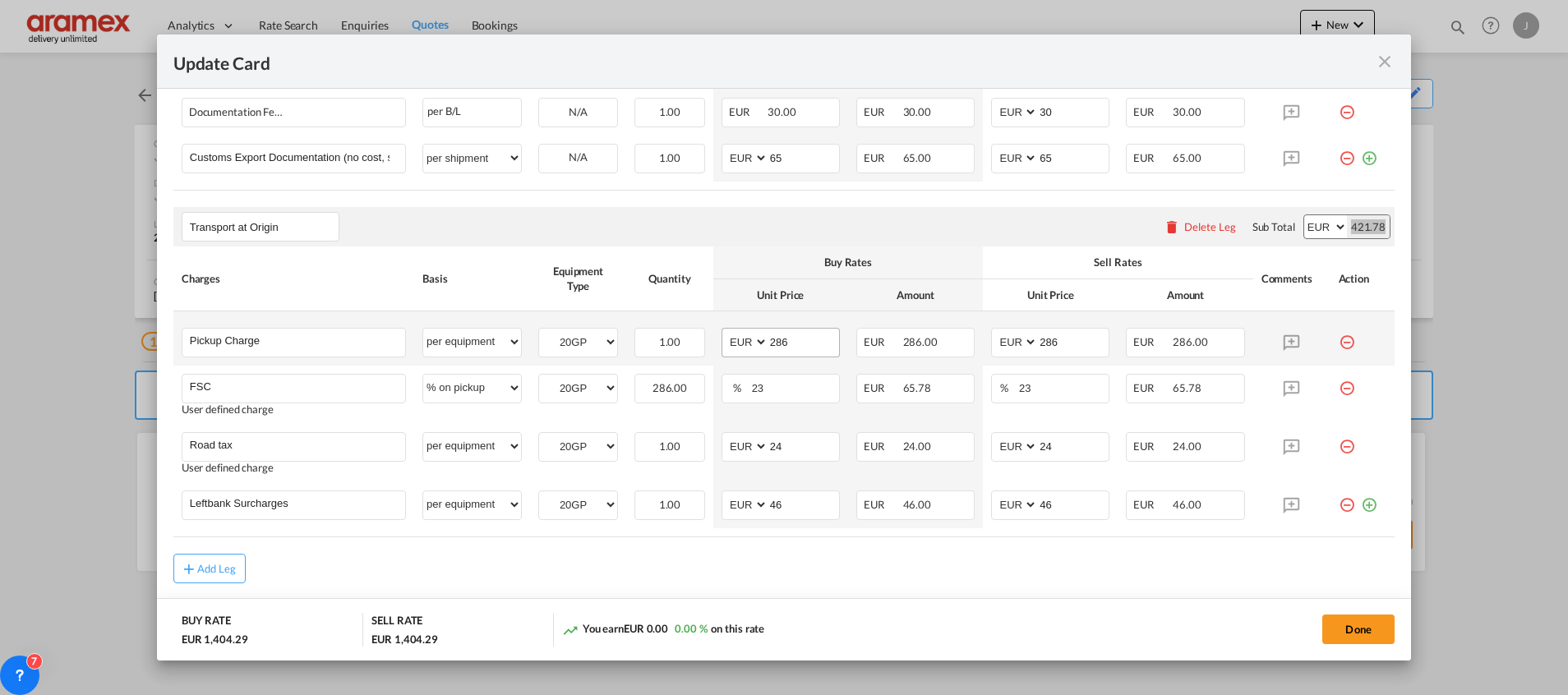
scroll to position [966, 0]
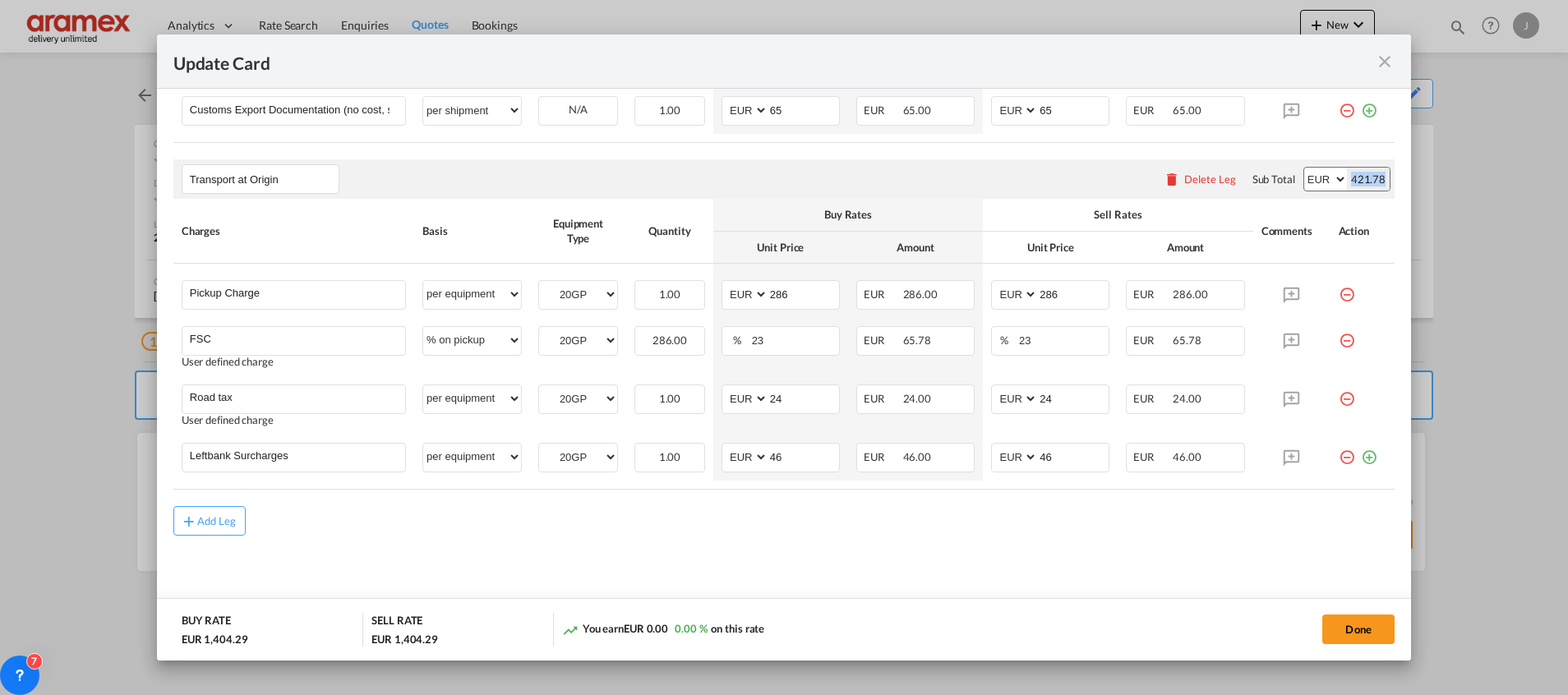
click at [1443, 365] on div "Update Card Port of [GEOGRAPHIC_DATA] BEANR T/S EGDAM Liner/Carrier [PERSON_NAM…" at bounding box center [784, 347] width 1568 height 695
click at [1496, 180] on div "Update Card Port of [GEOGRAPHIC_DATA] BEANR T/S EGDAM Liner/Carrier [PERSON_NAM…" at bounding box center [784, 347] width 1568 height 695
click at [1392, 62] on md-icon "icon-close fg-AAA8AD m-0 pointer" at bounding box center [1384, 62] width 19 height 19
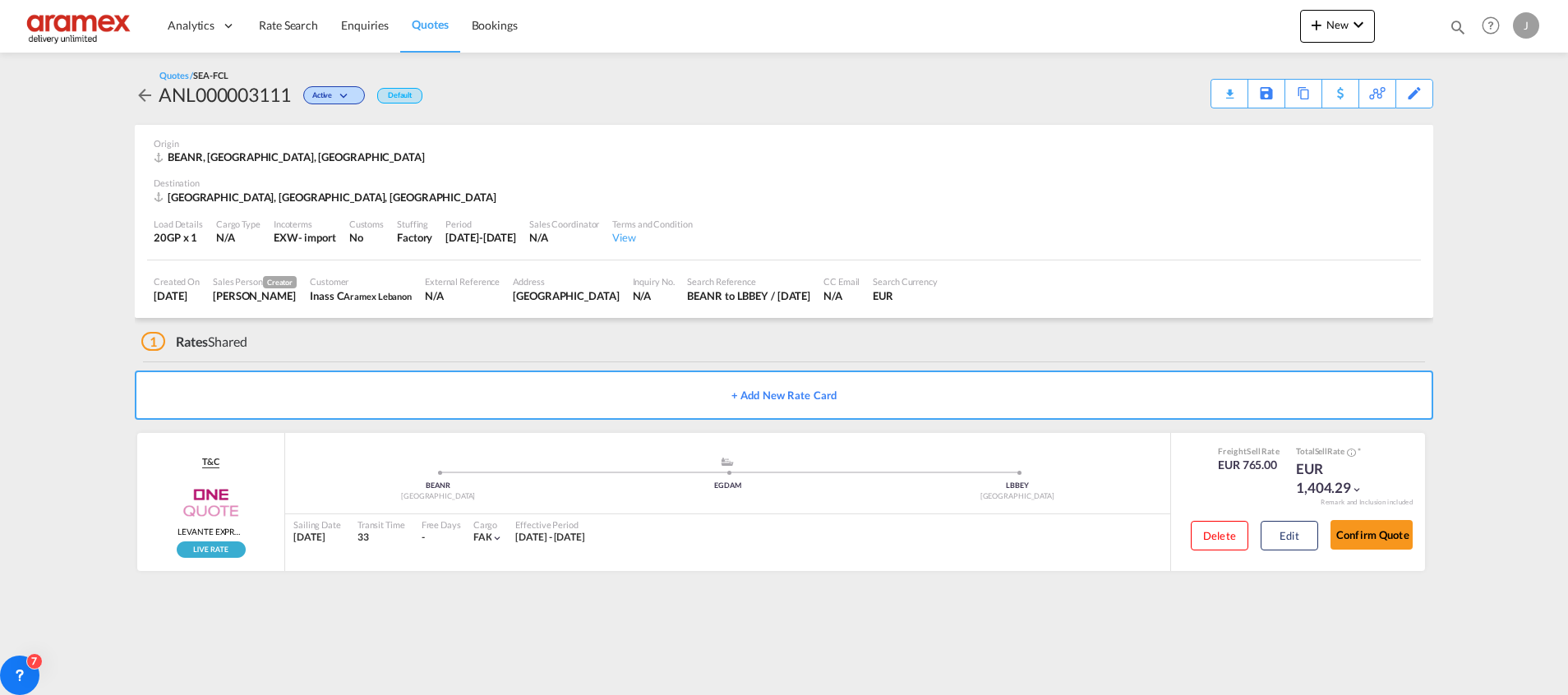
click at [430, 23] on span "Quotes" at bounding box center [429, 25] width 36 height 14
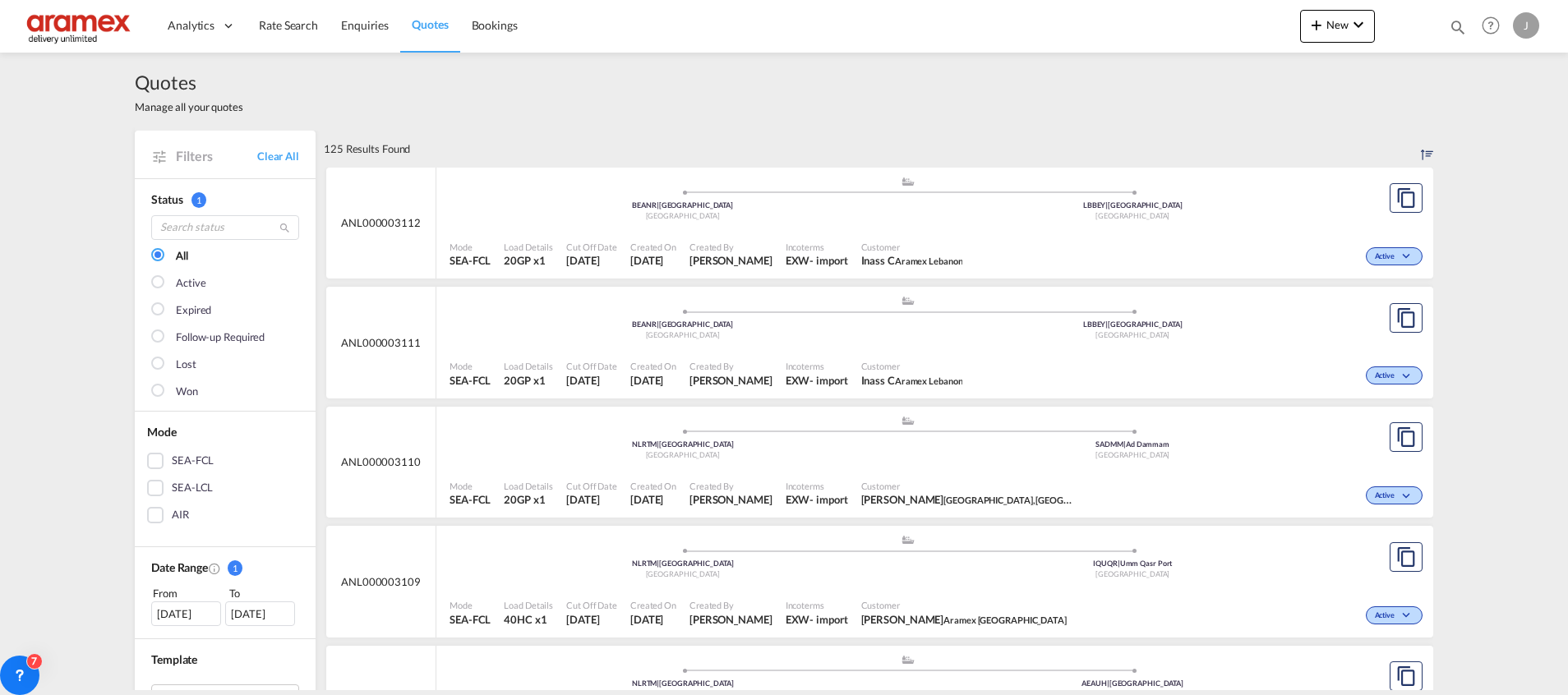
click at [875, 226] on div ".a{fill:#aaa8ad;} .a{fill:#aaa8ad;} BEANR | [GEOGRAPHIC_DATA] [GEOGRAPHIC_DATA]…" at bounding box center [907, 202] width 916 height 53
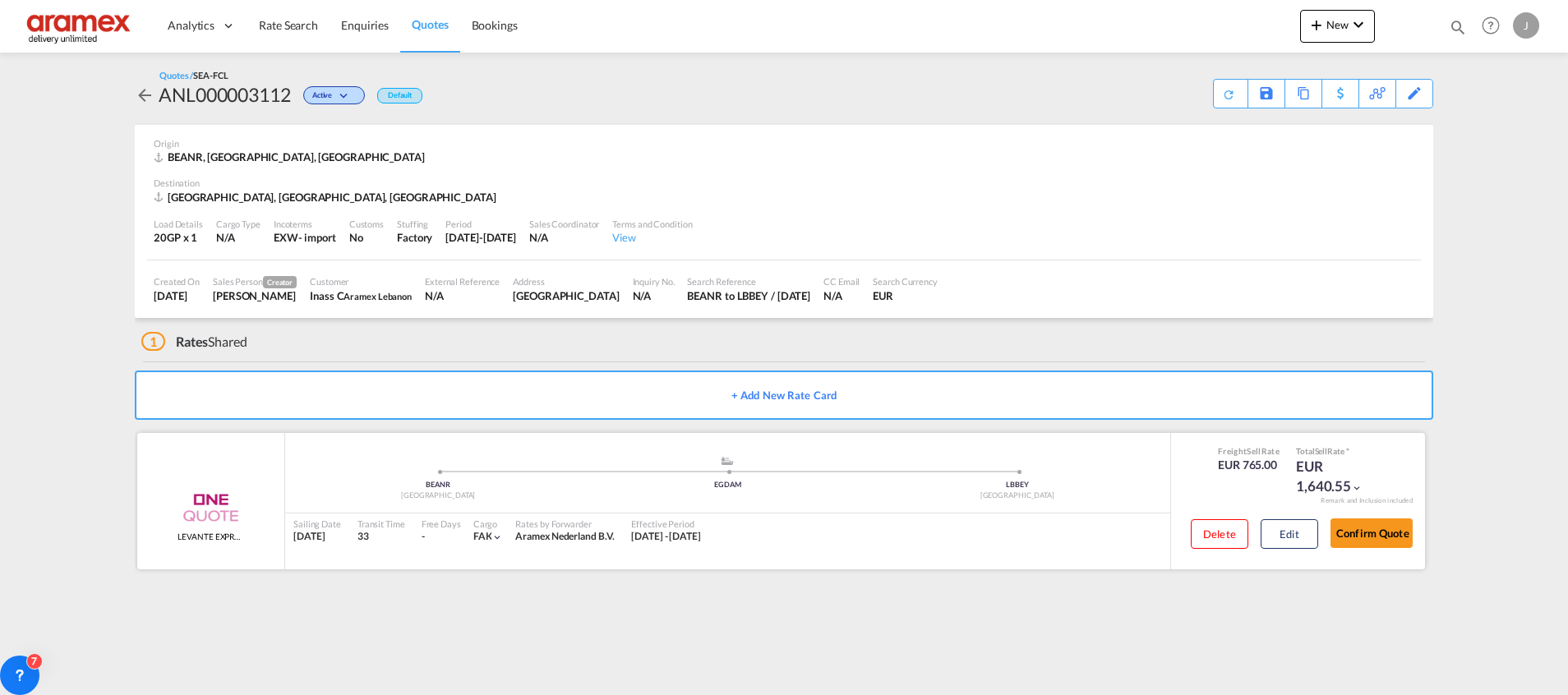
click at [1286, 553] on div "Delete Edit" at bounding box center [1248, 539] width 140 height 43
click at [1284, 530] on button "Edit" at bounding box center [1289, 533] width 57 height 29
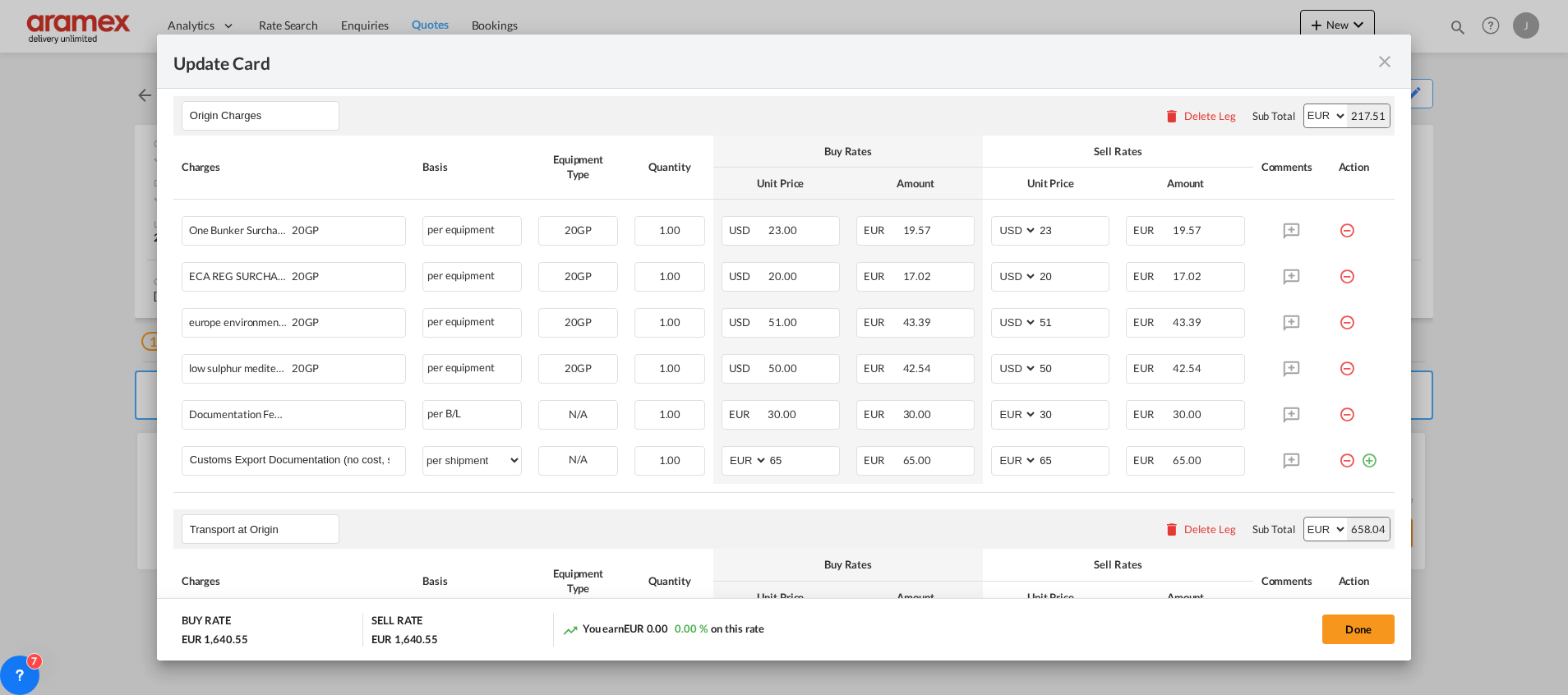
scroll to position [966, 0]
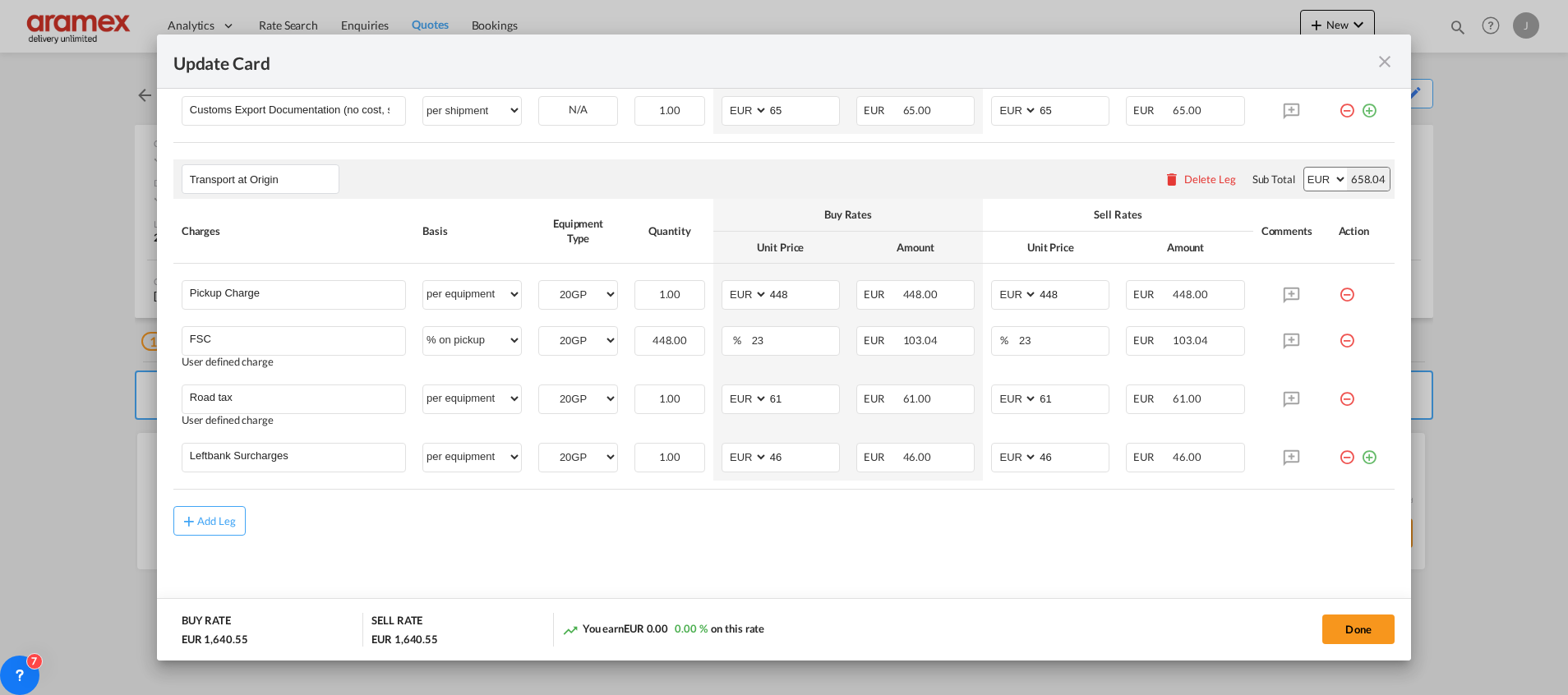
click at [1353, 177] on div "658.04" at bounding box center [1368, 179] width 42 height 23
copy div "658.04"
click at [1384, 67] on md-icon "icon-close fg-AAA8AD m-0 pointer" at bounding box center [1384, 62] width 19 height 19
